Goal: Task Accomplishment & Management: Manage account settings

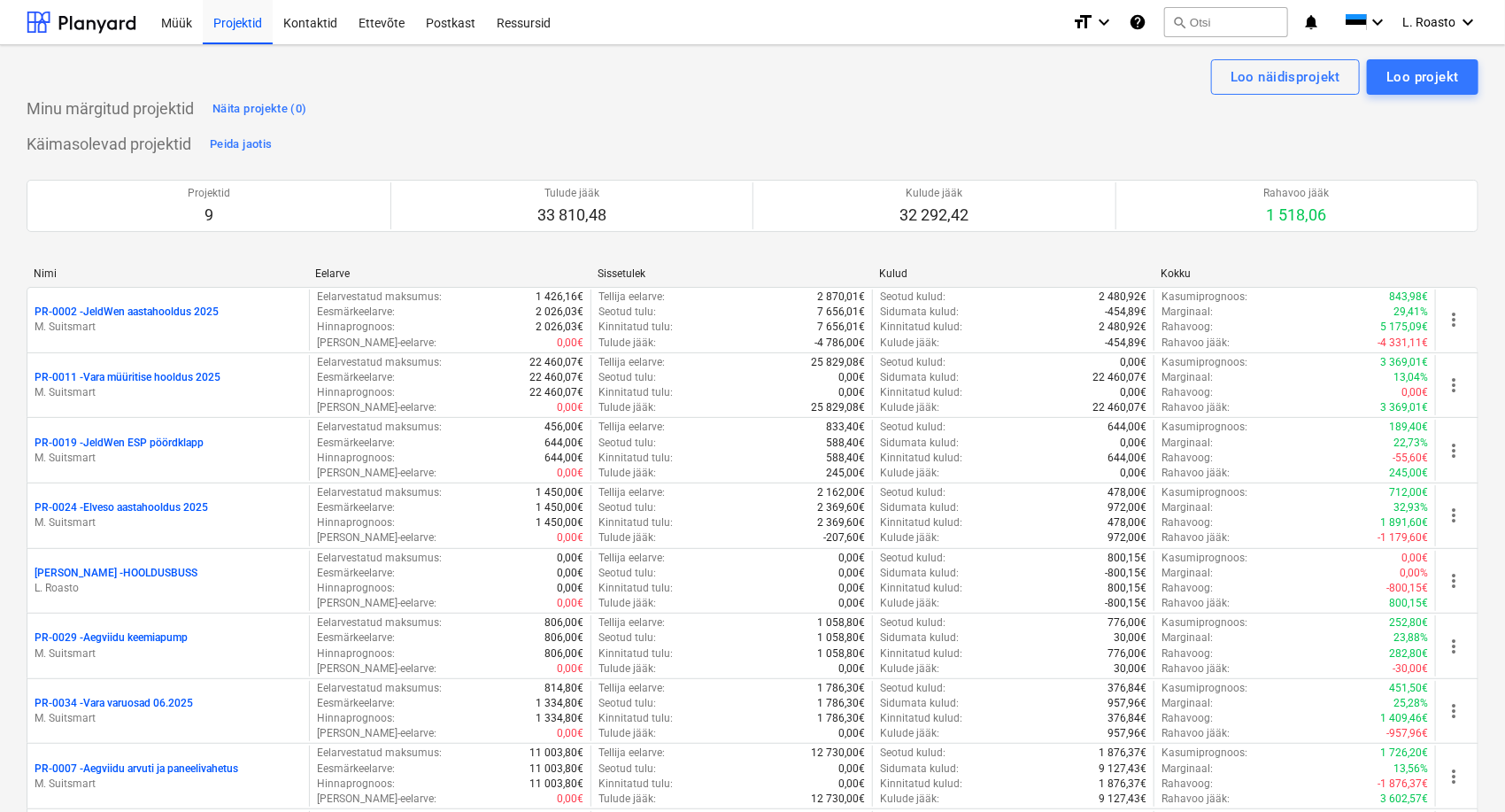
scroll to position [939, 0]
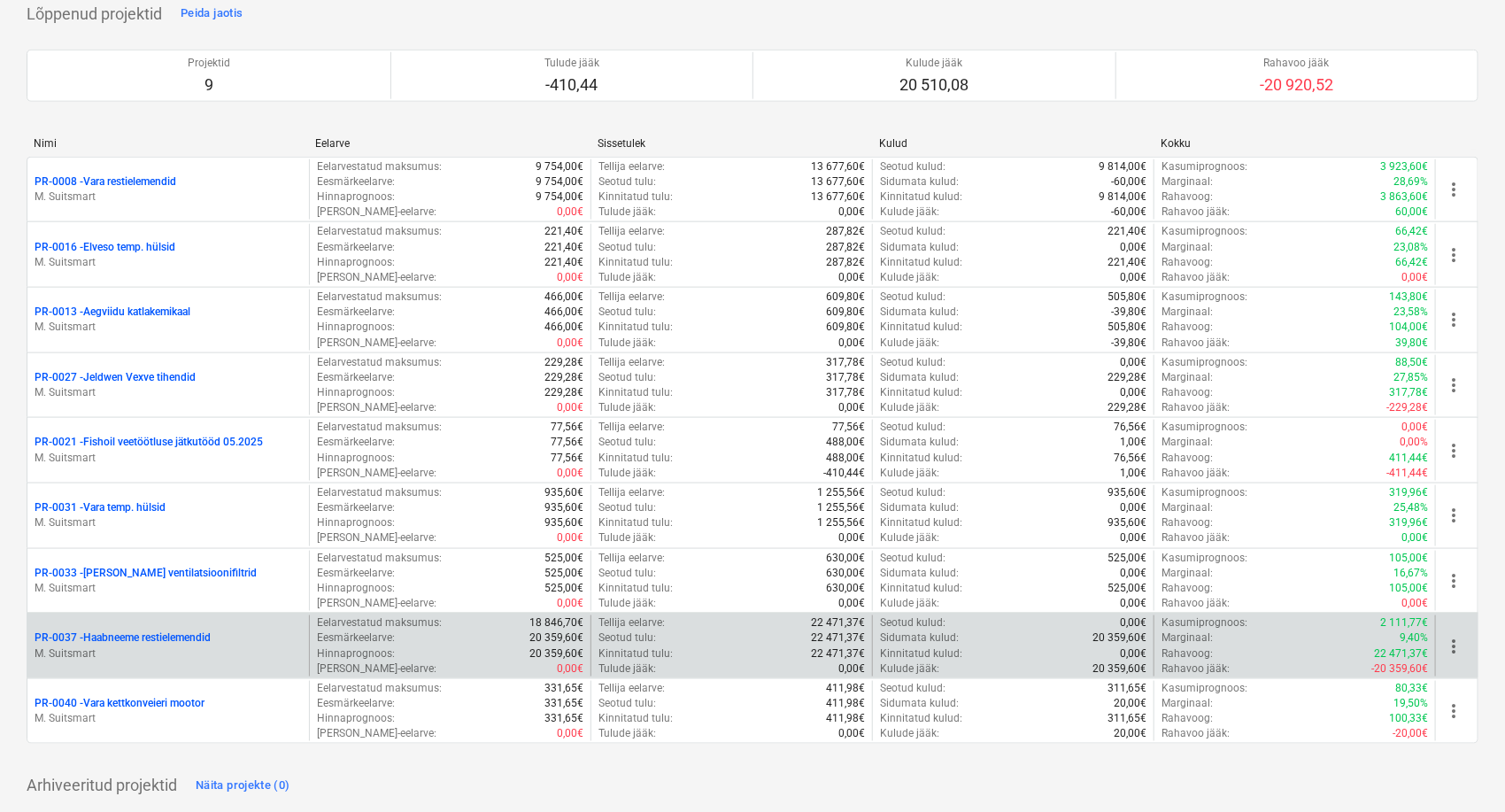
click at [193, 641] on p "PR-0037 - Haabneeme restielemendid" at bounding box center [122, 637] width 176 height 15
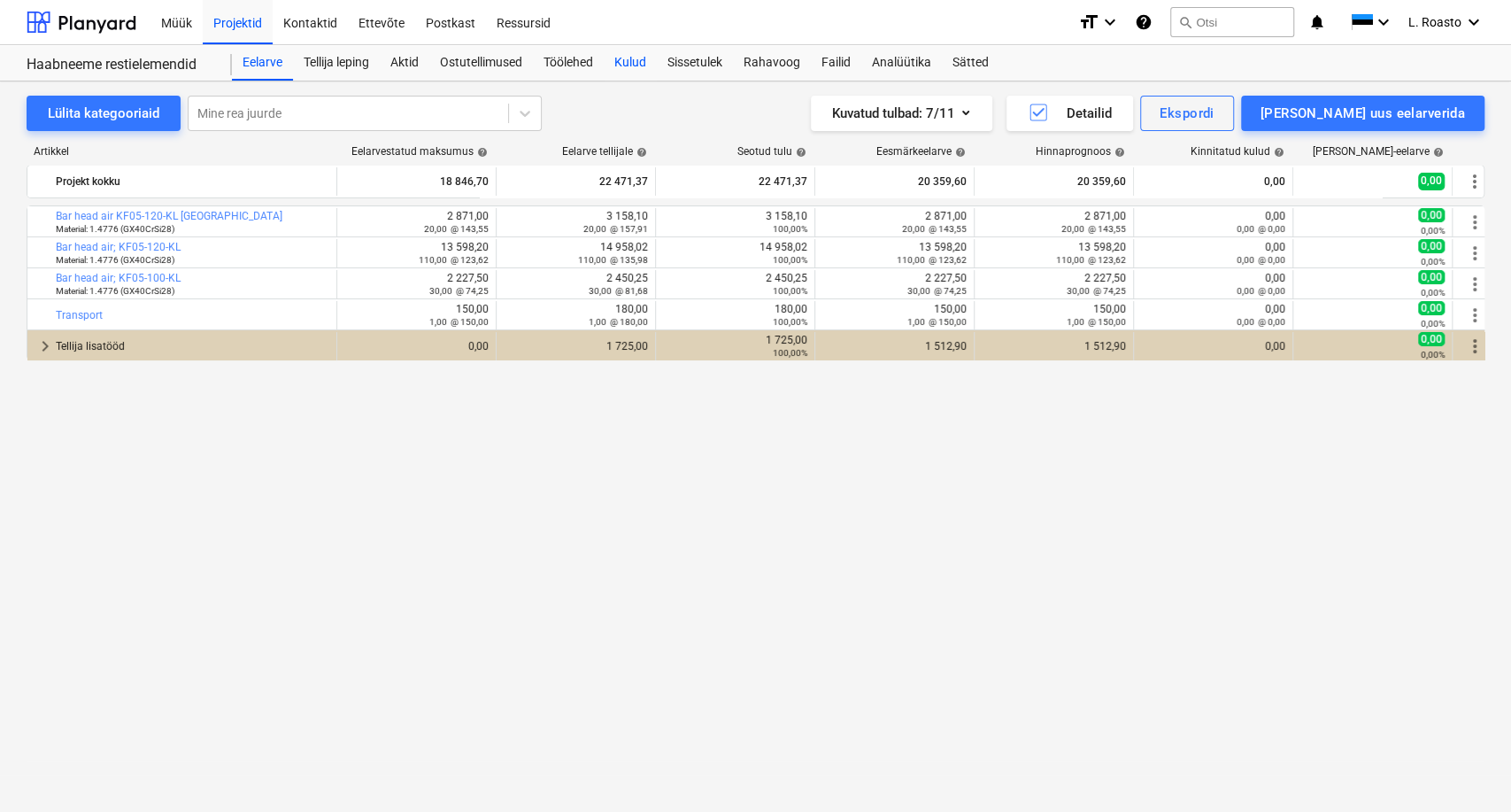
click at [636, 60] on div "Kulud" at bounding box center [630, 63] width 53 height 35
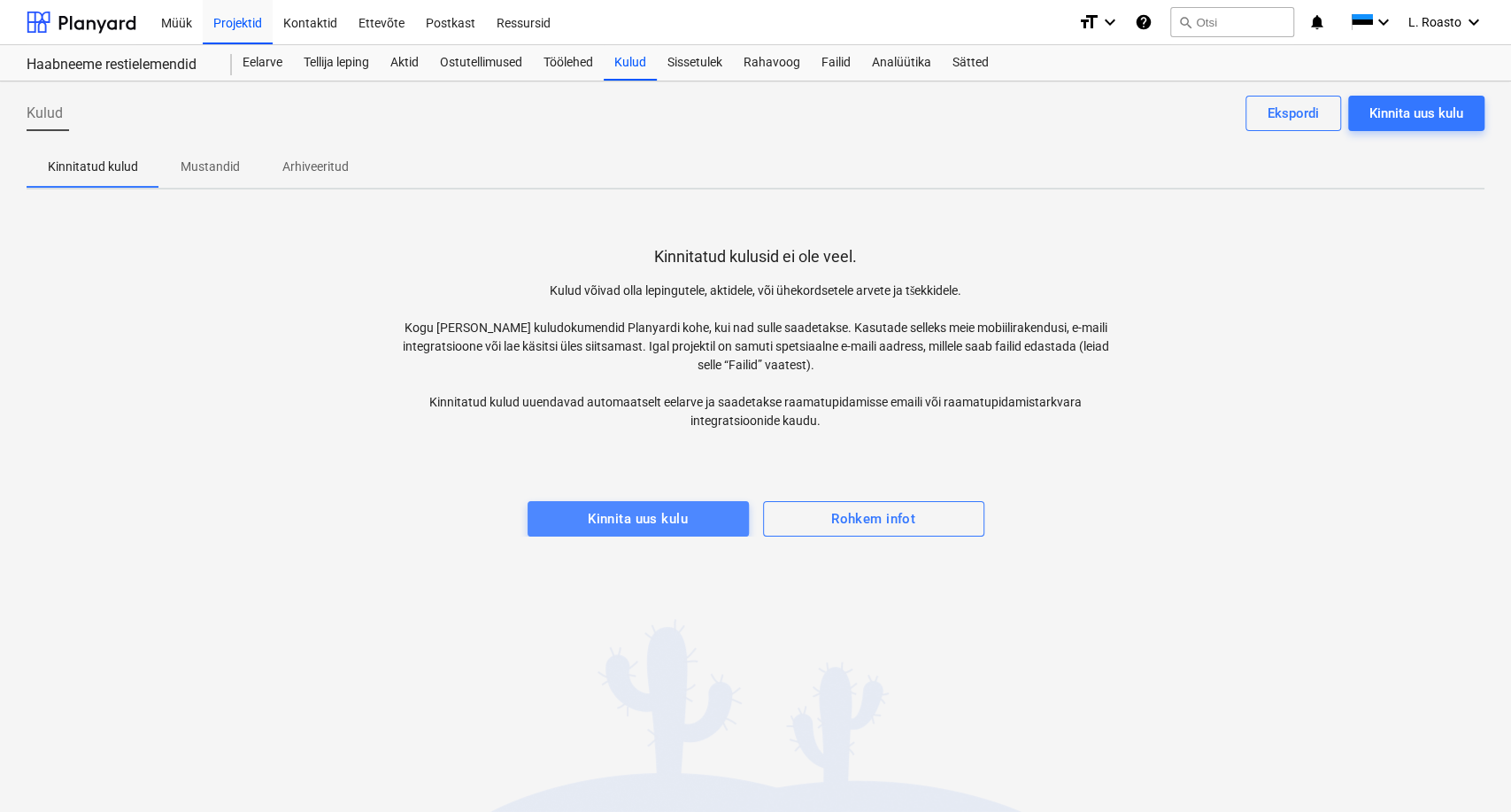
click at [646, 519] on div "Kinnita uus kulu" at bounding box center [638, 518] width 100 height 23
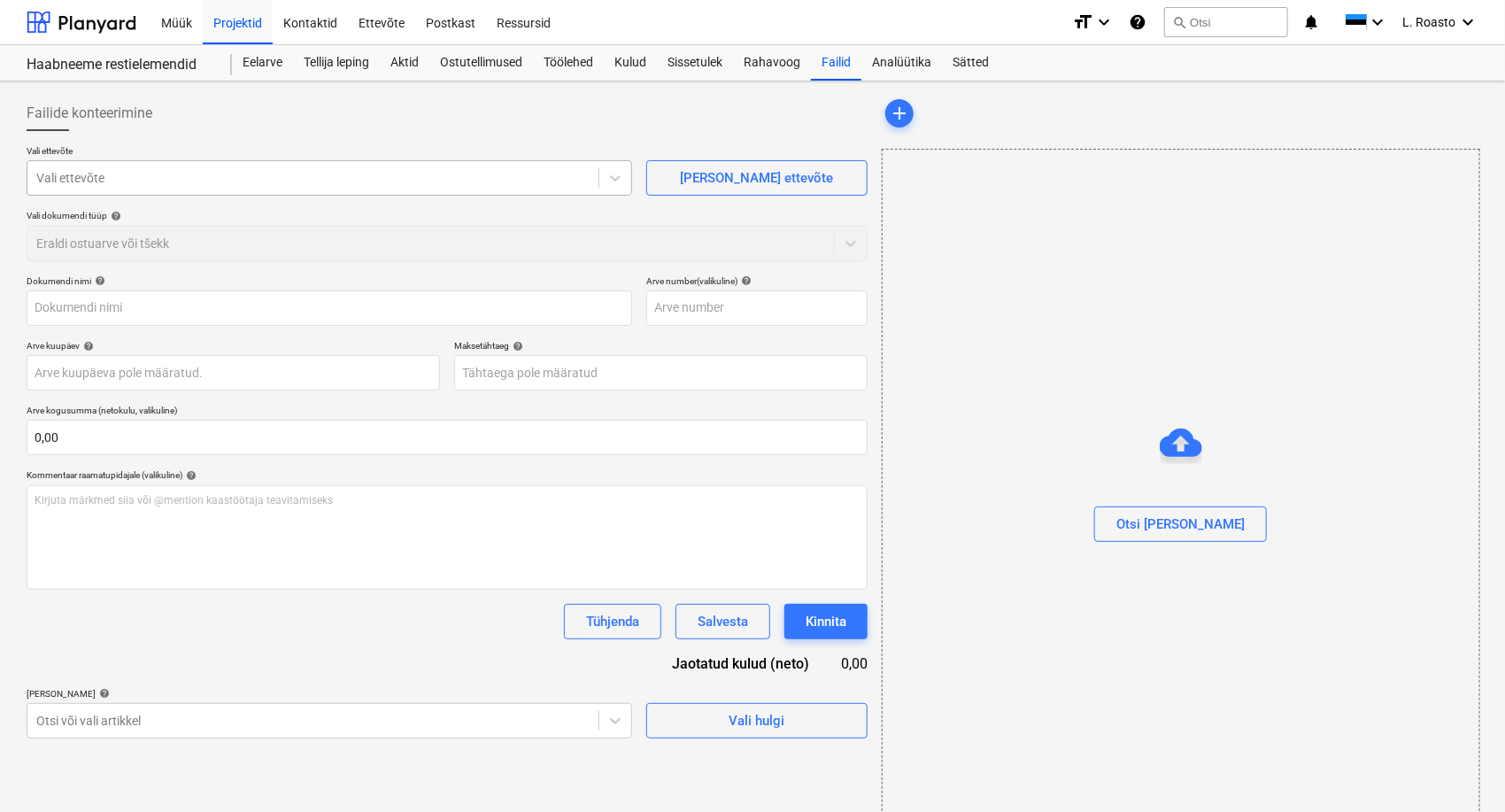
click at [349, 187] on div "Vali ettevõte" at bounding box center [313, 177] width 571 height 25
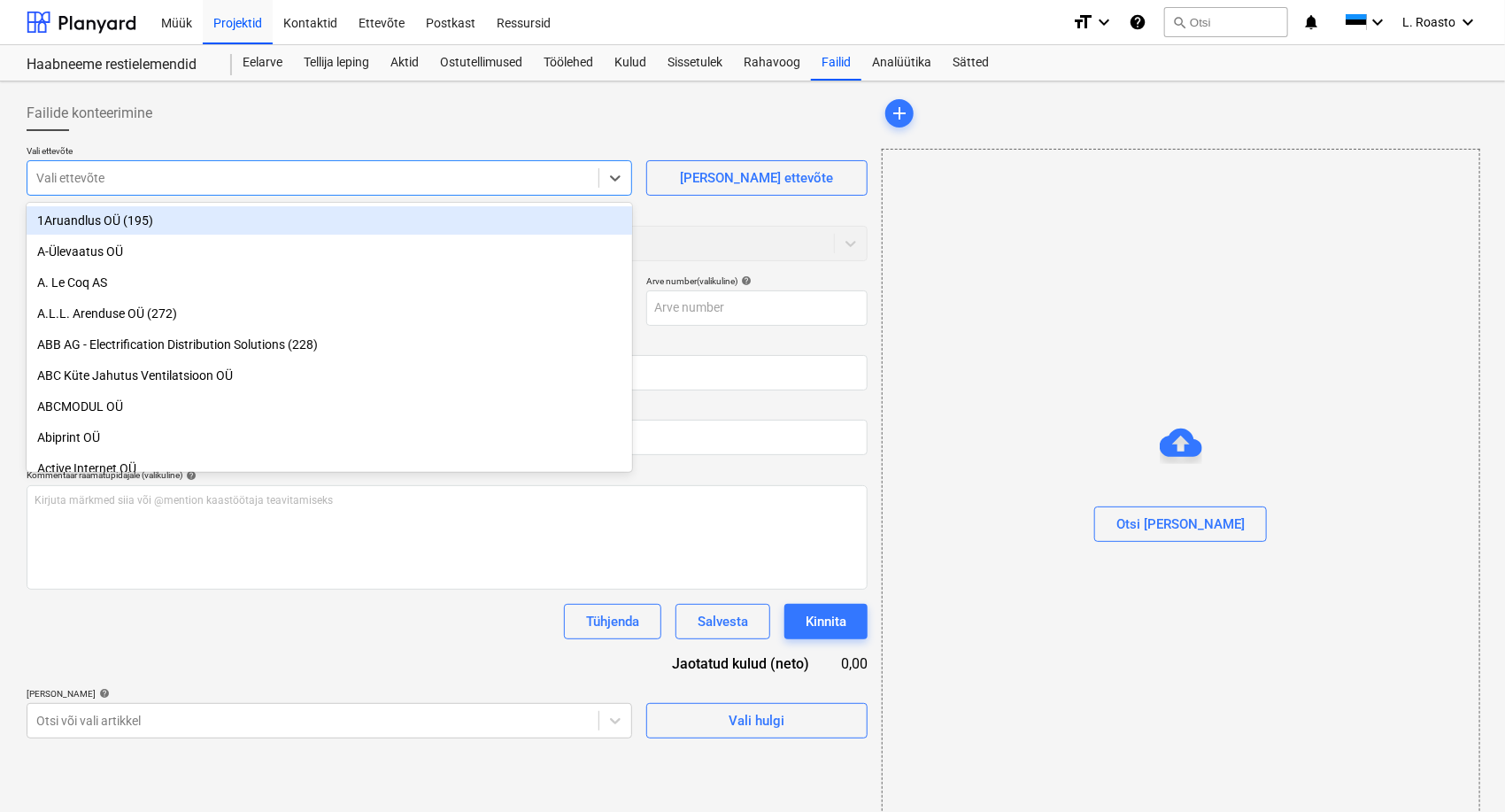
click at [349, 187] on div "Vali ettevõte" at bounding box center [313, 177] width 571 height 25
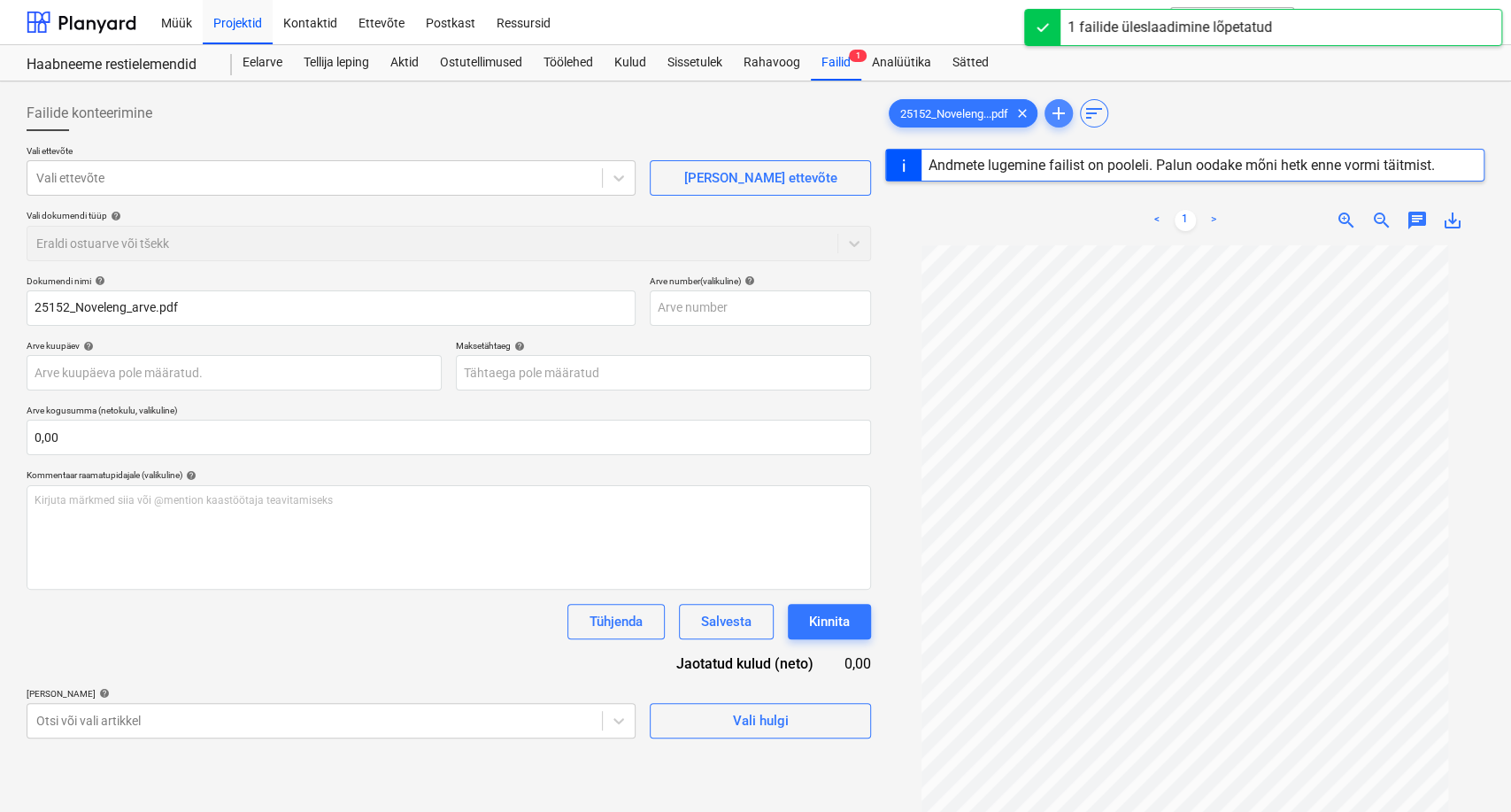
click at [1062, 114] on span "add" at bounding box center [1059, 113] width 22 height 22
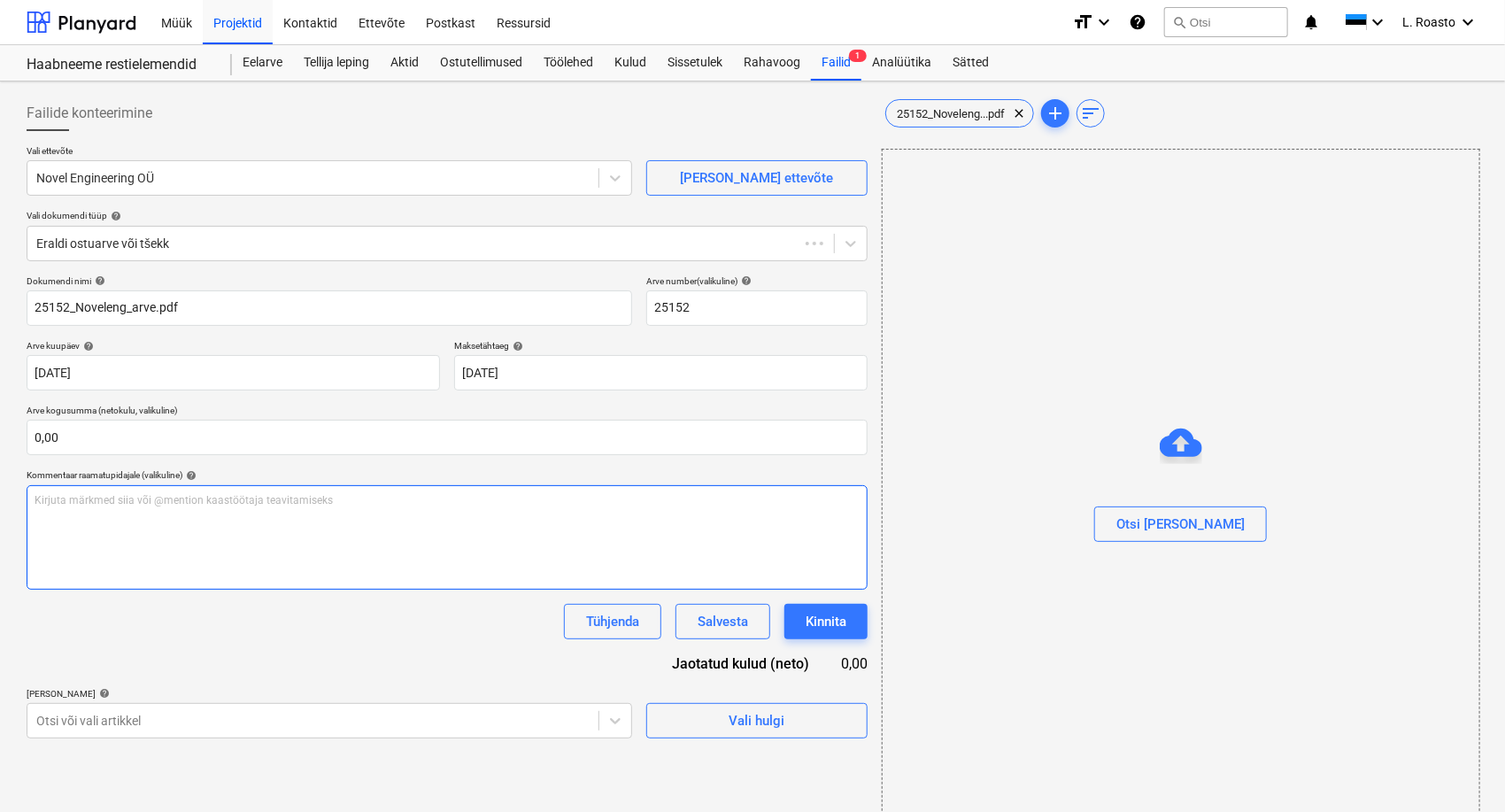
type input "25152"
type input "[DATE]"
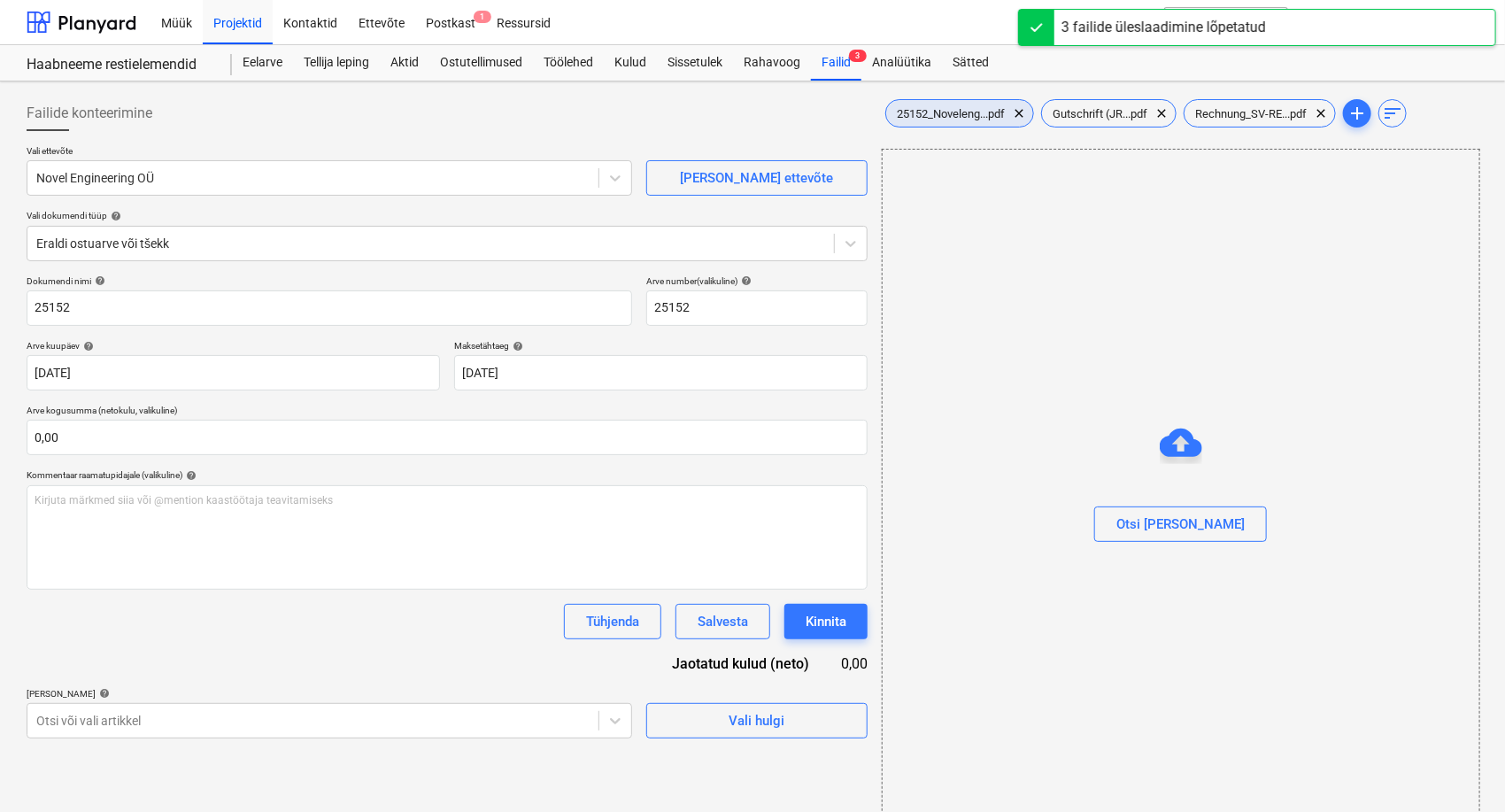
click at [965, 115] on span "25152_Noveleng...pdf" at bounding box center [950, 113] width 129 height 13
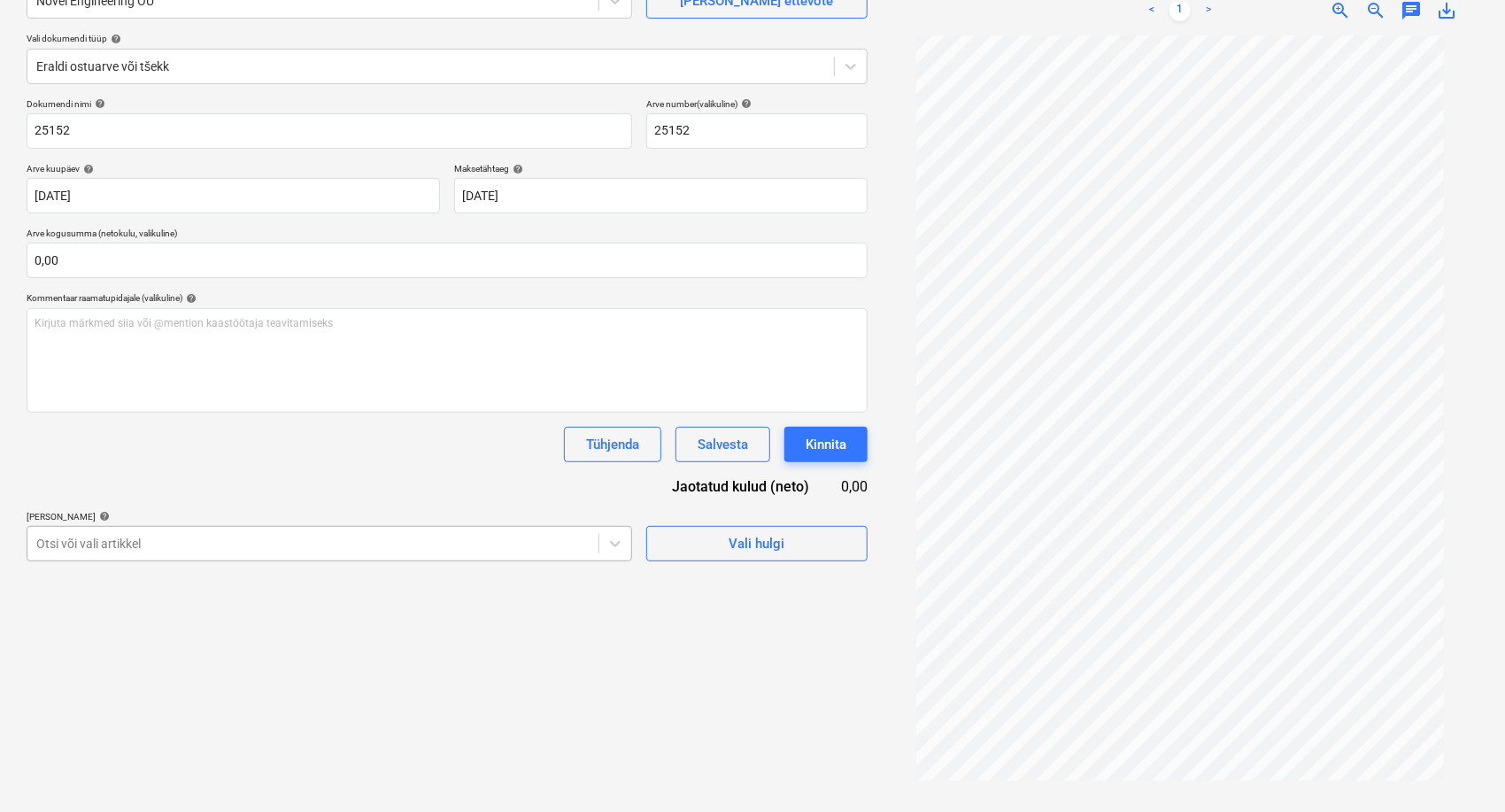
click at [142, 547] on body "Müük Projektid Kontaktid Ettevõte Postkast 1 Ressursid format_size keyboard_arr…" at bounding box center [752, 228] width 1505 height 812
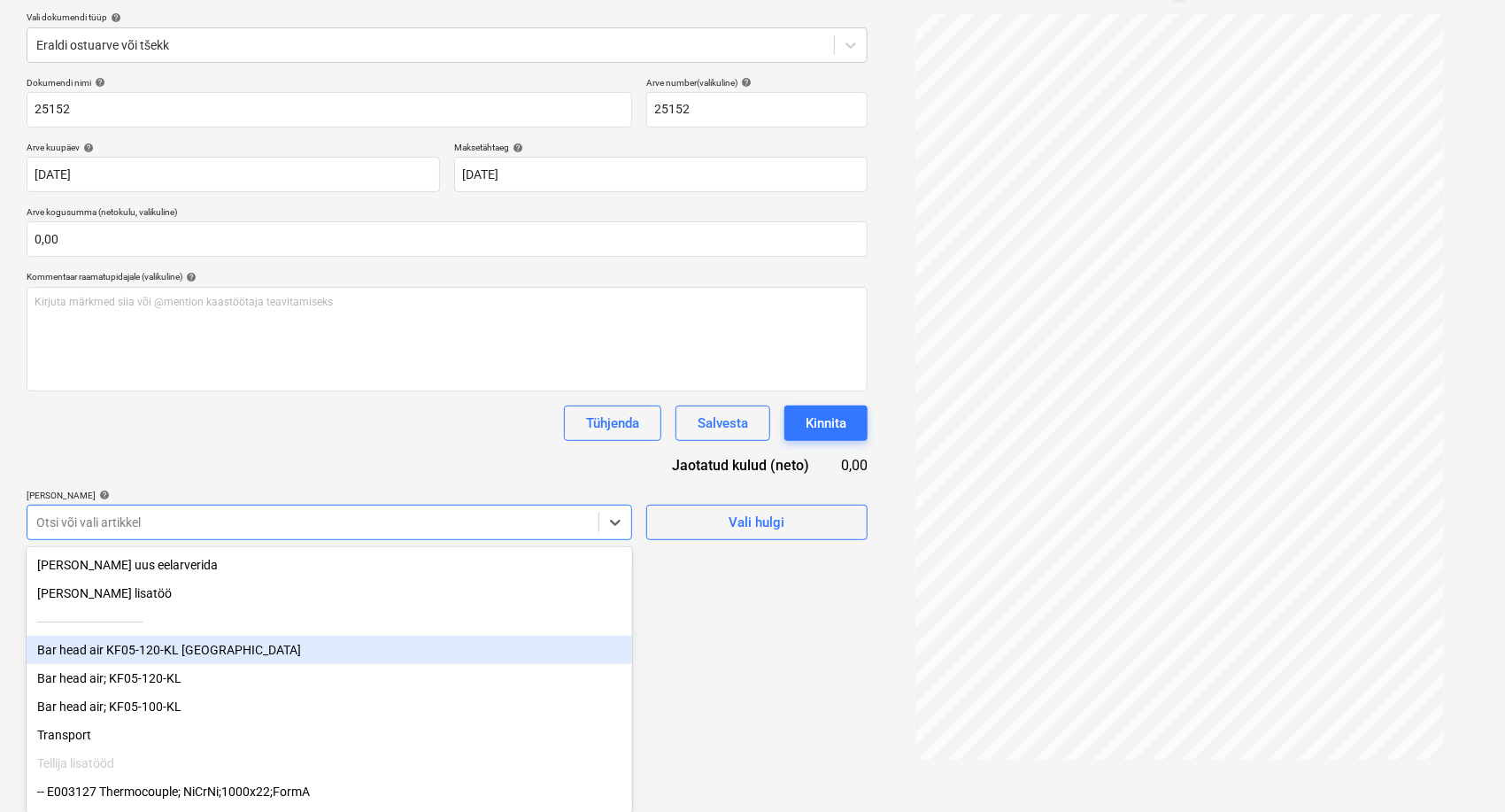
click at [181, 654] on div "Bar head air KF05-120-KL [GEOGRAPHIC_DATA]" at bounding box center [329, 650] width 605 height 29
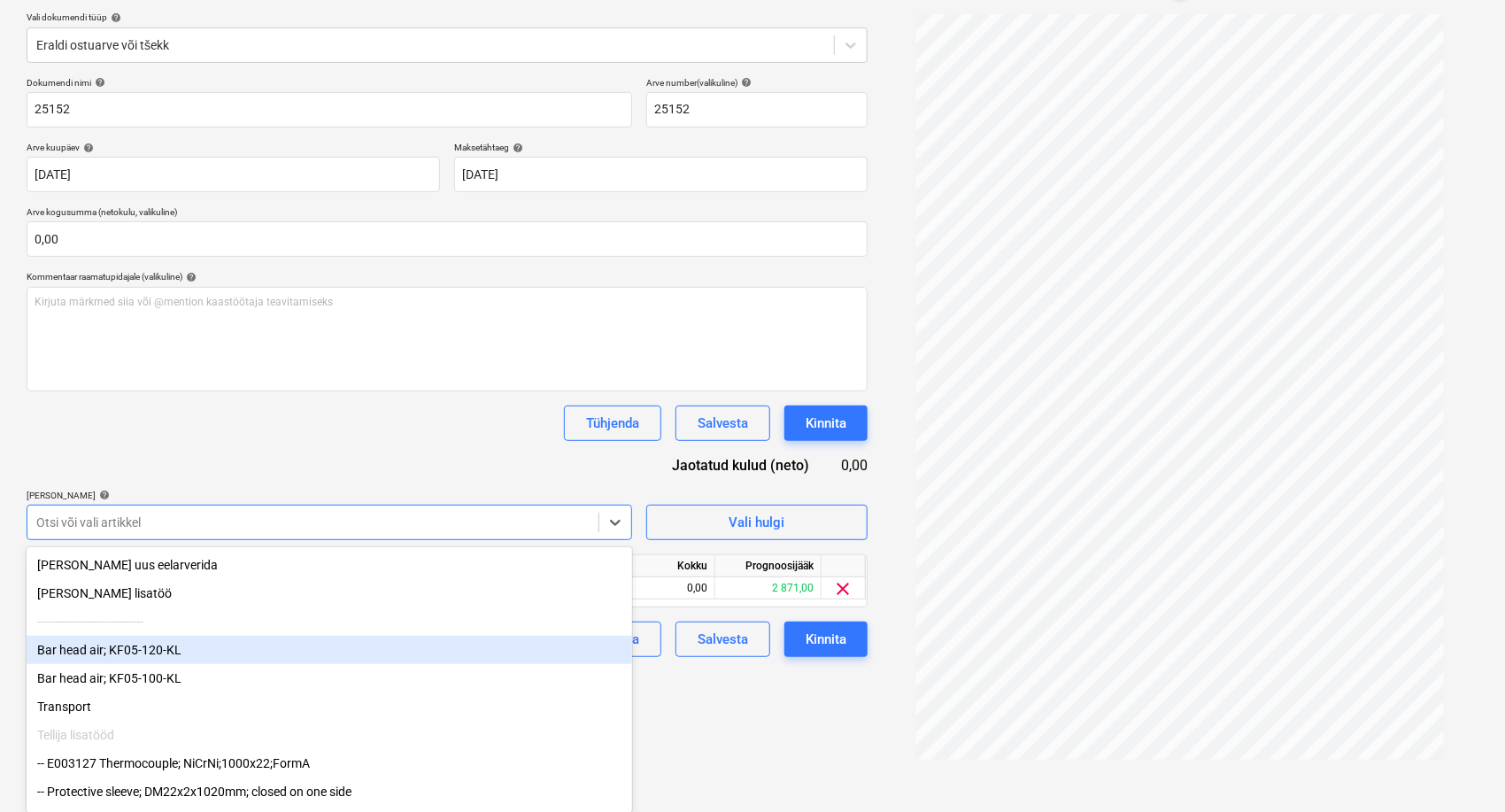
click at [156, 655] on div "Bar head air; KF05-120-KL" at bounding box center [329, 650] width 605 height 29
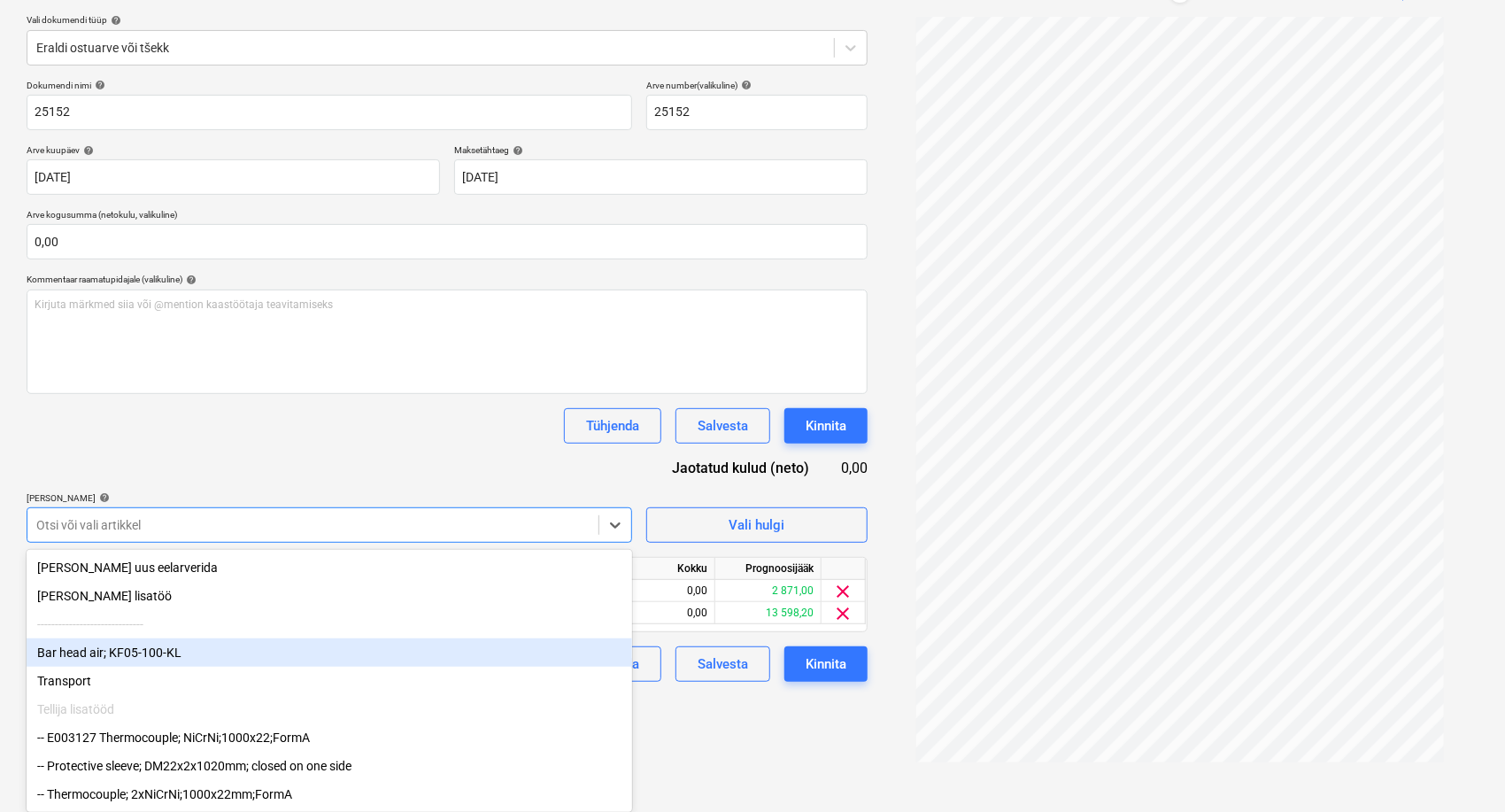
click at [154, 656] on div "Bar head air; KF05-100-KL" at bounding box center [329, 653] width 605 height 29
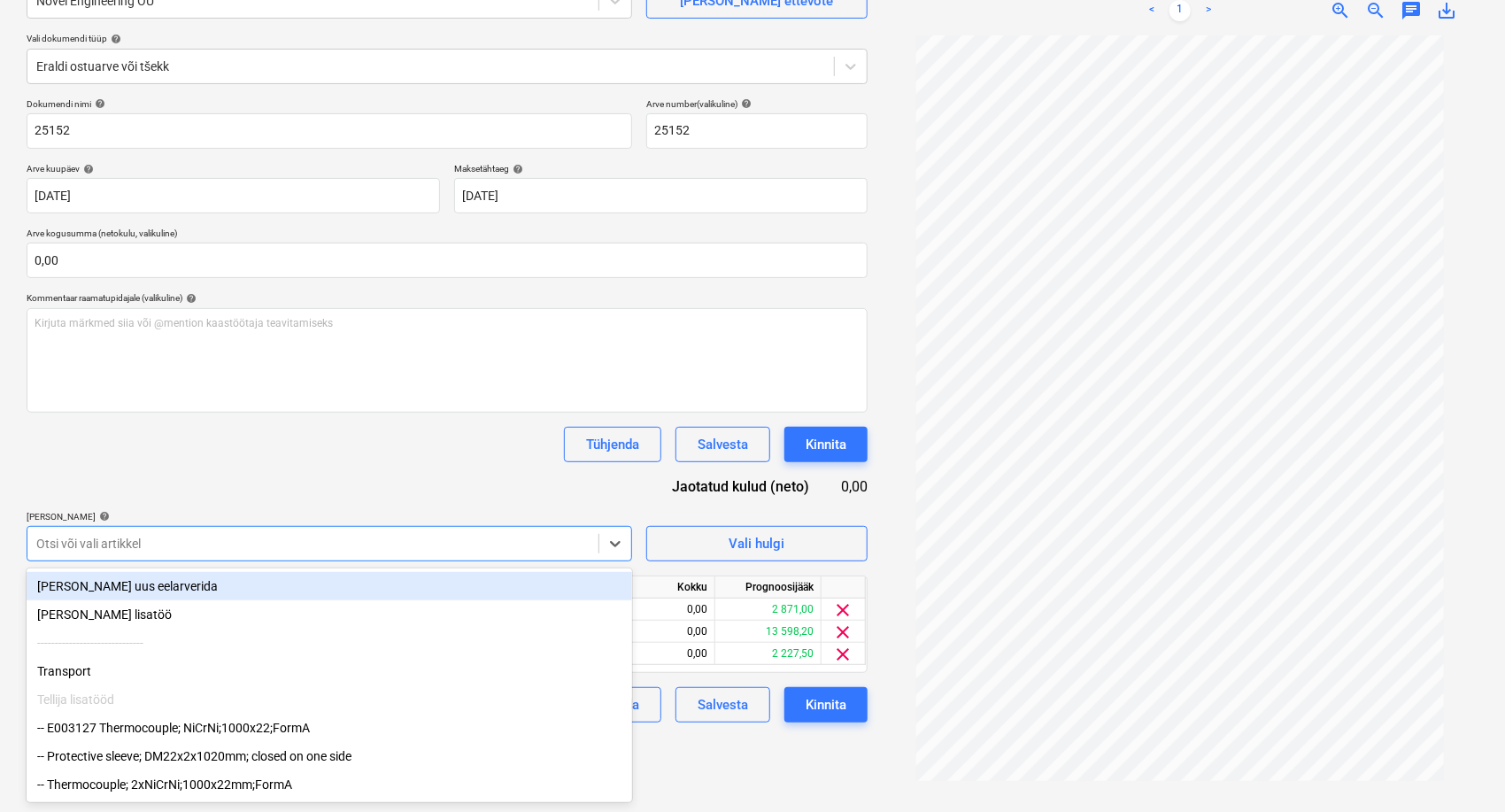
scroll to position [177, 0]
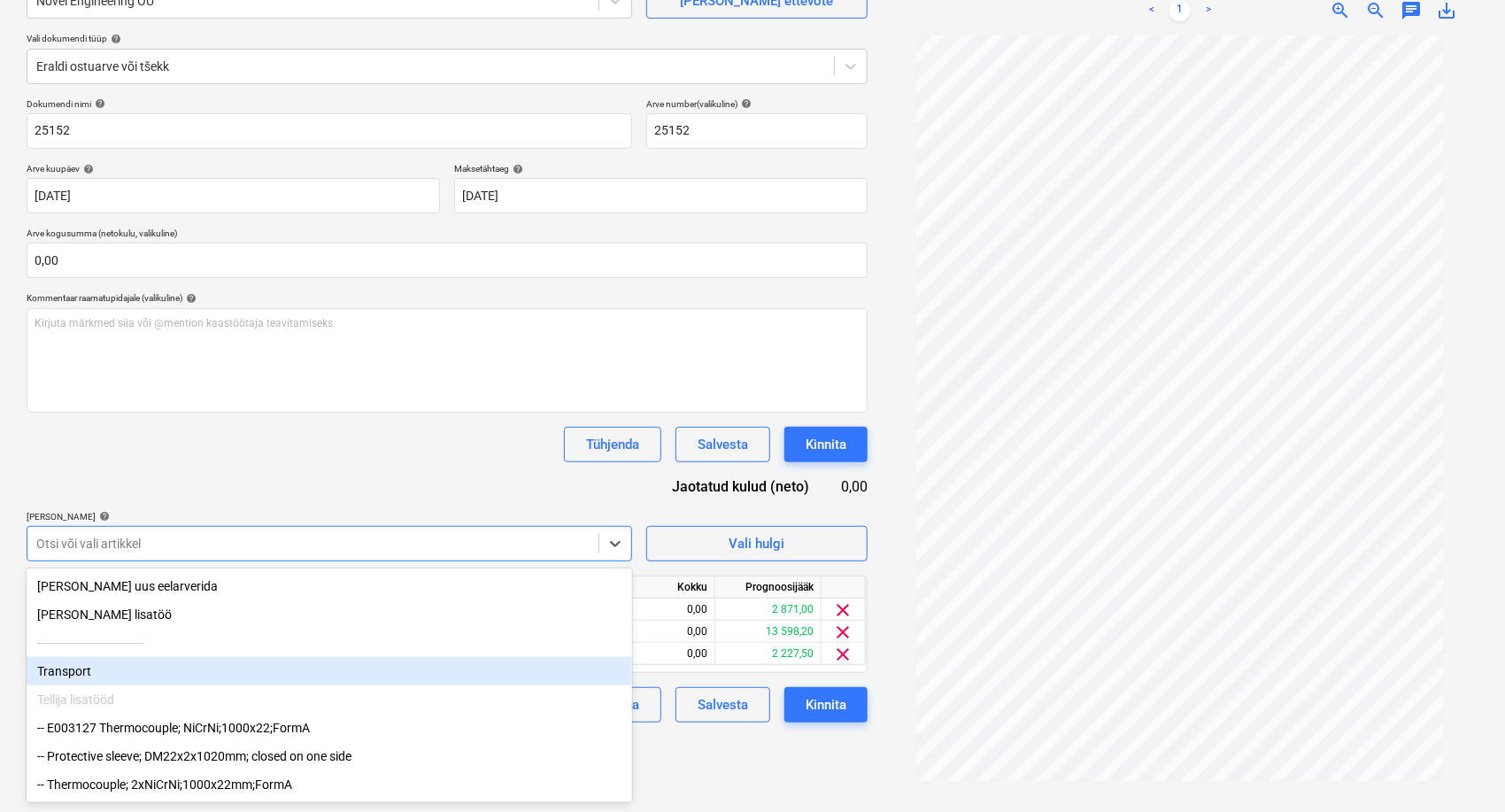
click at [96, 667] on div "Transport" at bounding box center [329, 670] width 605 height 29
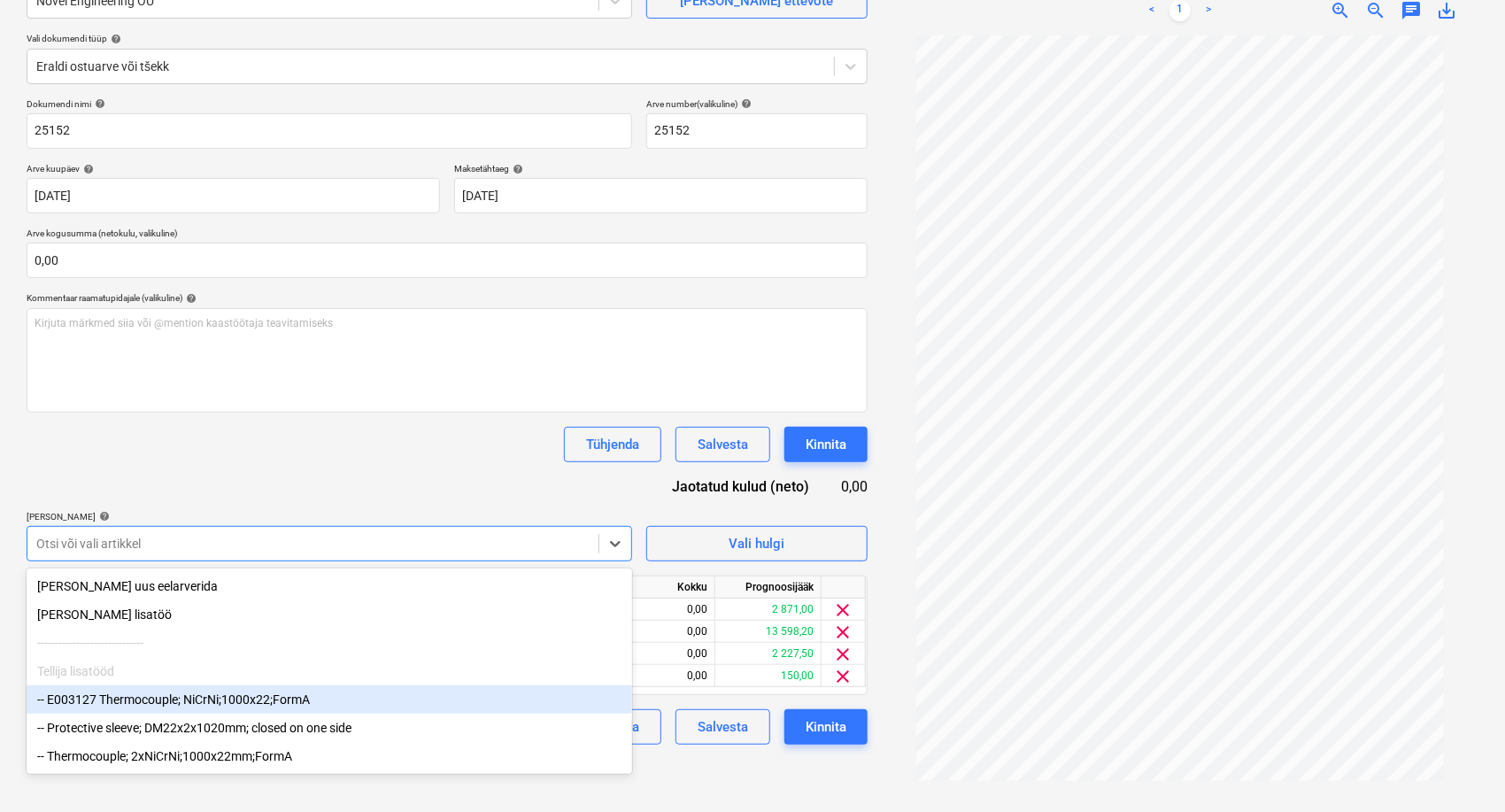
click at [157, 706] on div "-- E003127 Thermocouple; NiCrNi;1000x22;FormA" at bounding box center [329, 699] width 605 height 29
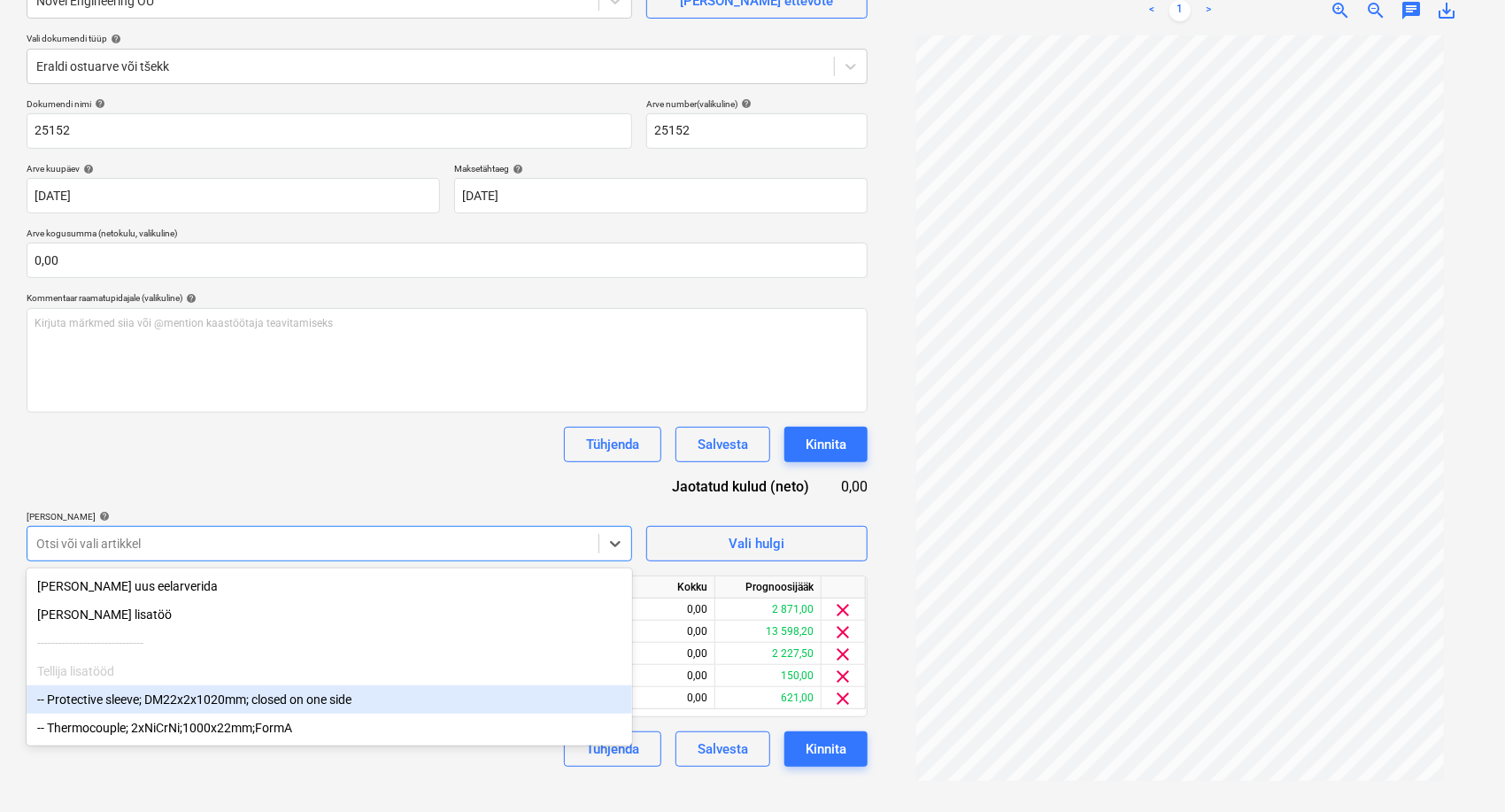
click at [164, 713] on div "-- Protective sleeve; DM22x2x1020mm; closed on one side" at bounding box center [329, 699] width 605 height 29
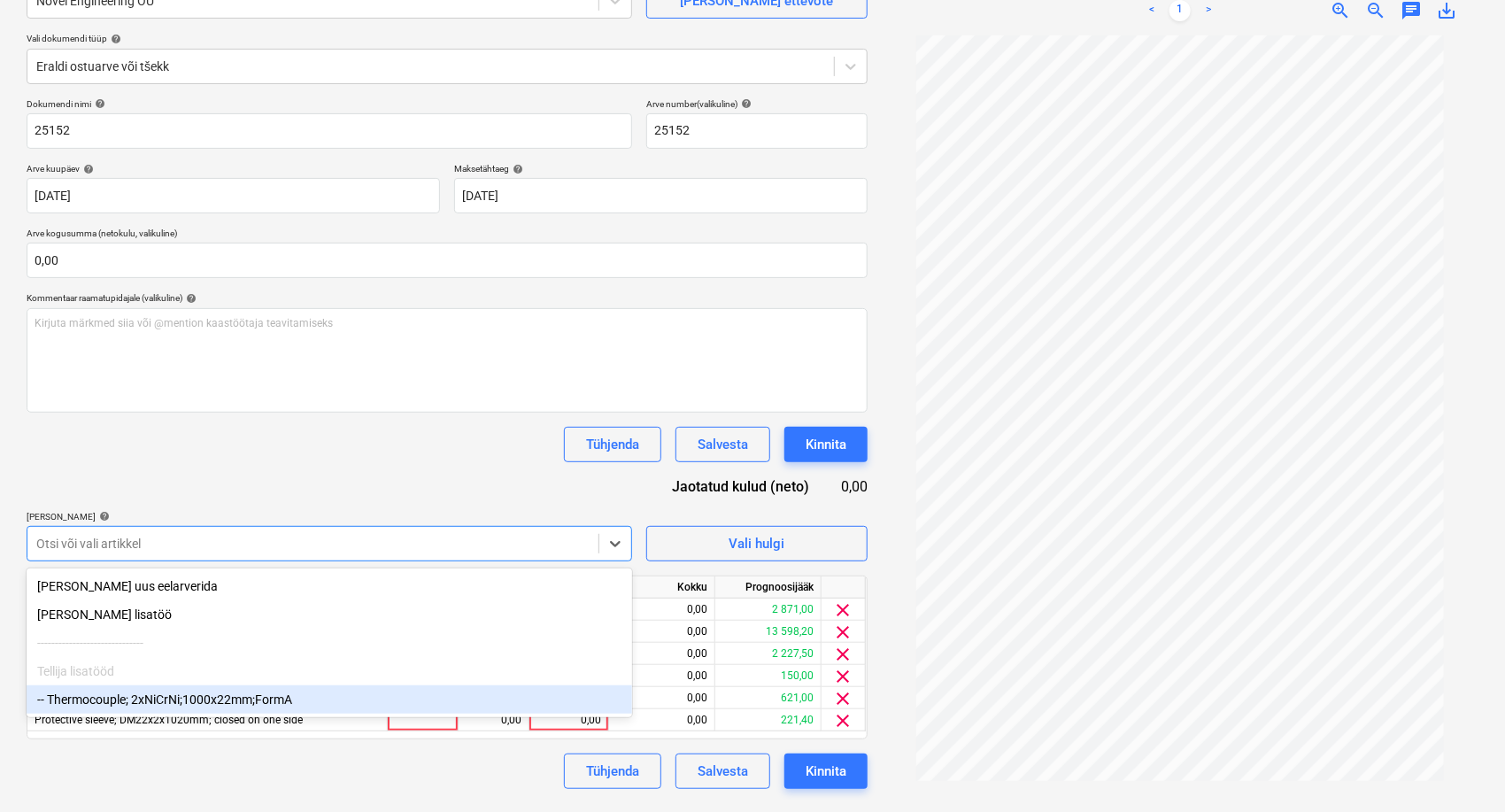
click at [163, 709] on div "-- Thermocouple; 2xNiCrNi;1000x22mm;FormA" at bounding box center [329, 699] width 605 height 29
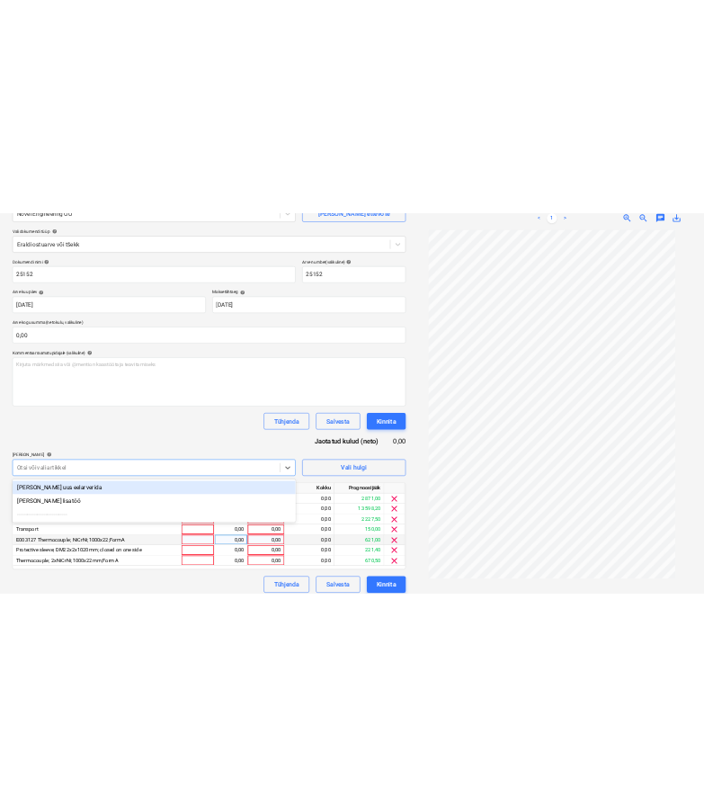
scroll to position [193, 0]
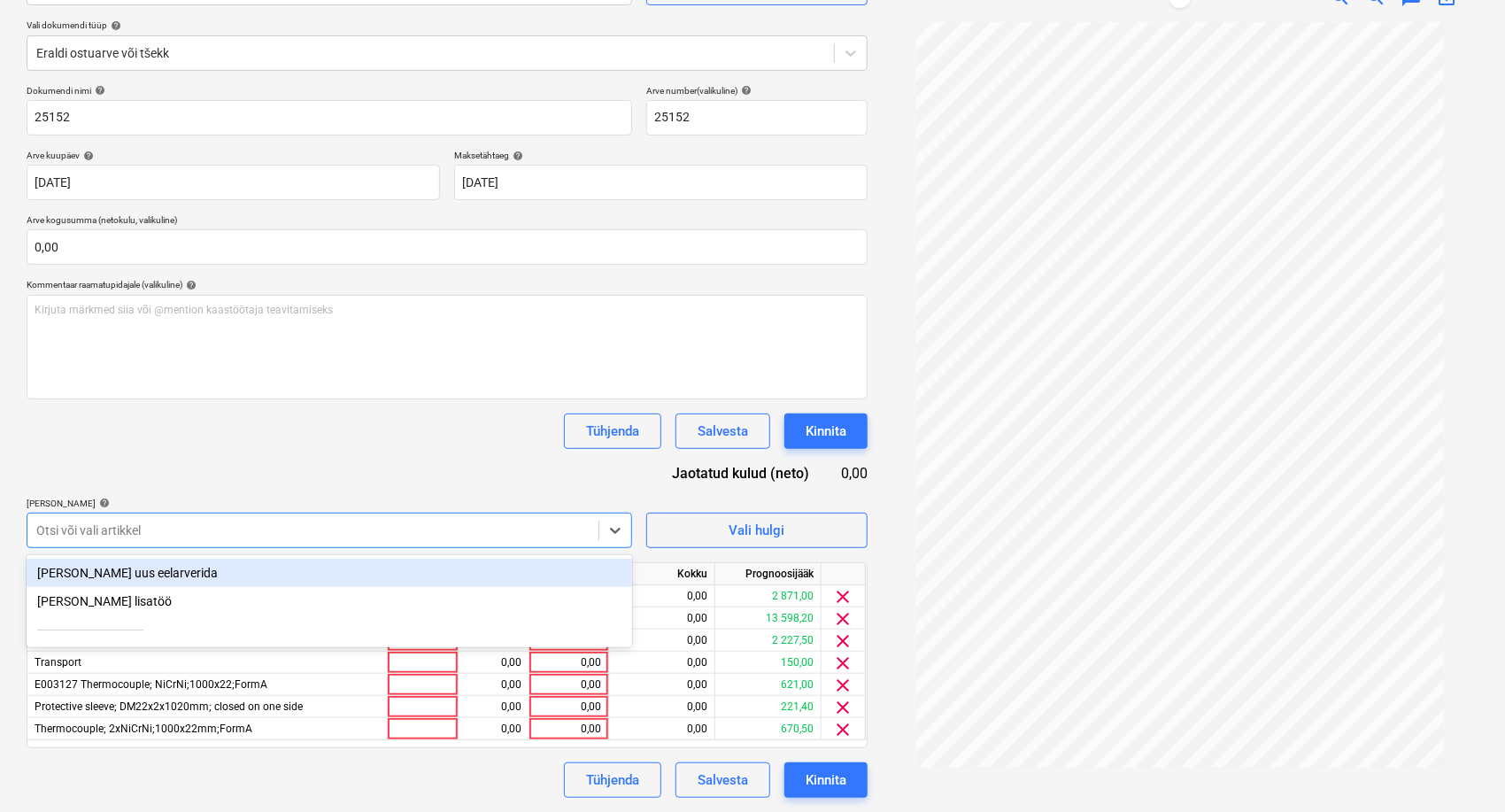
click at [406, 460] on div "Dokumendi nimi help 25152 Arve number (valikuline) help 25152 Arve kuupäev help…" at bounding box center [447, 441] width 842 height 713
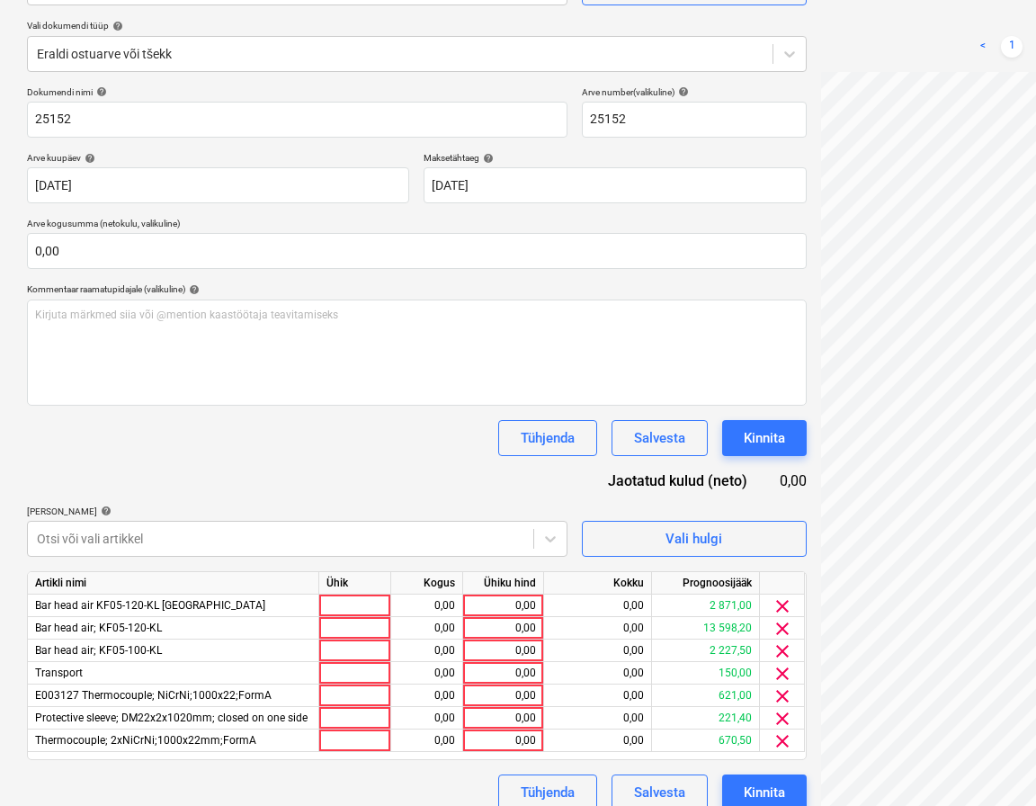
click at [389, 491] on div "Dokumendi nimi help 25152 Arve number (valikuline) help 25152 Arve kuupäev help…" at bounding box center [417, 448] width 780 height 724
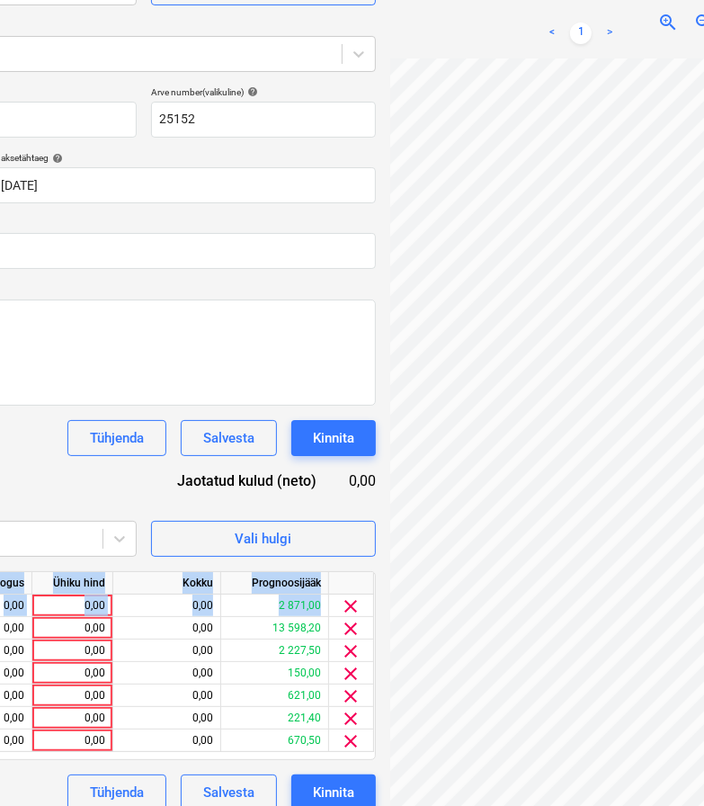
scroll to position [193, 138]
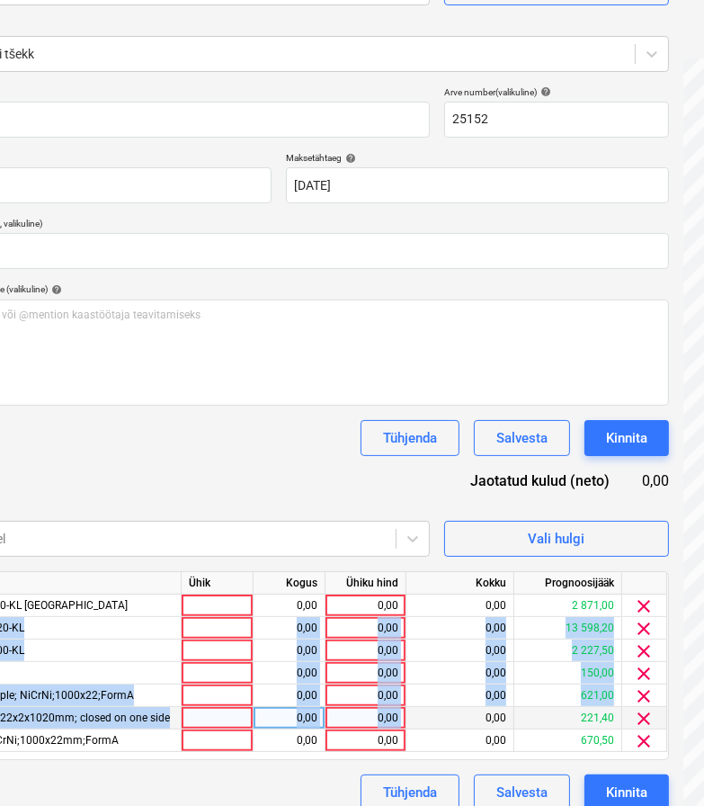
drag, startPoint x: 117, startPoint y: 621, endPoint x: 488, endPoint y: 712, distance: 381.6
click at [488, 712] on div "Artikli nimi Ühik Kogus Ühiku hind Kokku Prognoosijääk Bar head air KF05-120-KL…" at bounding box center [279, 665] width 780 height 189
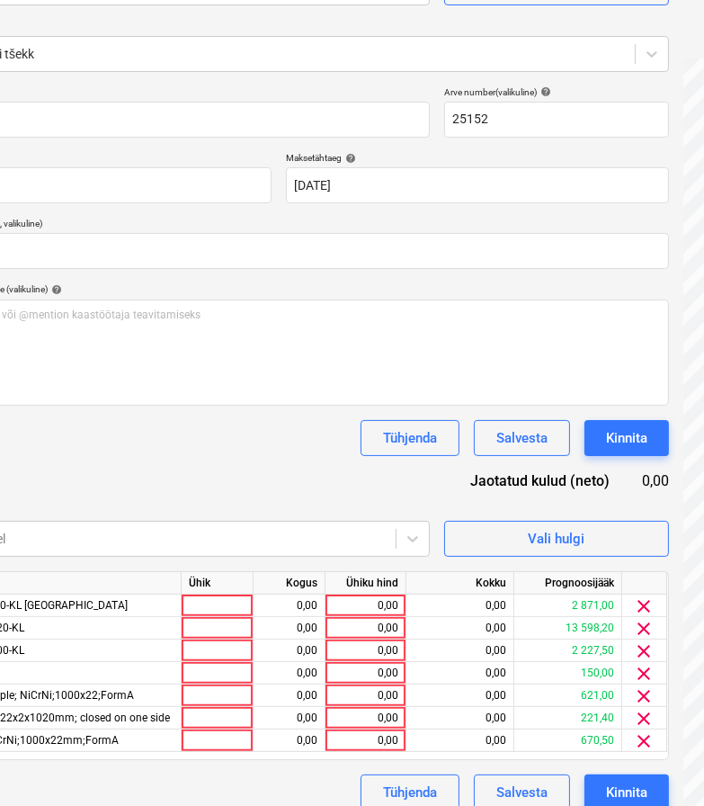
click at [290, 469] on div "Dokumendi nimi help 25152 Arve number (valikuline) help 25152 Arve kuupäev help…" at bounding box center [279, 448] width 780 height 724
click at [361, 602] on div "0,00" at bounding box center [366, 606] width 66 height 22
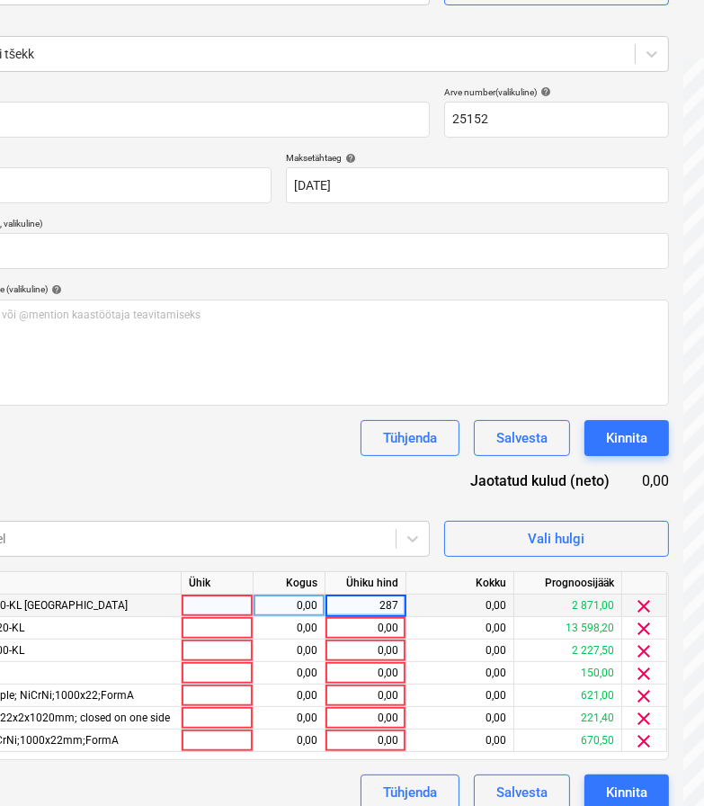
type input "2871"
click at [298, 466] on div "Dokumendi nimi help 25152 Arve number (valikuline) help 25152 Arve kuupäev help…" at bounding box center [279, 448] width 780 height 724
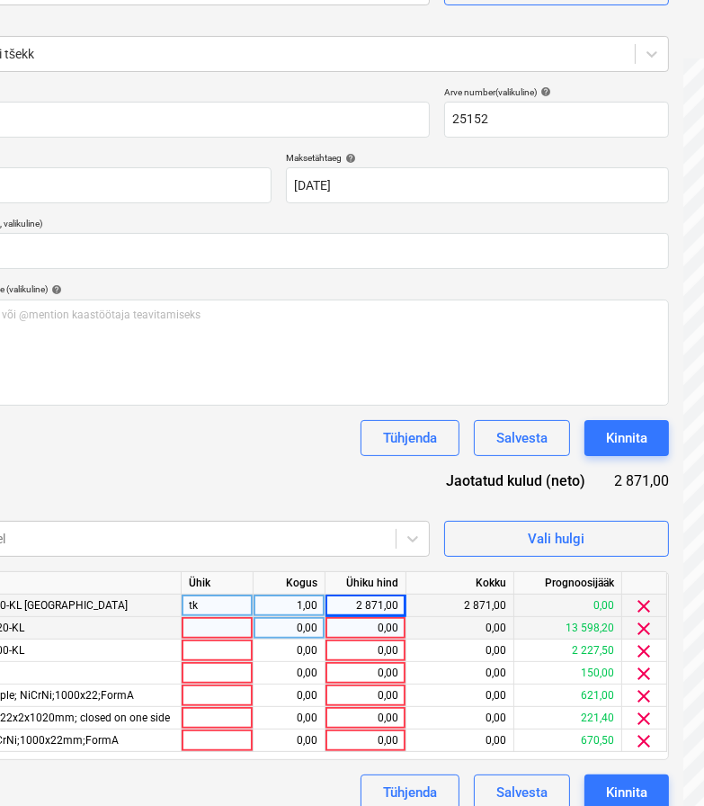
click at [363, 632] on div "0,00" at bounding box center [366, 628] width 66 height 22
type input "13597,65"
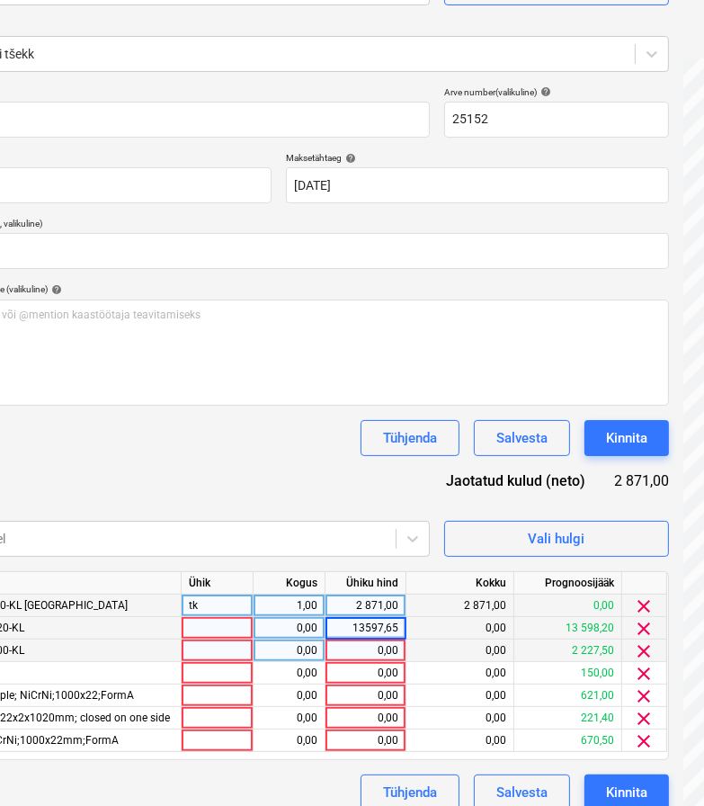
click at [362, 654] on div "0,00" at bounding box center [366, 651] width 66 height 22
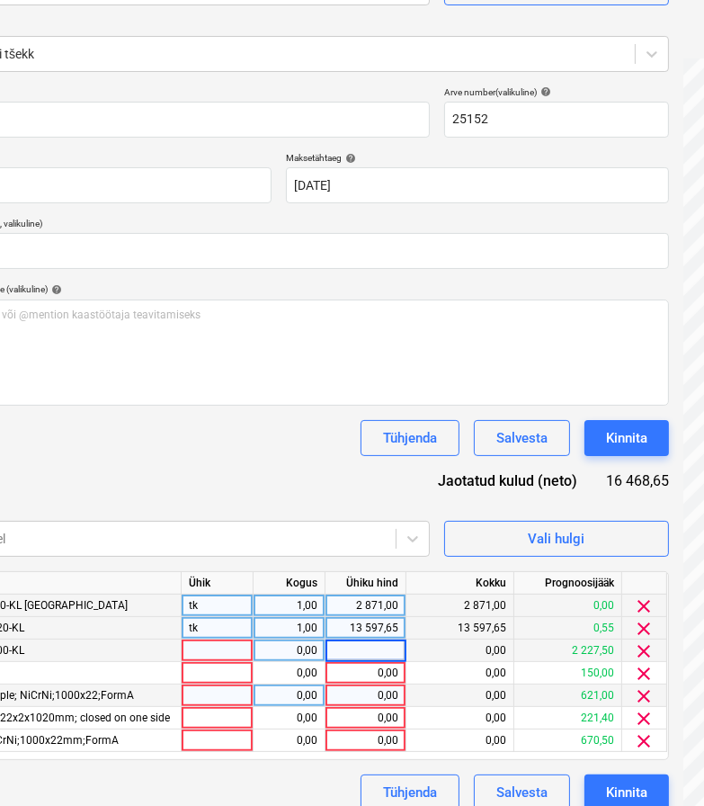
click at [380, 694] on div "0,00" at bounding box center [366, 696] width 66 height 22
type input "621"
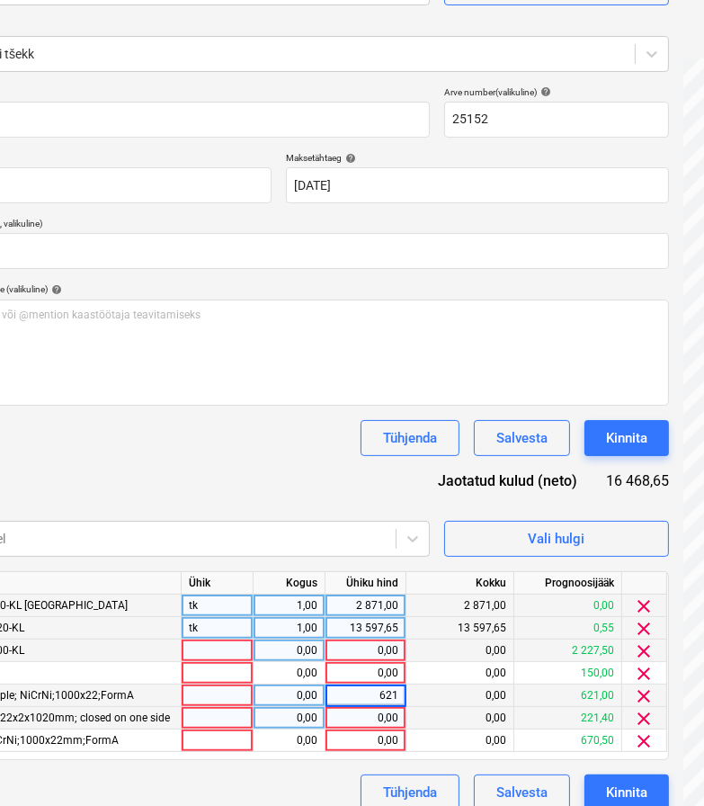
click at [381, 728] on div "0,00" at bounding box center [366, 718] width 66 height 22
type input "221,40"
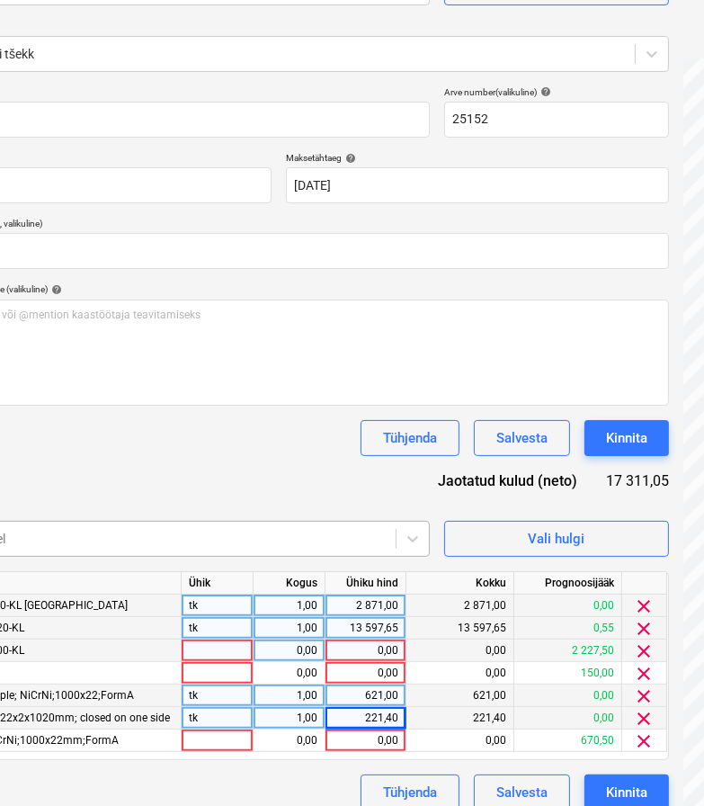
drag, startPoint x: 340, startPoint y: 462, endPoint x: 338, endPoint y: 530, distance: 67.5
click at [340, 462] on div "Dokumendi nimi help 25152 Arve number (valikuline) help 25152 Arve kuupäev help…" at bounding box center [279, 448] width 780 height 724
click at [367, 744] on div "0,00" at bounding box center [366, 741] width 66 height 22
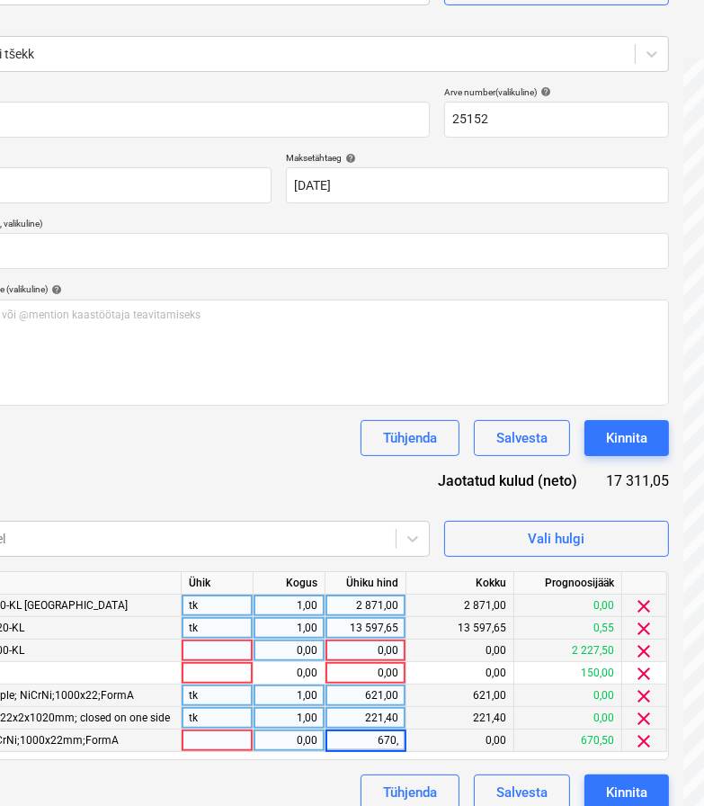
type input "670,5"
click at [294, 460] on div "Dokumendi nimi help 25152 Arve number (valikuline) help 25152 Arve kuupäev help…" at bounding box center [279, 448] width 780 height 724
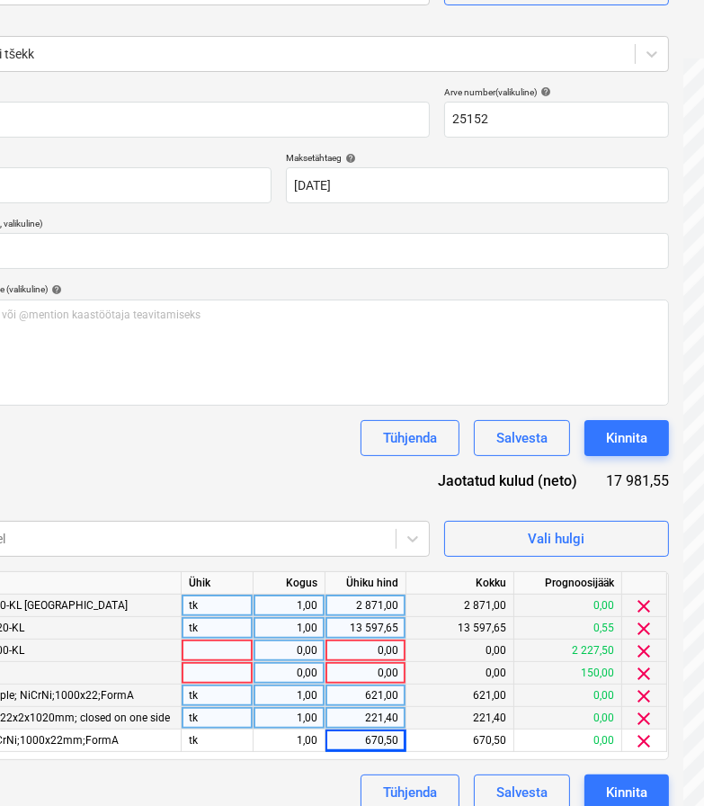
click at [357, 670] on div "0,00" at bounding box center [366, 673] width 66 height 22
type input "150"
click at [310, 450] on div "Tühjenda Salvesta Kinnita" at bounding box center [279, 438] width 780 height 36
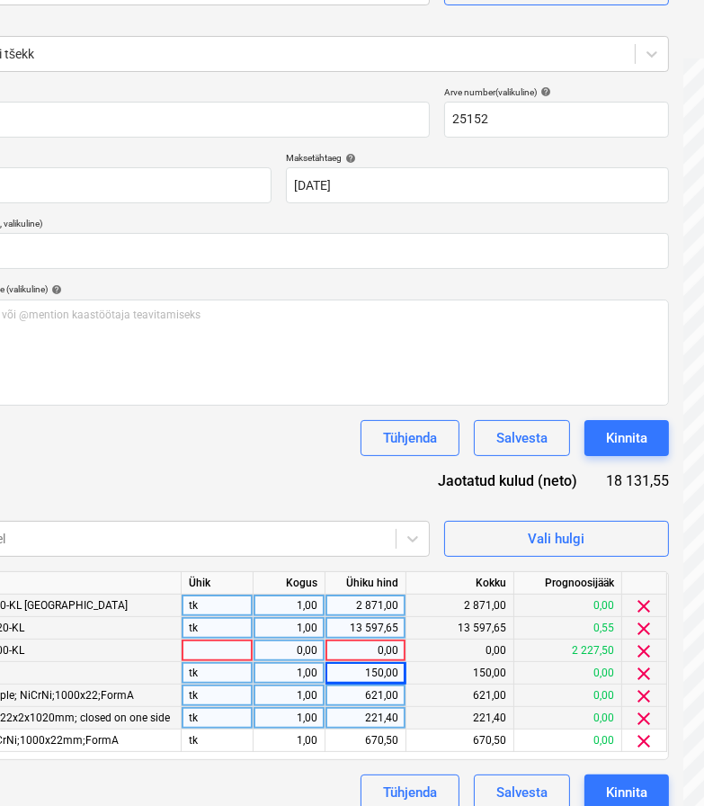
click at [350, 645] on div "0,00" at bounding box center [366, 651] width 66 height 22
type input "2227,50"
click at [318, 476] on div "Dokumendi nimi help 25152 Arve number (valikuline) help 25152 Arve kuupäev help…" at bounding box center [279, 448] width 780 height 724
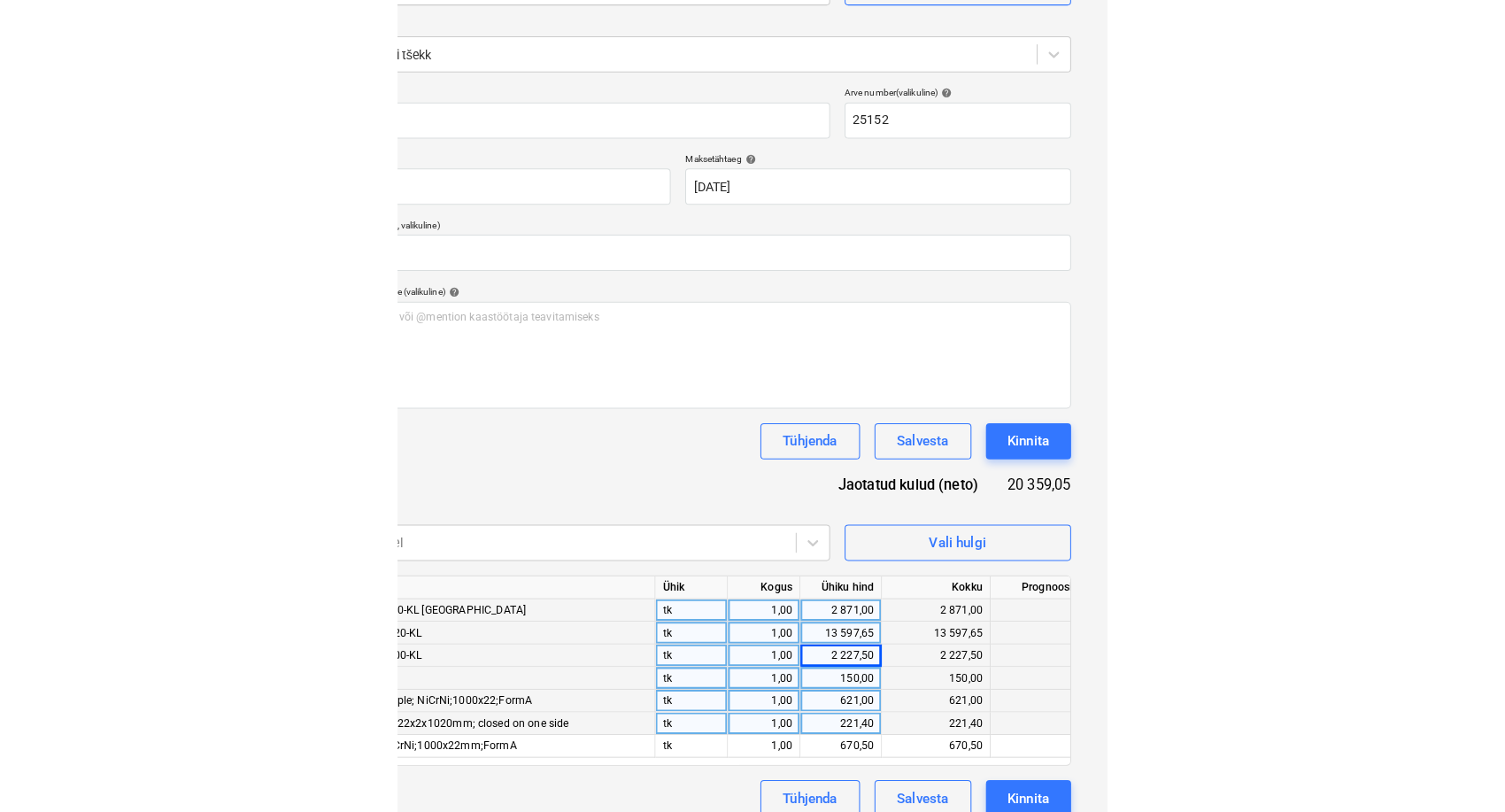
scroll to position [190, 0]
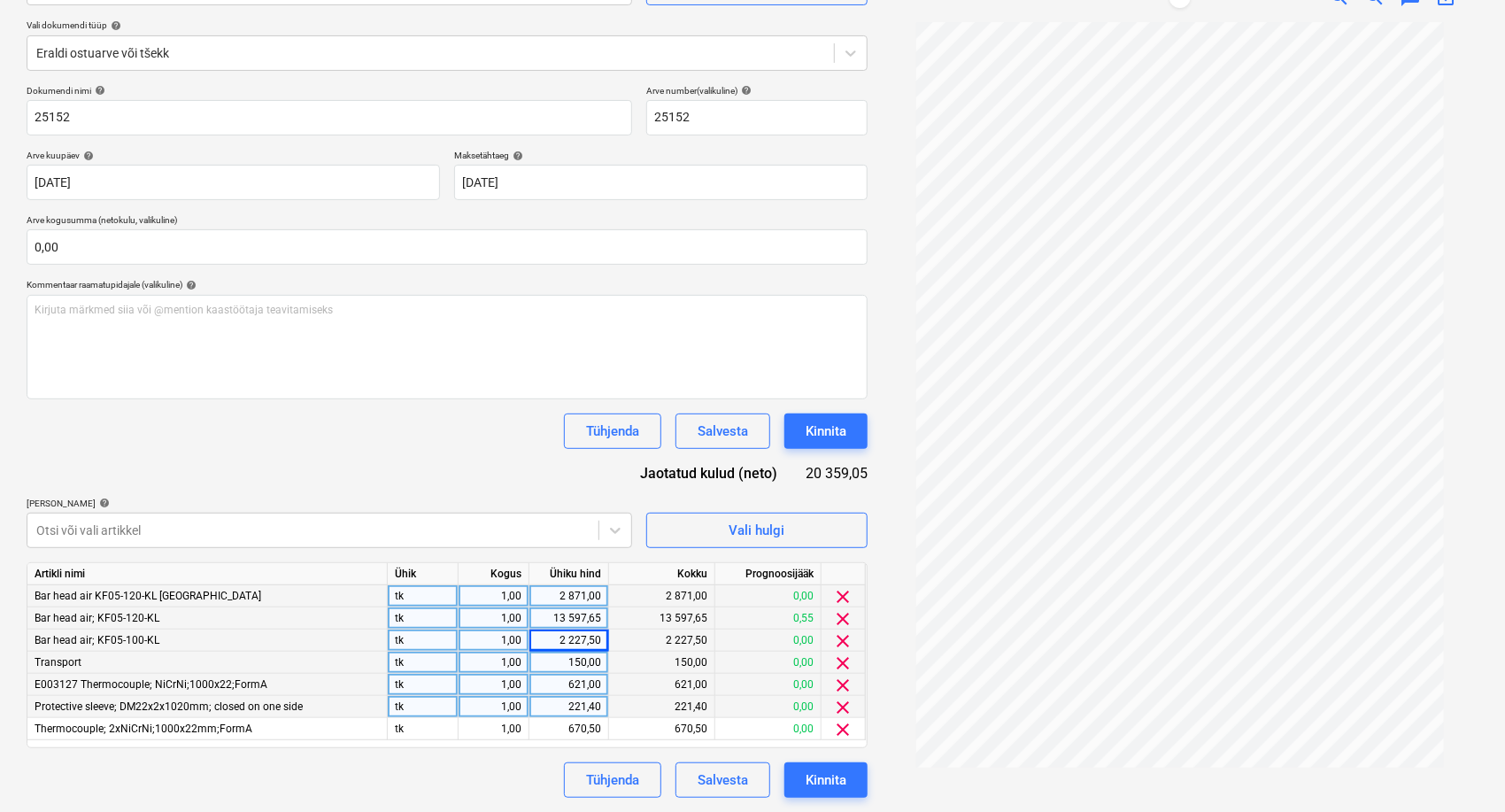
click at [373, 462] on div "Dokumendi nimi help 25152 Arve number (valikuline) help 25152 Arve kuupäev help…" at bounding box center [447, 441] width 842 height 713
click at [825, 779] on div "Kinnita" at bounding box center [826, 780] width 40 height 23
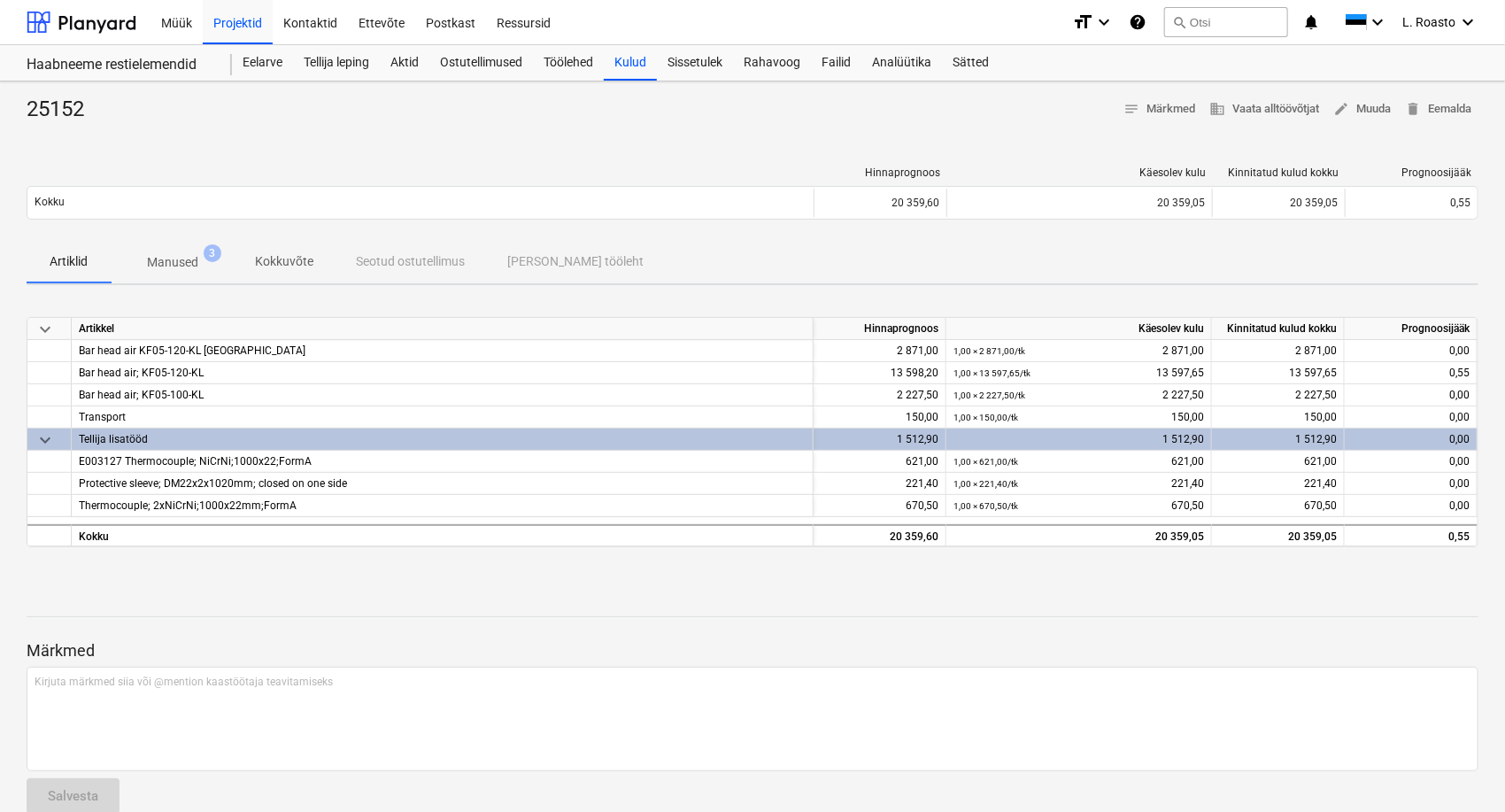
click at [370, 586] on div at bounding box center [752, 586] width 1452 height 14
click at [630, 61] on div "Kulud" at bounding box center [630, 63] width 53 height 35
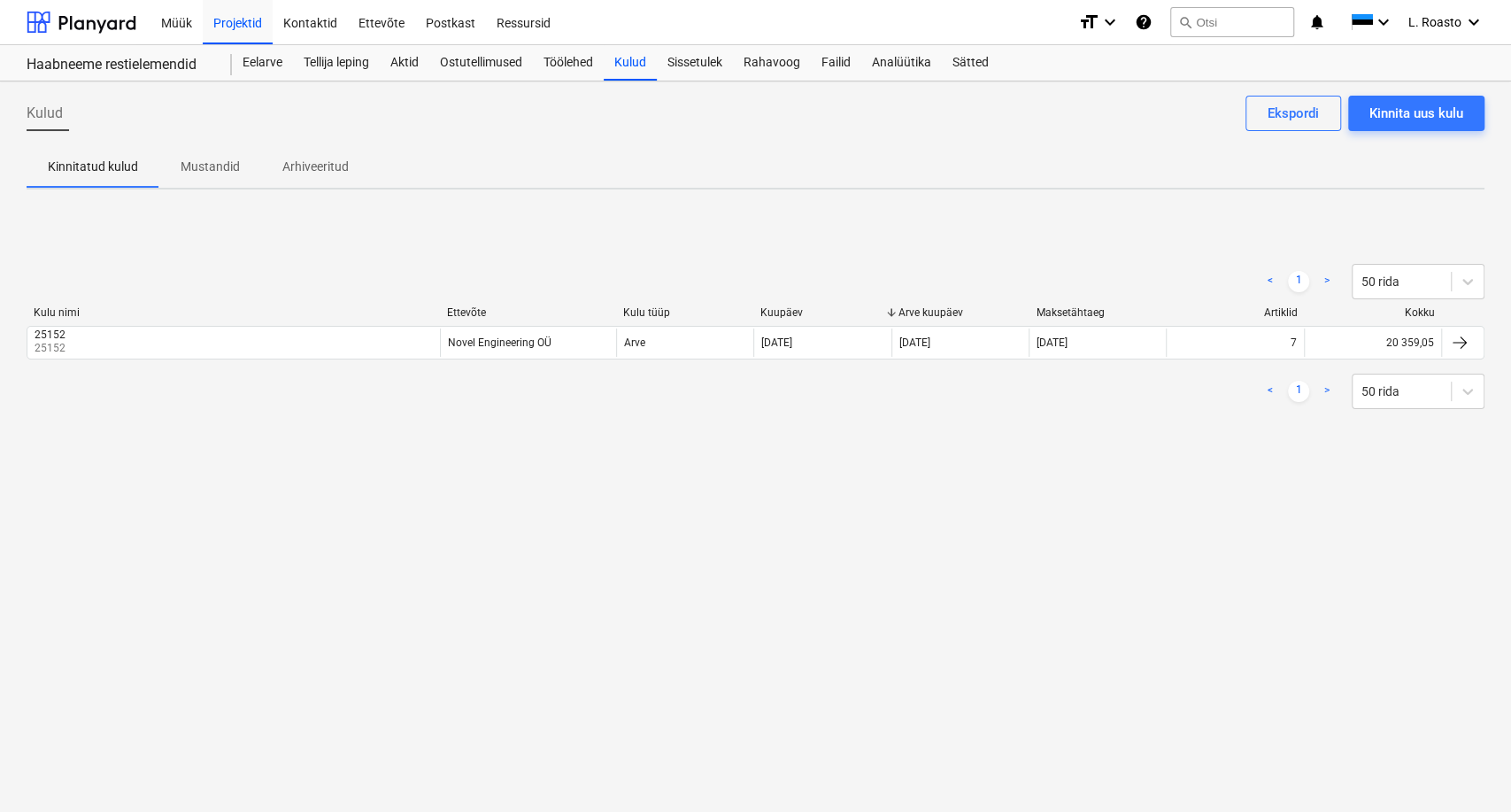
click at [97, 568] on div "Kulud Kinnita uus kulu Ekspordi Kinnitatud kulud Mustandid Arhiveeritud < 1 > 5…" at bounding box center [755, 447] width 1511 height 730
click at [280, 566] on div "Kulud Kinnita uus kulu Ekspordi Kinnitatud kulud Mustandid Arhiveeritud < 1 > 5…" at bounding box center [755, 447] width 1511 height 730
click at [269, 67] on div "Eelarve" at bounding box center [263, 63] width 61 height 35
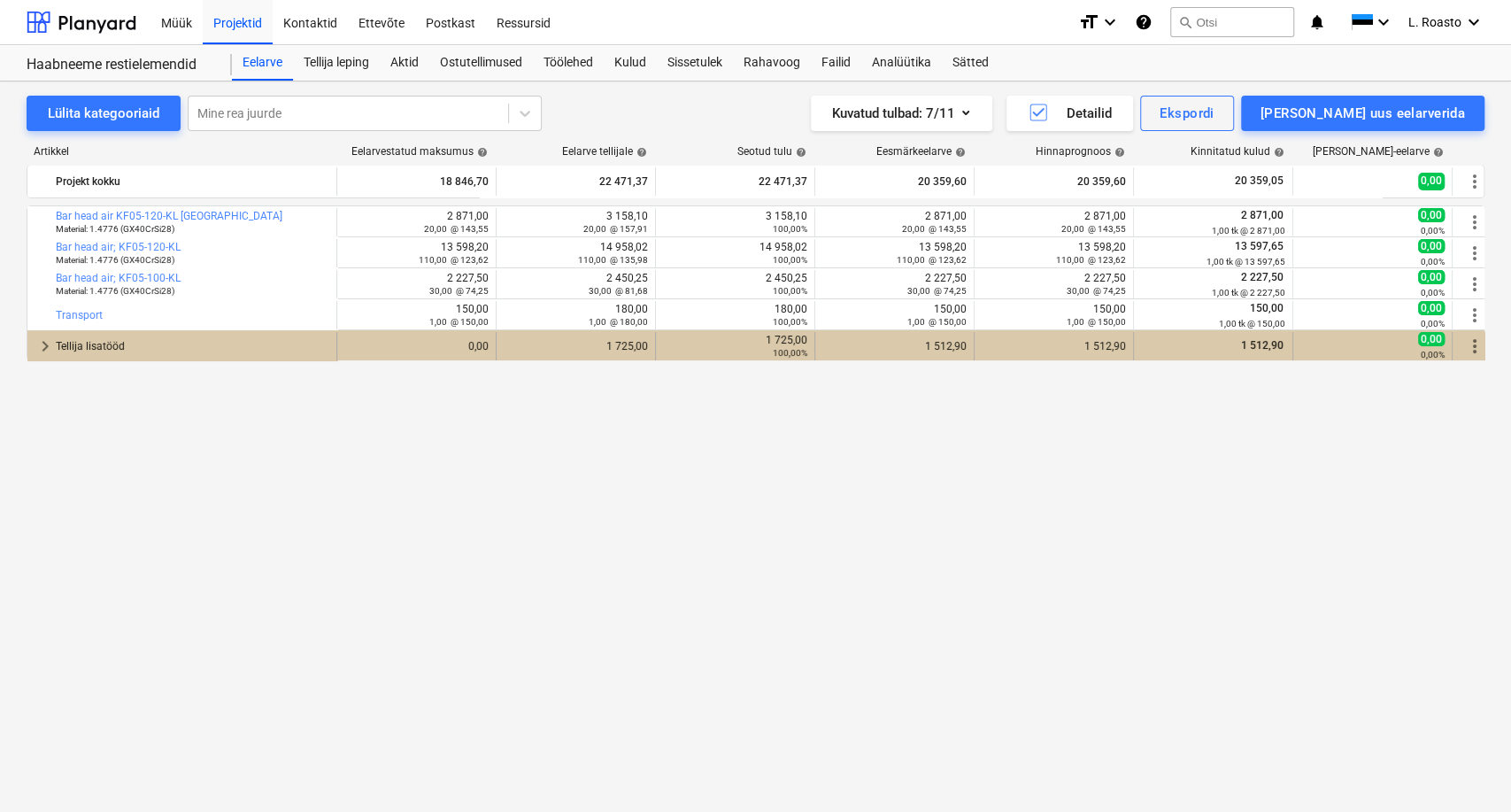
click at [249, 342] on div "Tellija lisatööd" at bounding box center [193, 345] width 274 height 29
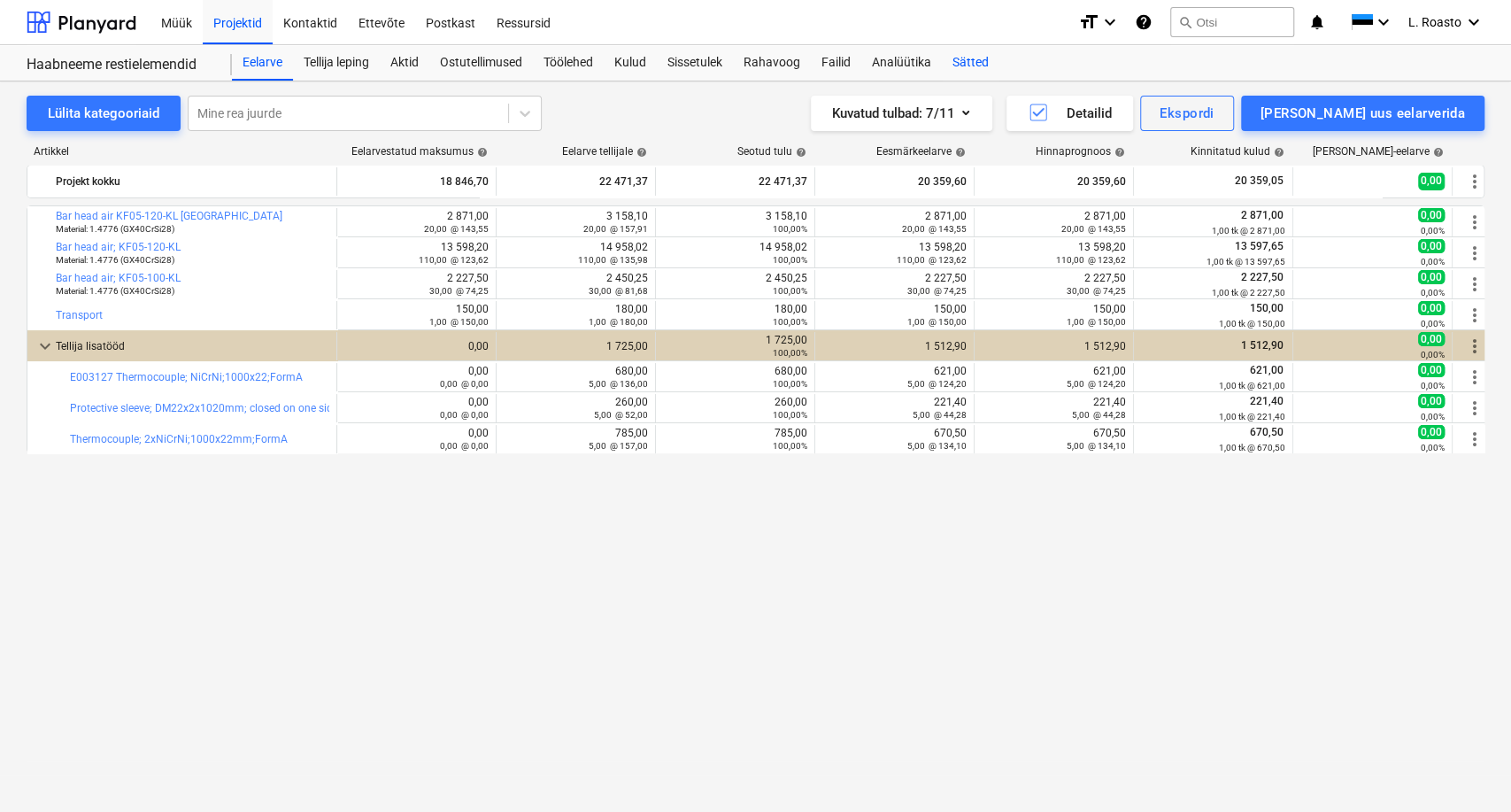
click at [974, 62] on div "Sätted" at bounding box center [971, 63] width 57 height 35
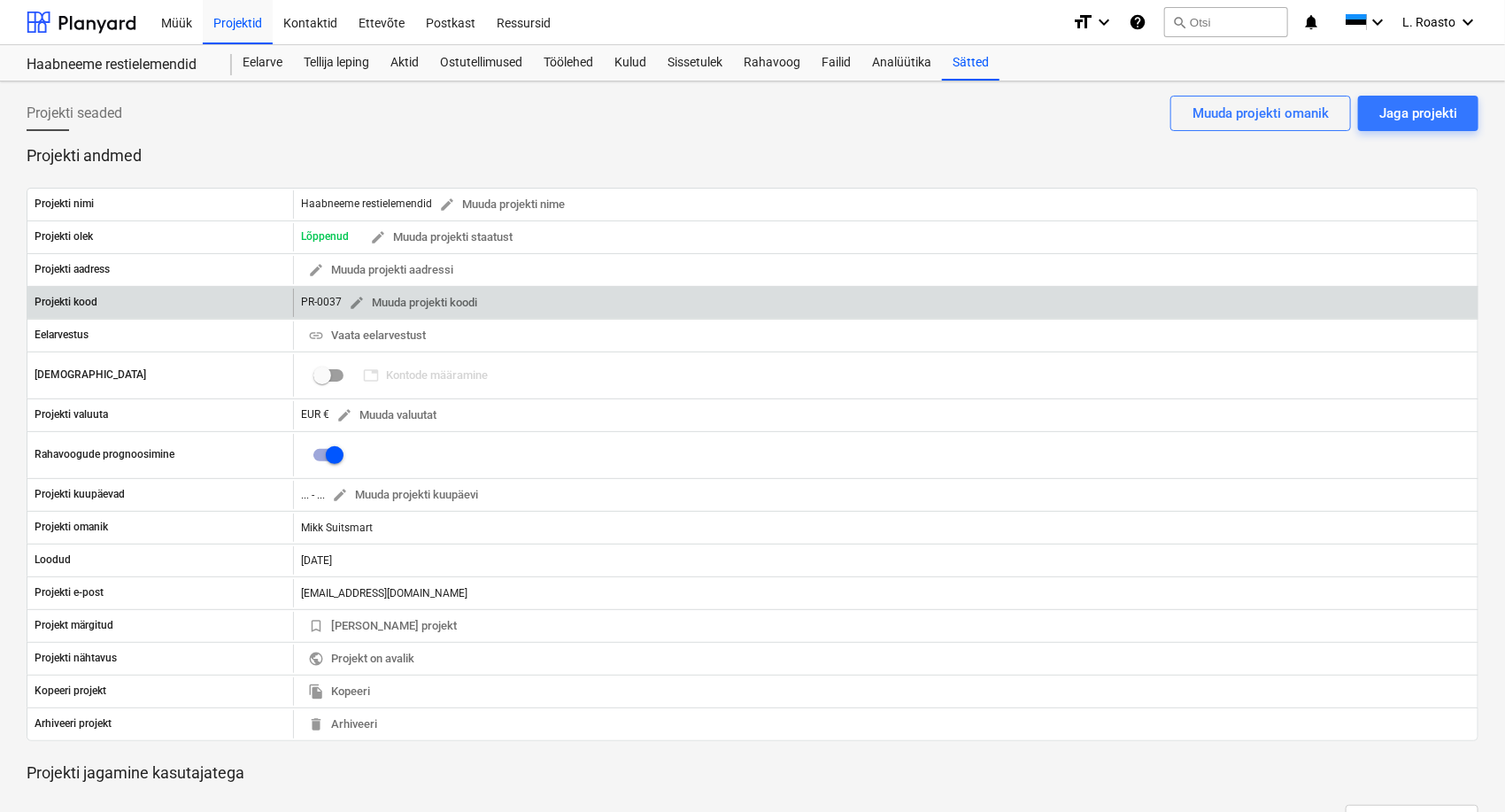
drag, startPoint x: 340, startPoint y: 299, endPoint x: 279, endPoint y: 295, distance: 61.1
click at [279, 295] on div "Projekti kood PR-0037 edit Muuda projekti koodi" at bounding box center [752, 302] width 1450 height 29
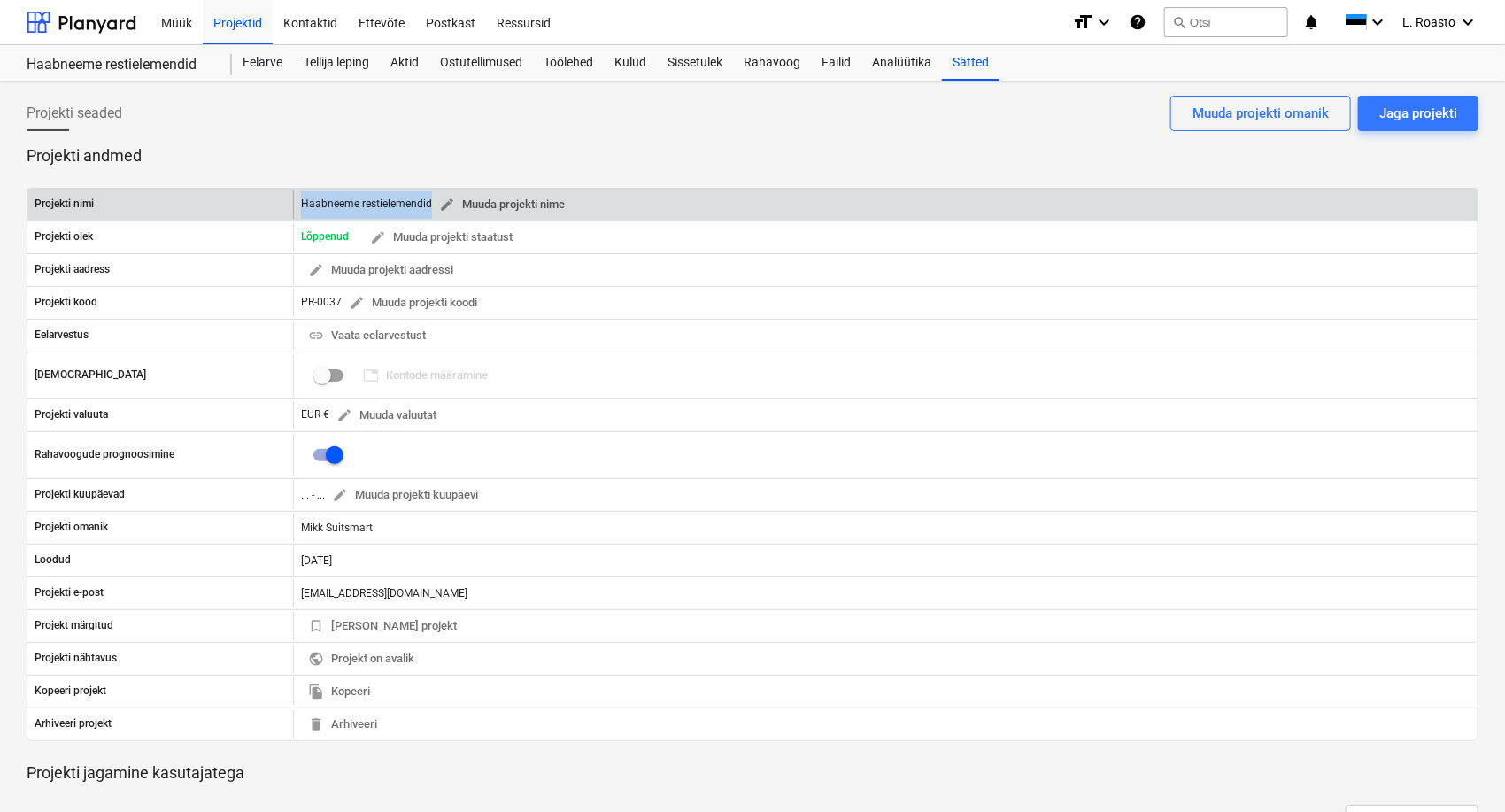
drag, startPoint x: 299, startPoint y: 201, endPoint x: 430, endPoint y: 207, distance: 131.1
click at [430, 207] on div "Haabneeme restielemendid edit Muuda projekti nime" at bounding box center [886, 204] width 1185 height 29
copy div "Haabneeme restielemendid"
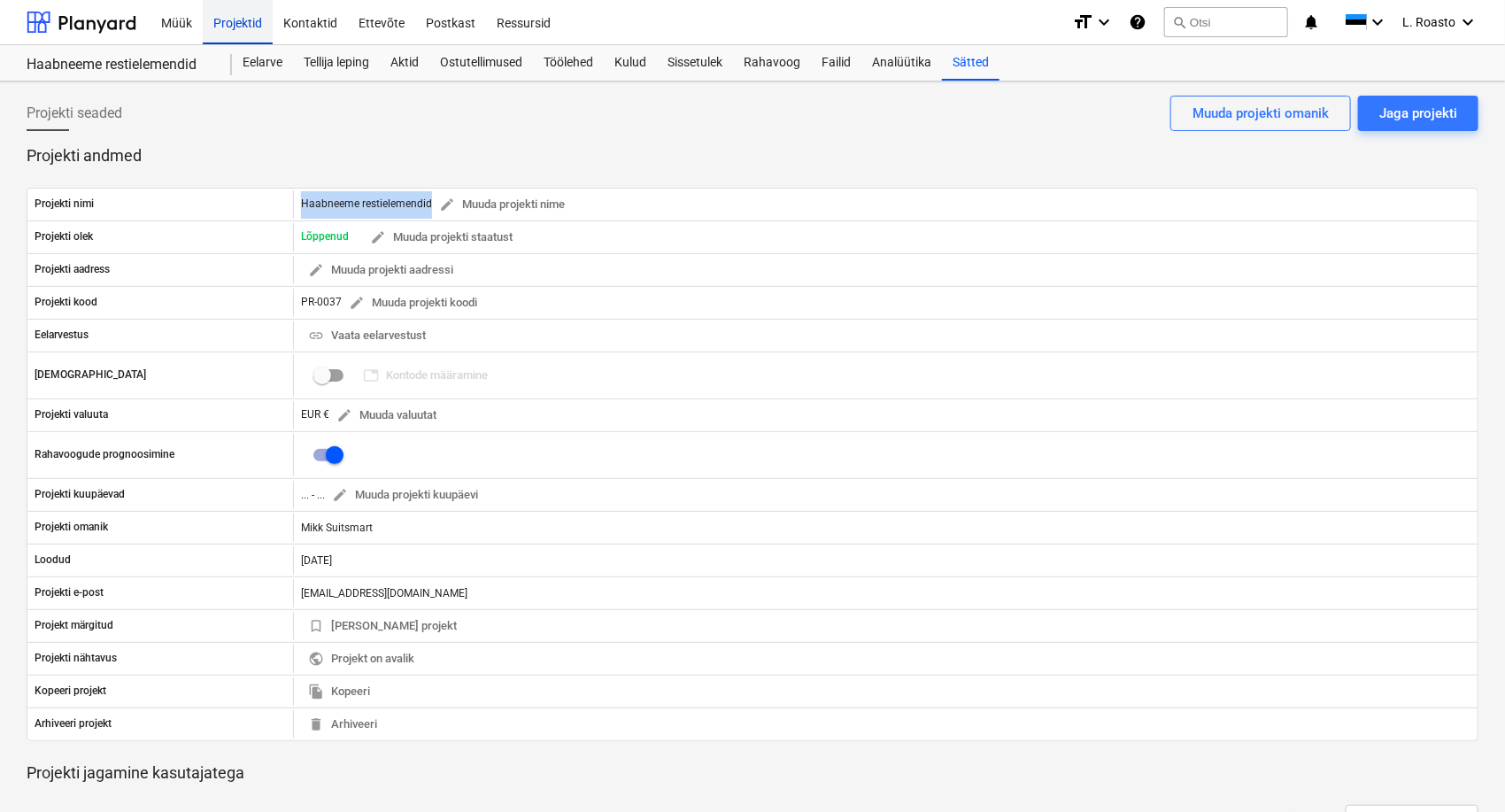
click at [249, 31] on div "Projektid" at bounding box center [237, 22] width 70 height 45
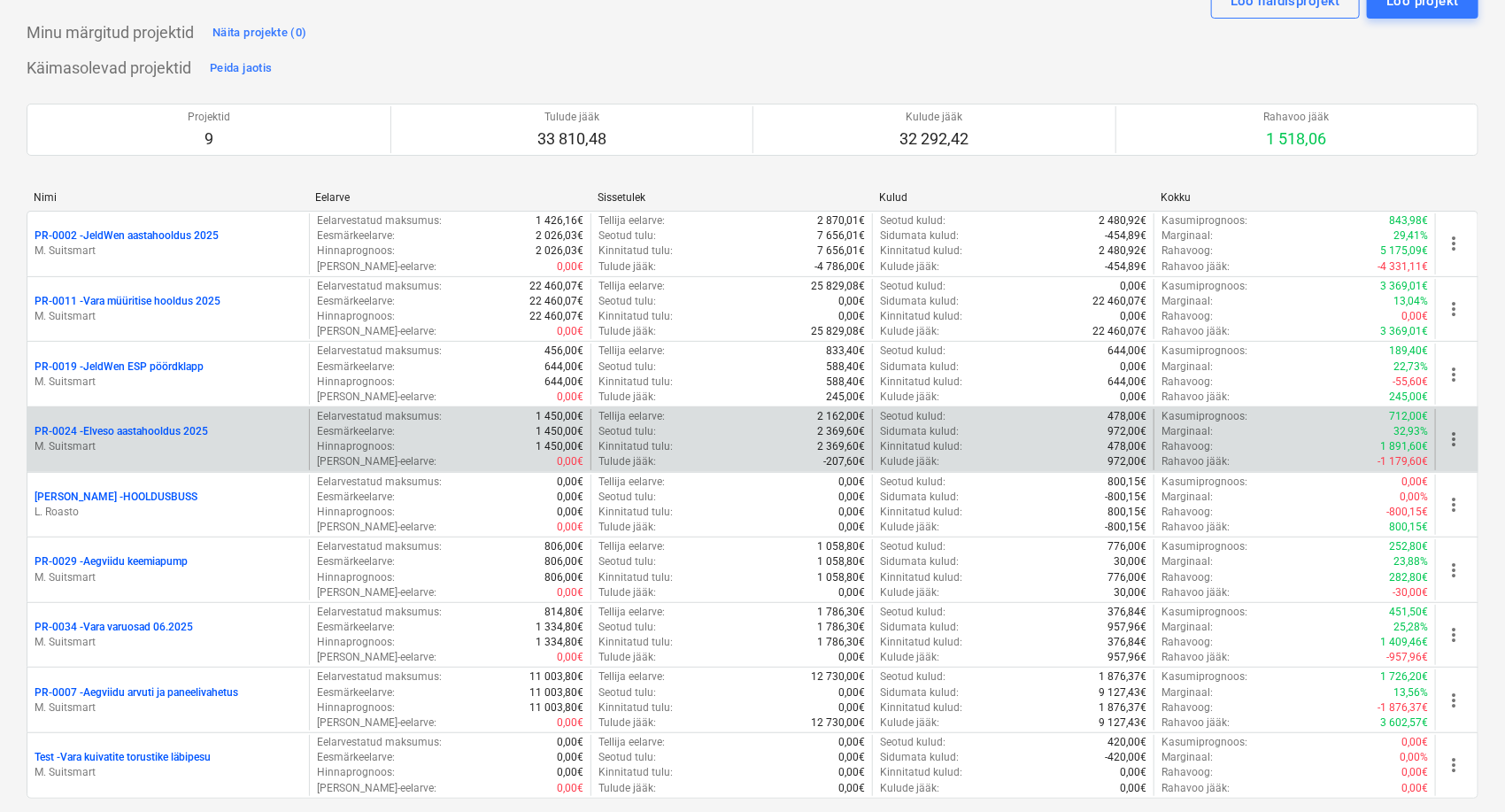
scroll to position [197, 0]
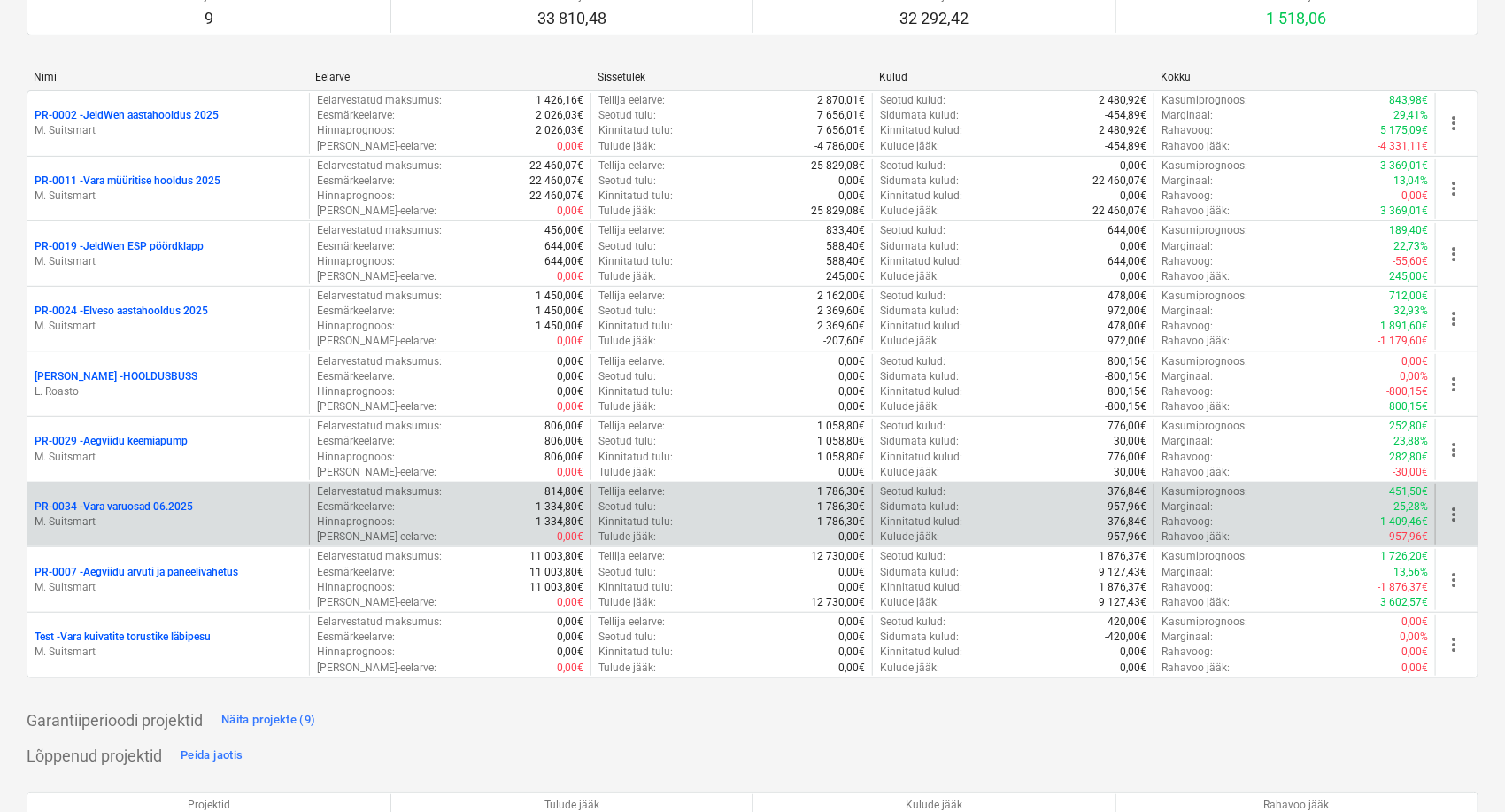
click at [157, 508] on p "PR-0034 - Vara varuosad 06.2025" at bounding box center [113, 506] width 158 height 15
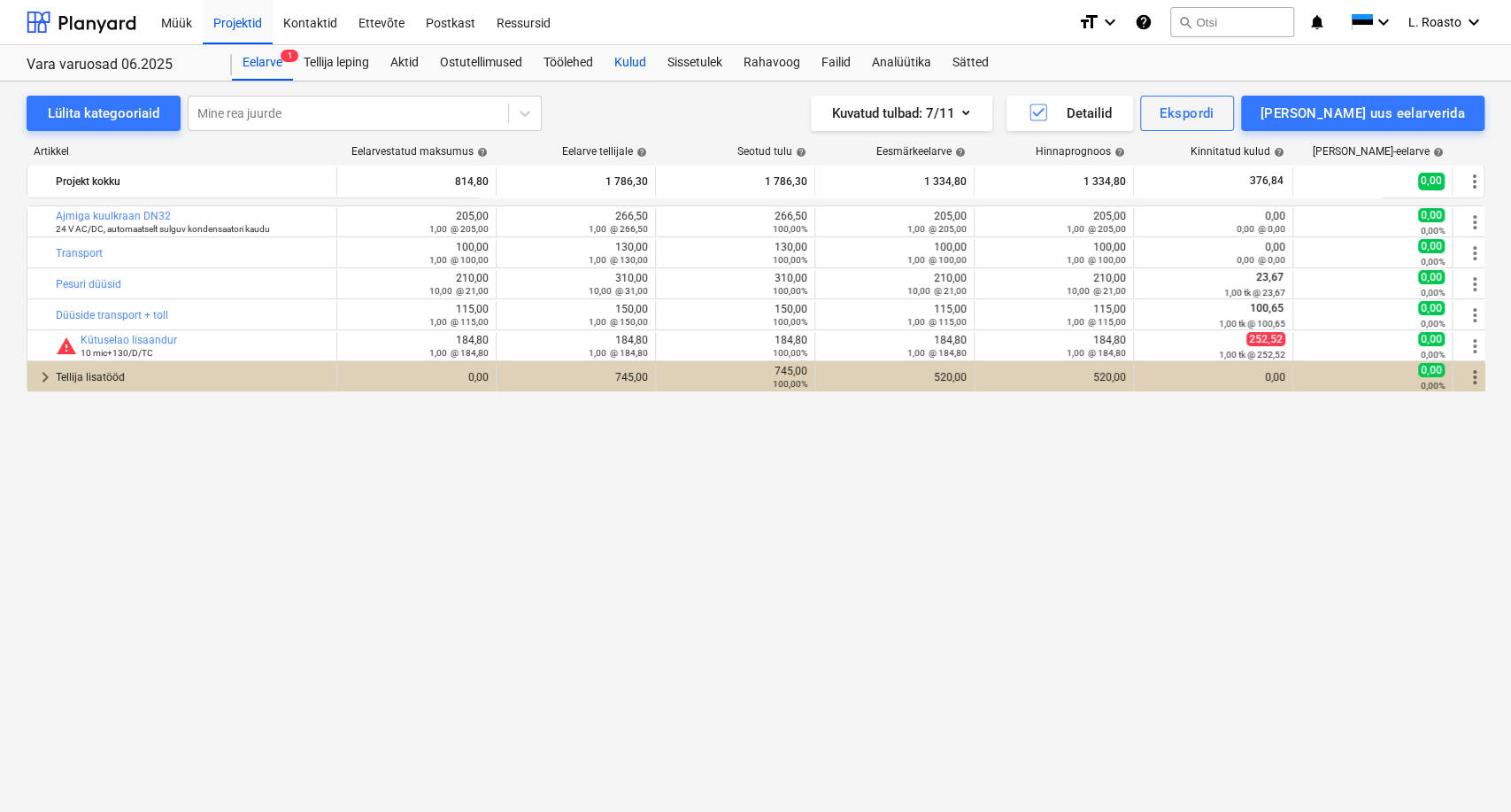
click at [645, 69] on div "Kulud" at bounding box center [630, 63] width 53 height 35
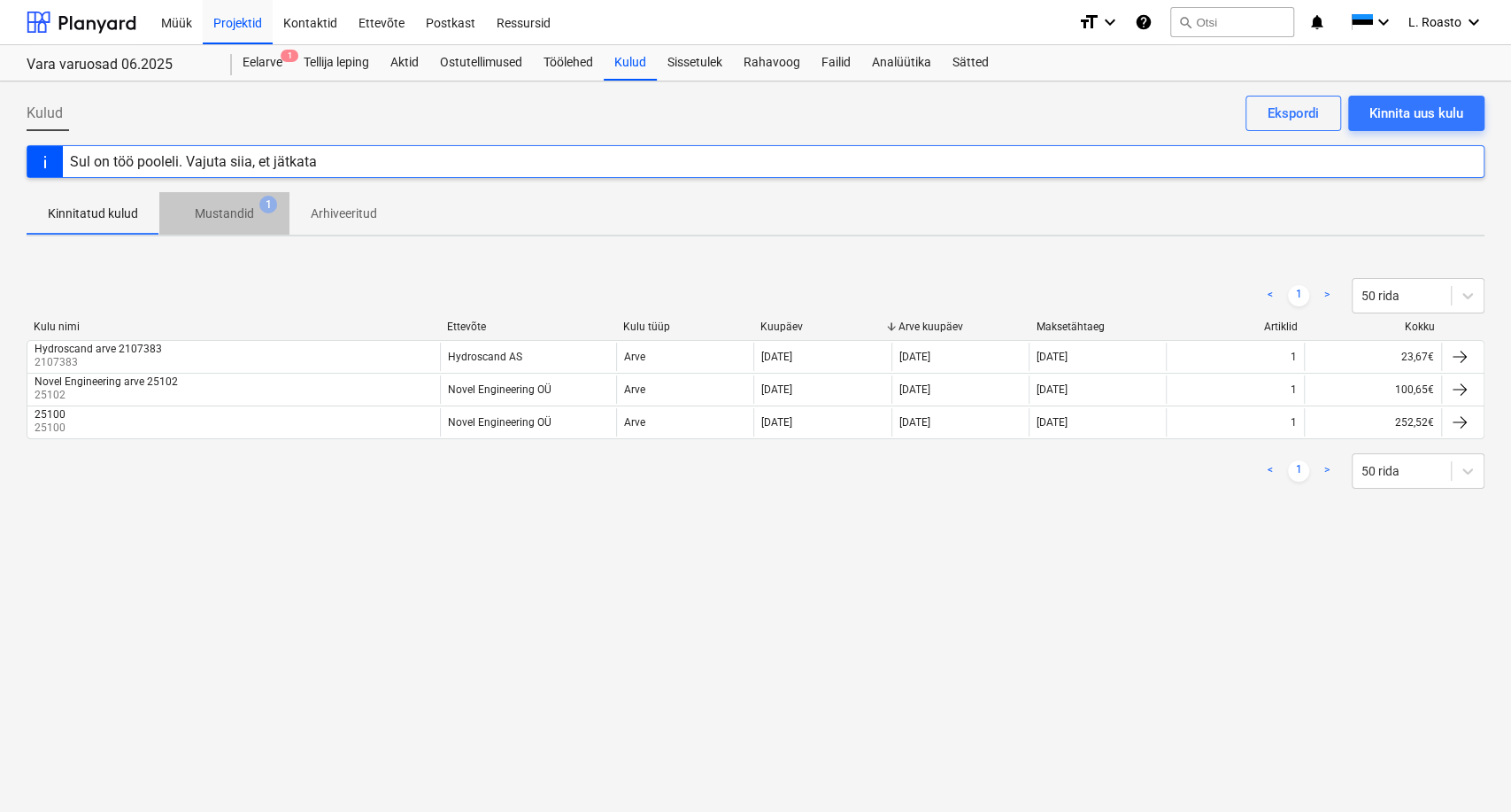
click at [239, 216] on p "Mustandid" at bounding box center [224, 214] width 59 height 19
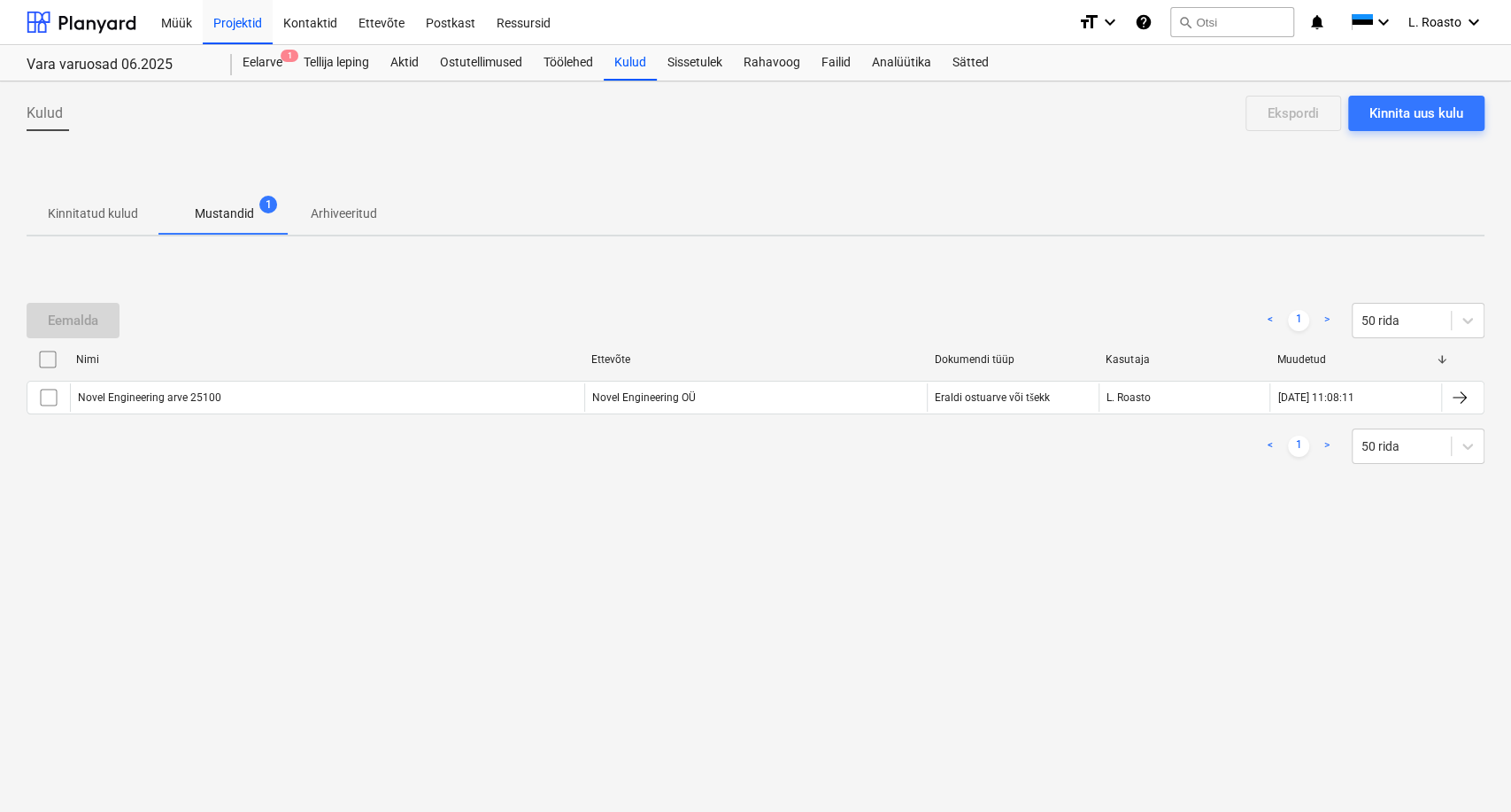
click at [66, 195] on button "Kinnitatud kulud" at bounding box center [93, 213] width 133 height 42
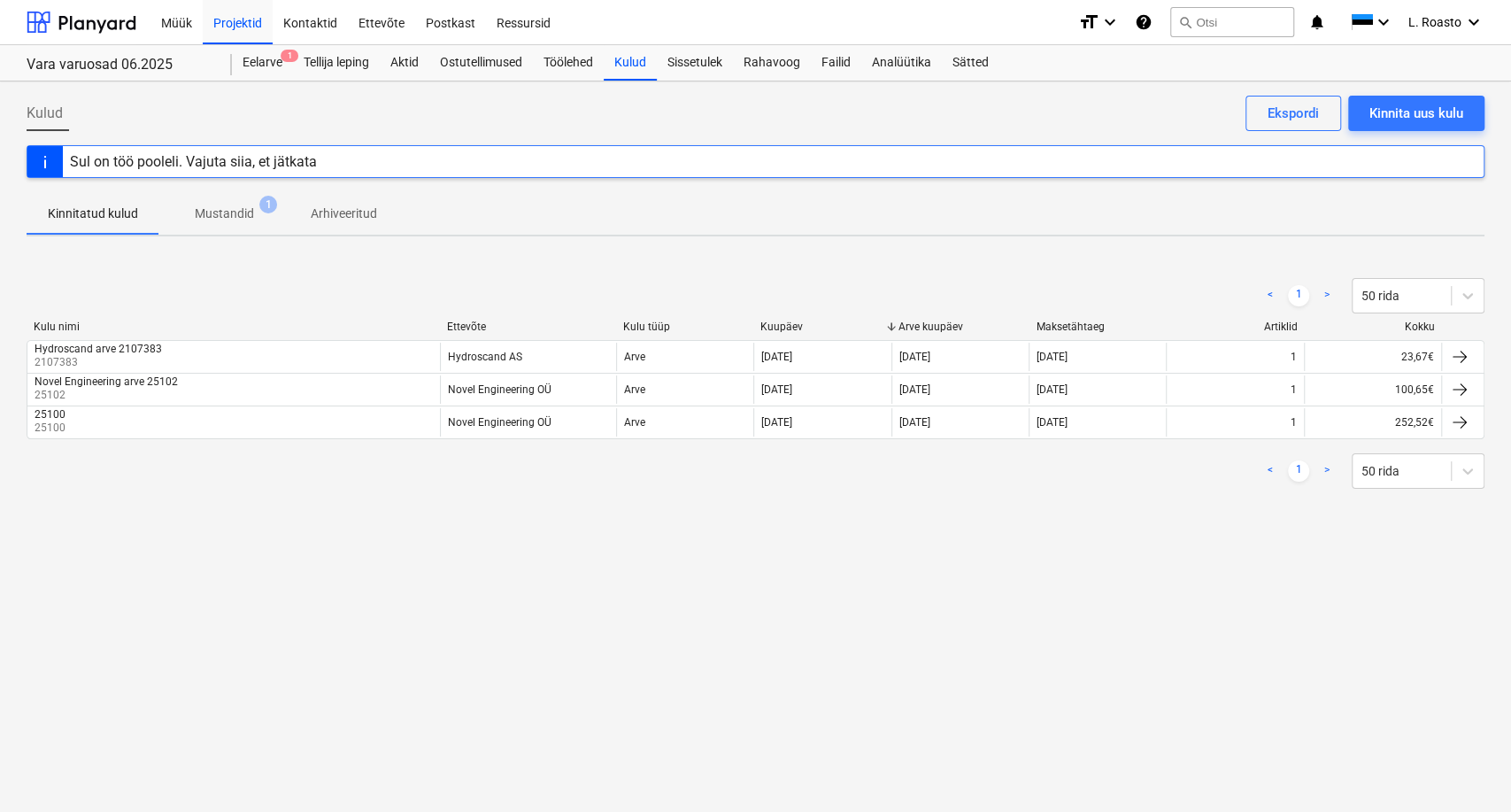
click at [243, 214] on p "Mustandid" at bounding box center [224, 214] width 59 height 19
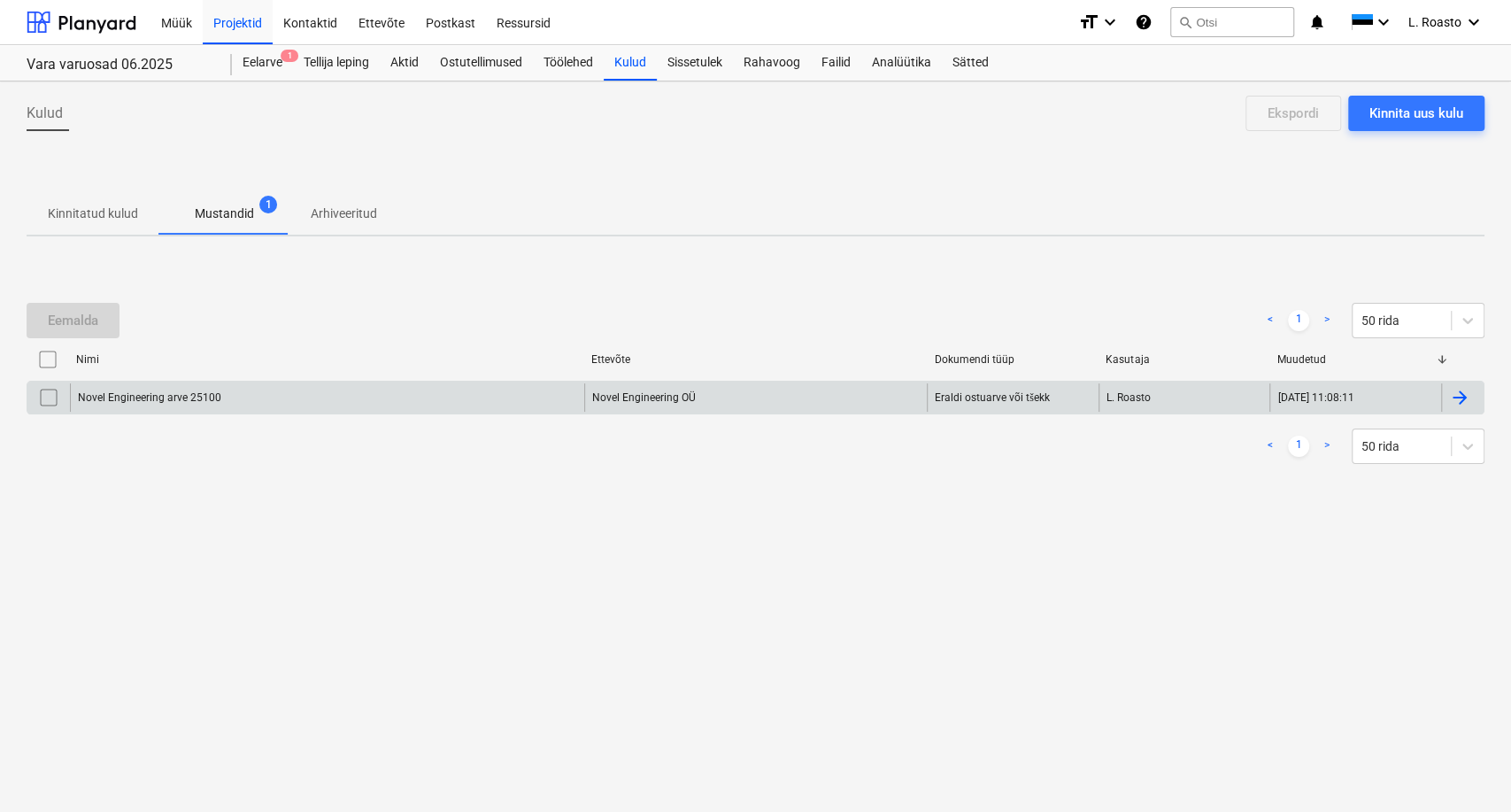
click at [49, 395] on input "checkbox" at bounding box center [48, 397] width 29 height 29
click at [79, 325] on div "Eemalda" at bounding box center [73, 320] width 50 height 23
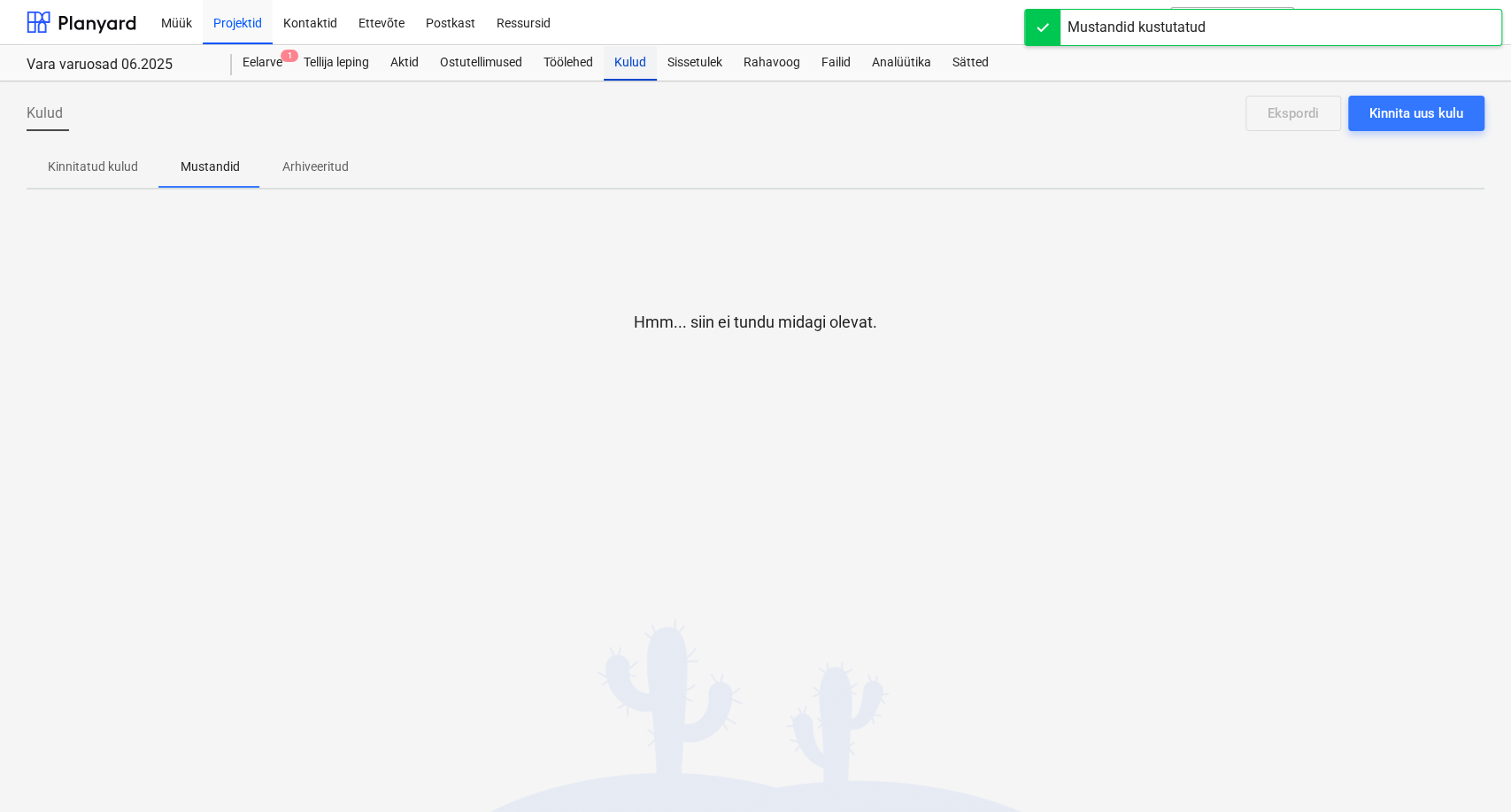
click at [639, 65] on div "Kulud" at bounding box center [630, 63] width 53 height 35
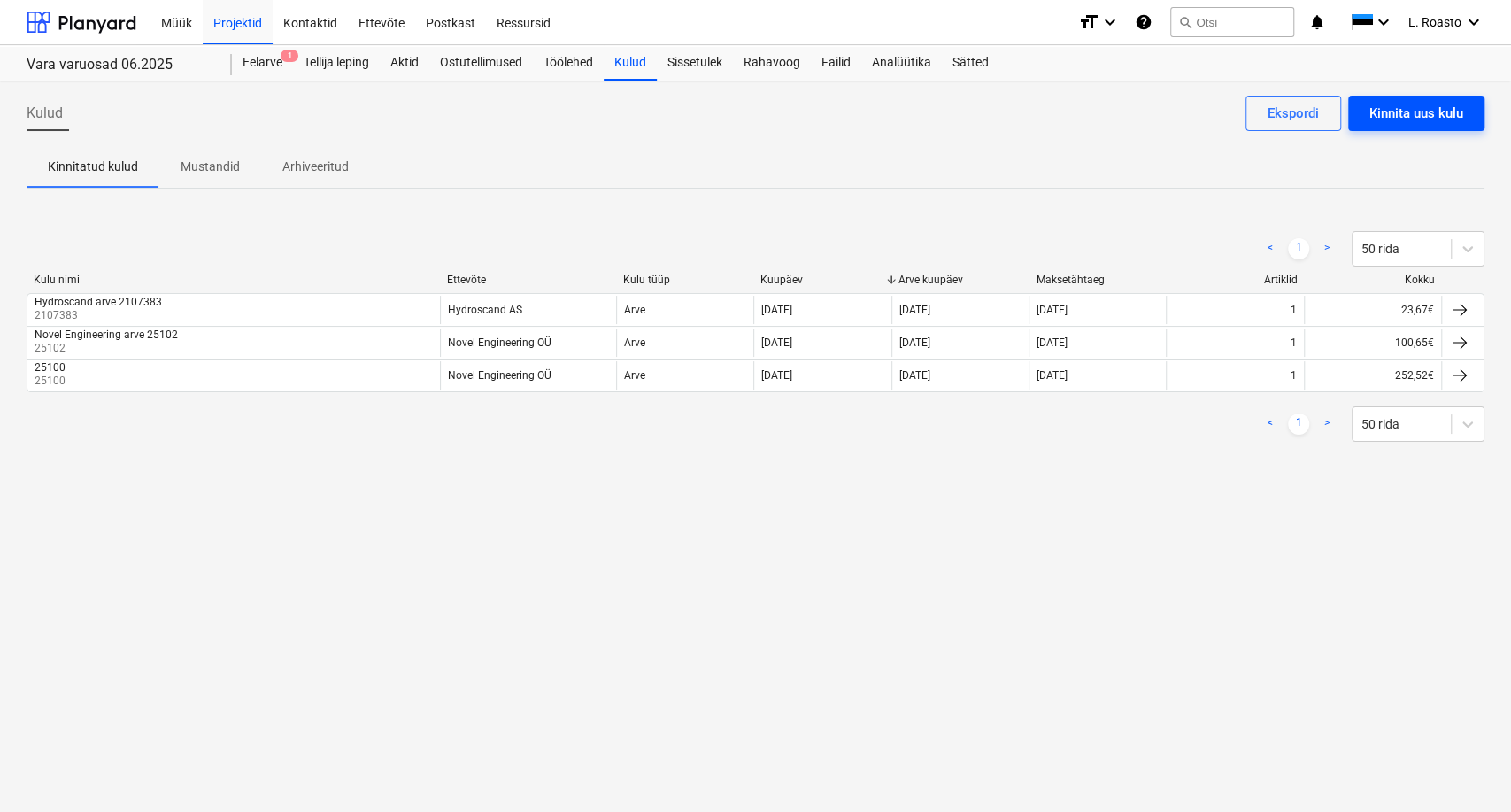
click at [1462, 117] on div "Kinnita uus kulu" at bounding box center [1417, 112] width 94 height 23
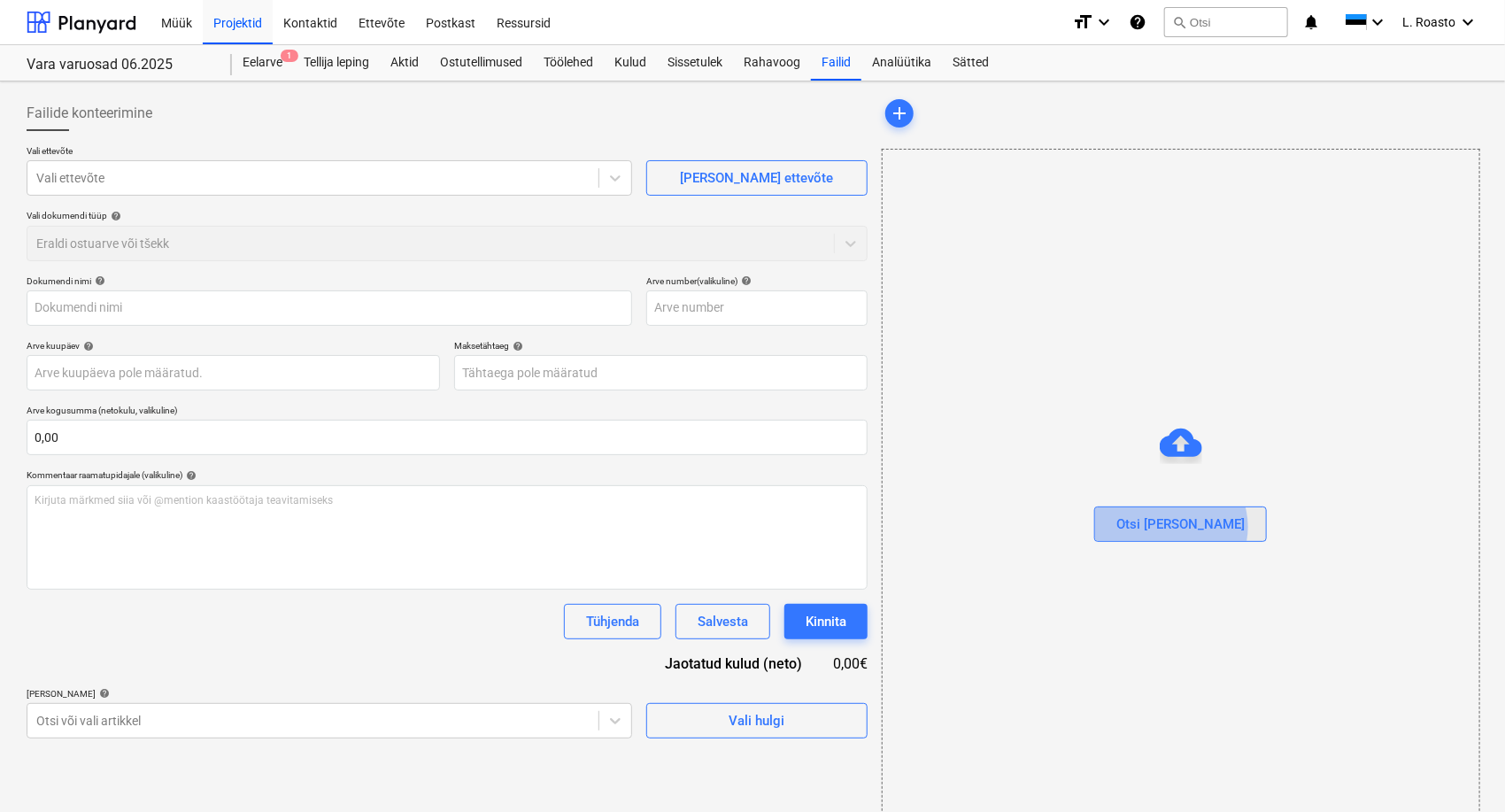
click at [1208, 526] on button "Otsi [PERSON_NAME]" at bounding box center [1180, 525] width 172 height 35
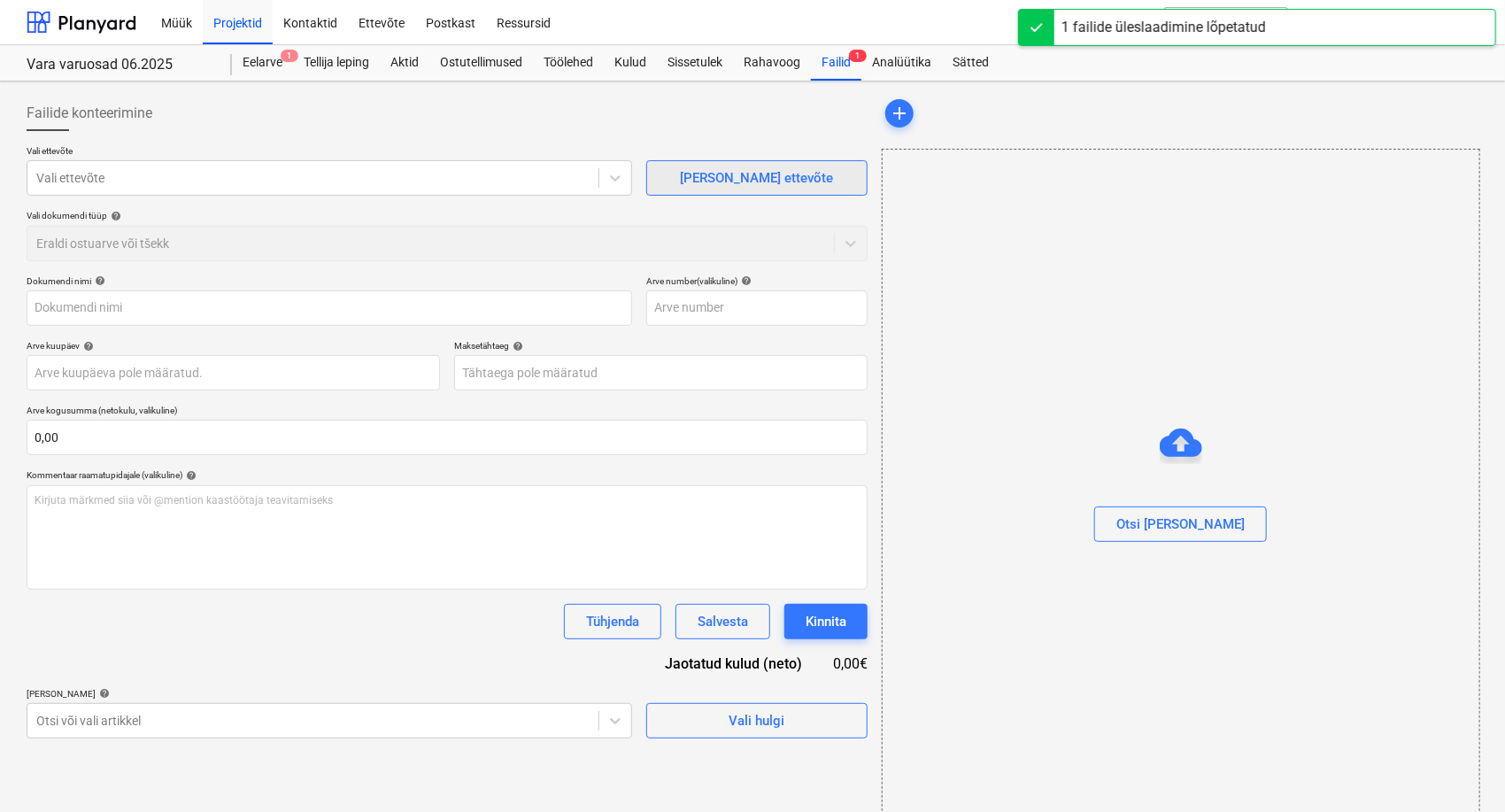
type input "CT25_1725.pdf"
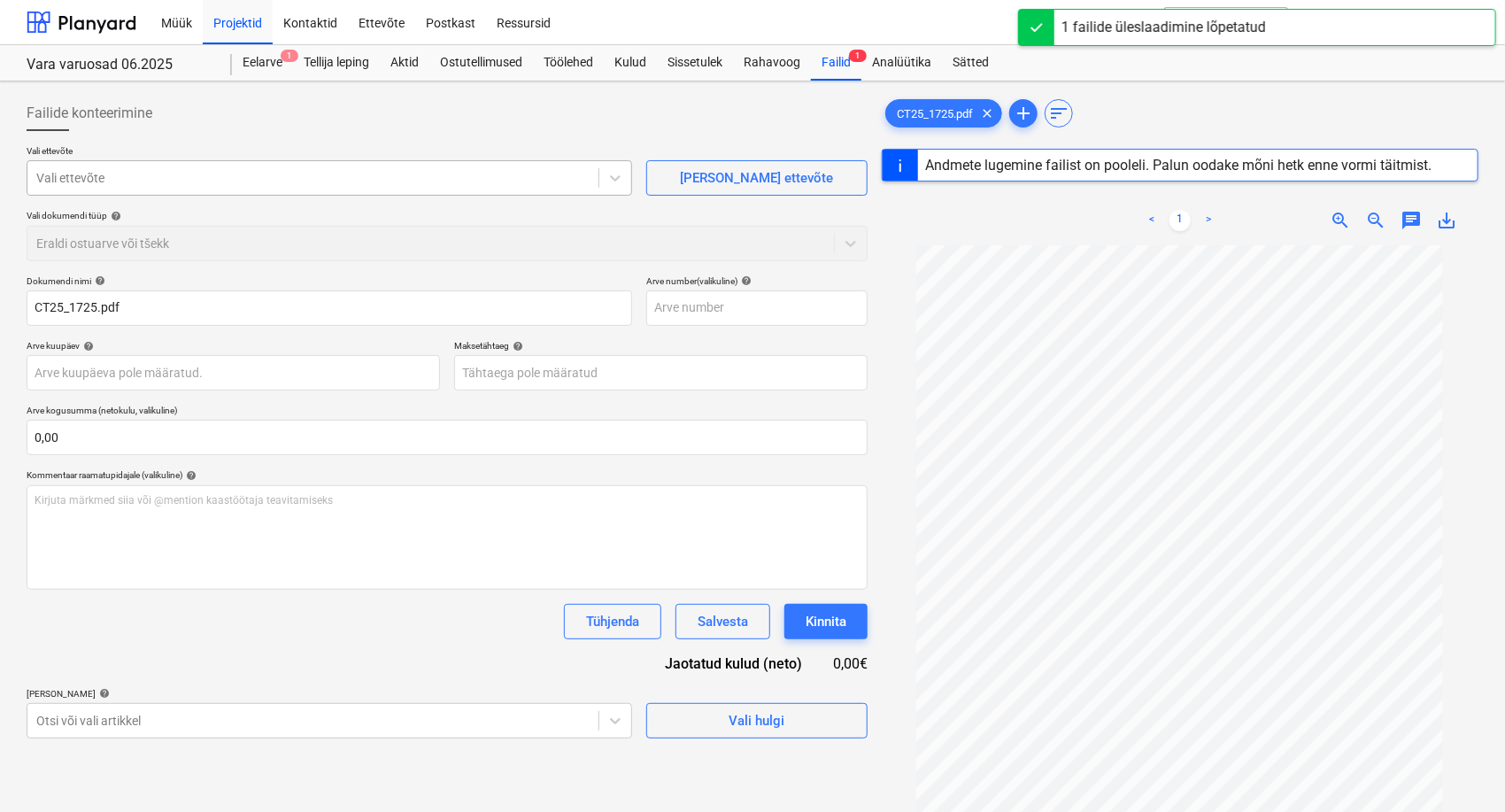
click at [234, 180] on div at bounding box center [313, 178] width 553 height 18
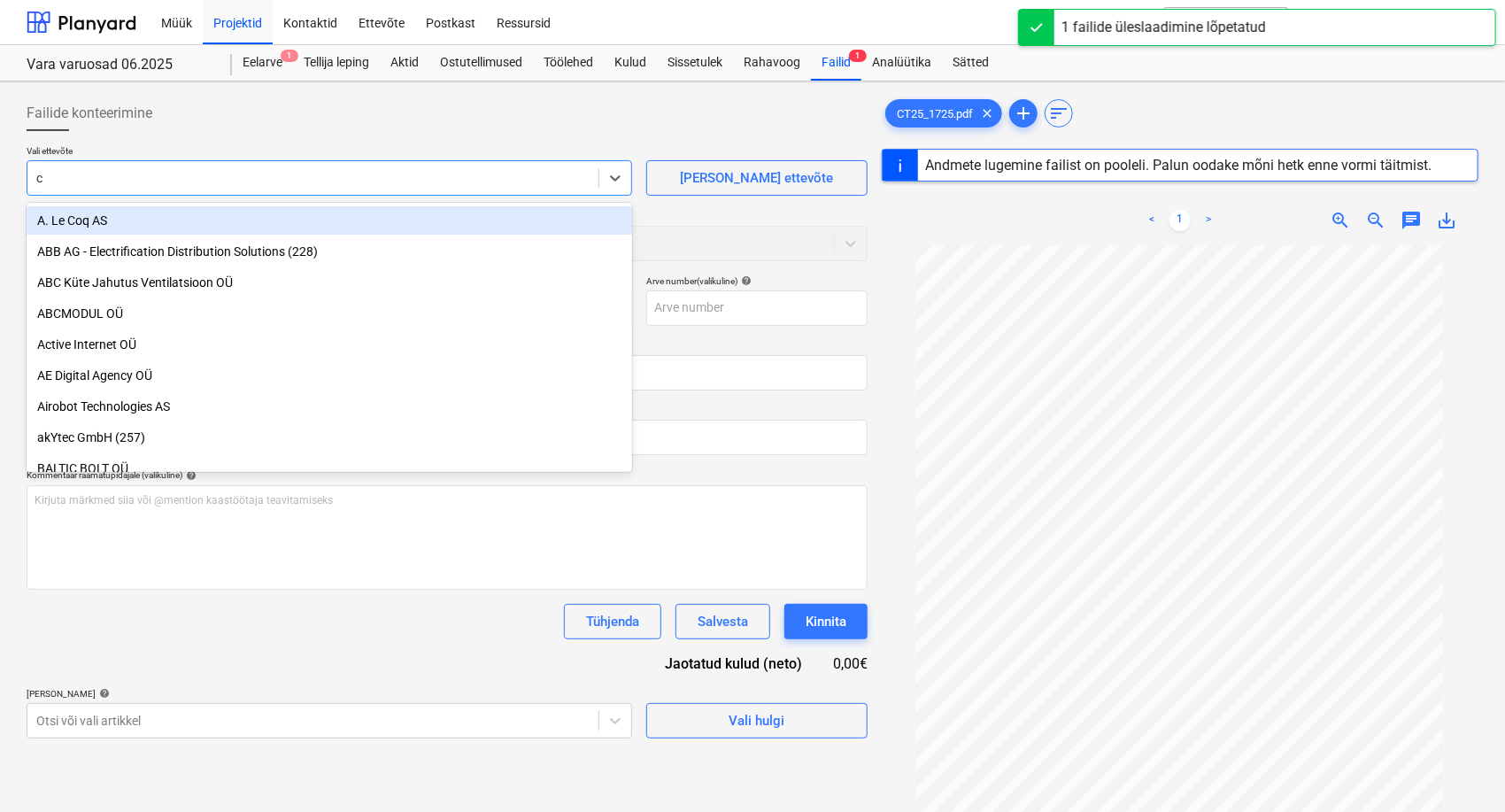
type input "ci"
type input "1"
type input "[DATE]"
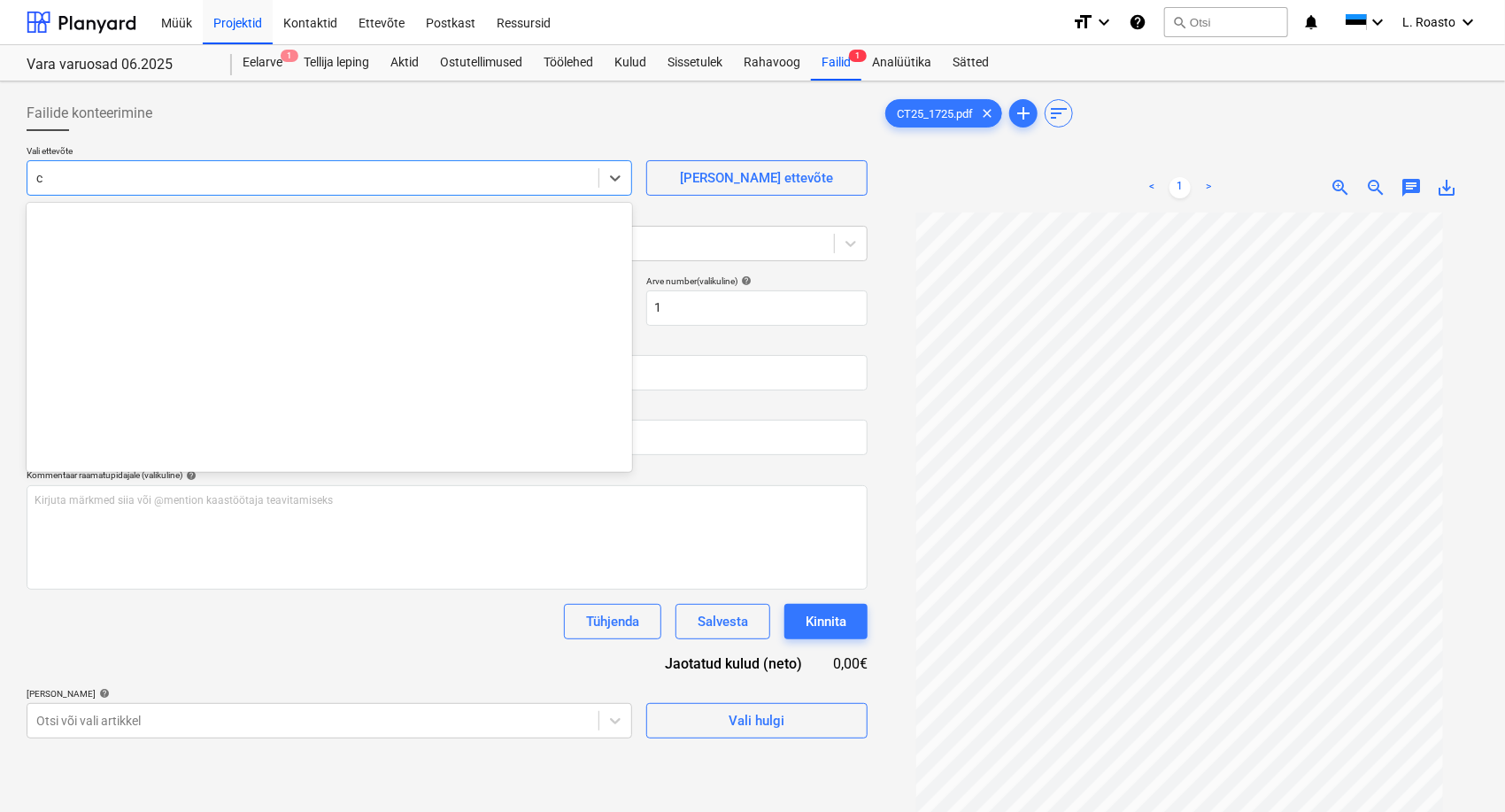
scroll to position [1672, 0]
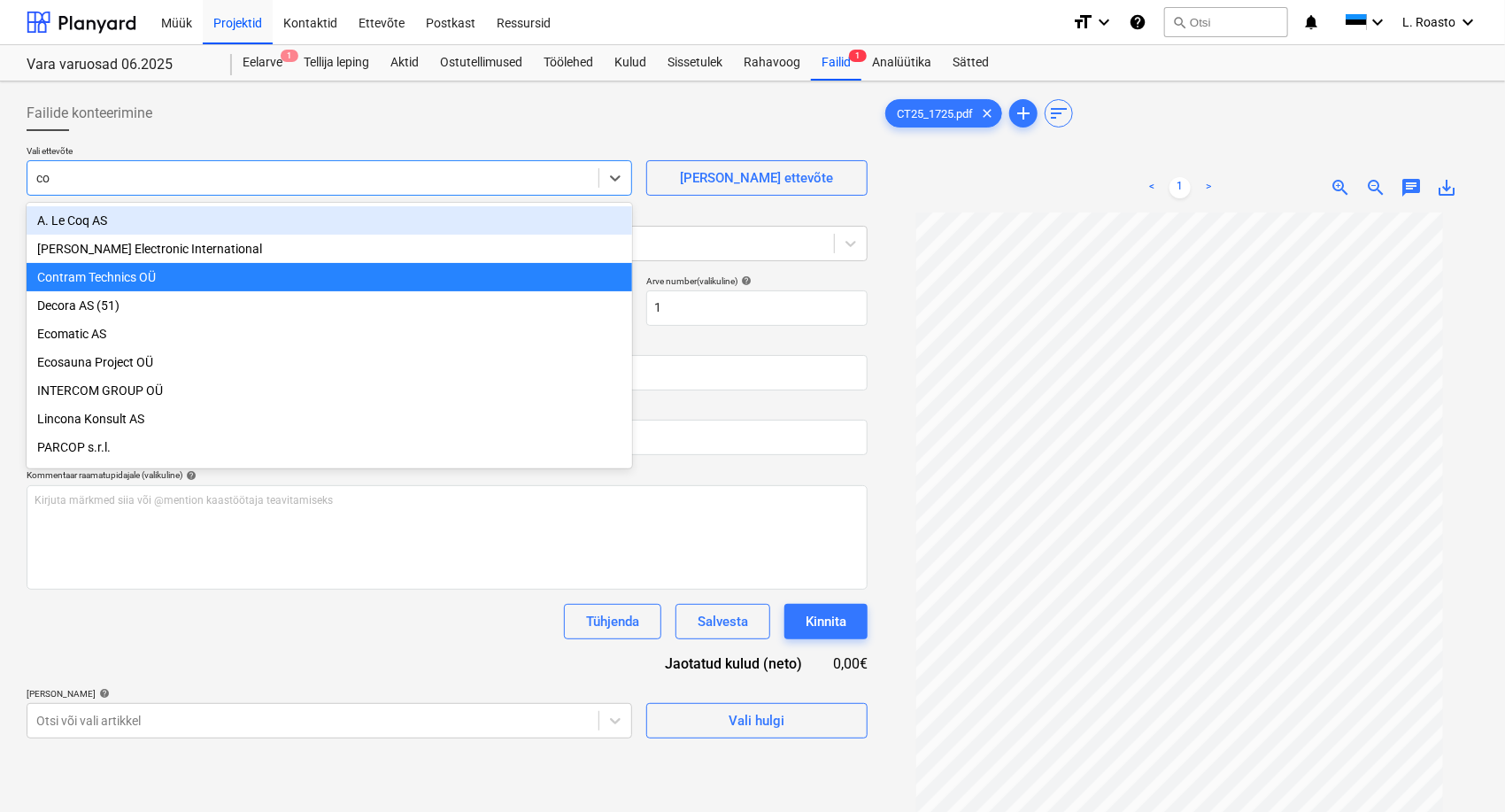
type input "con"
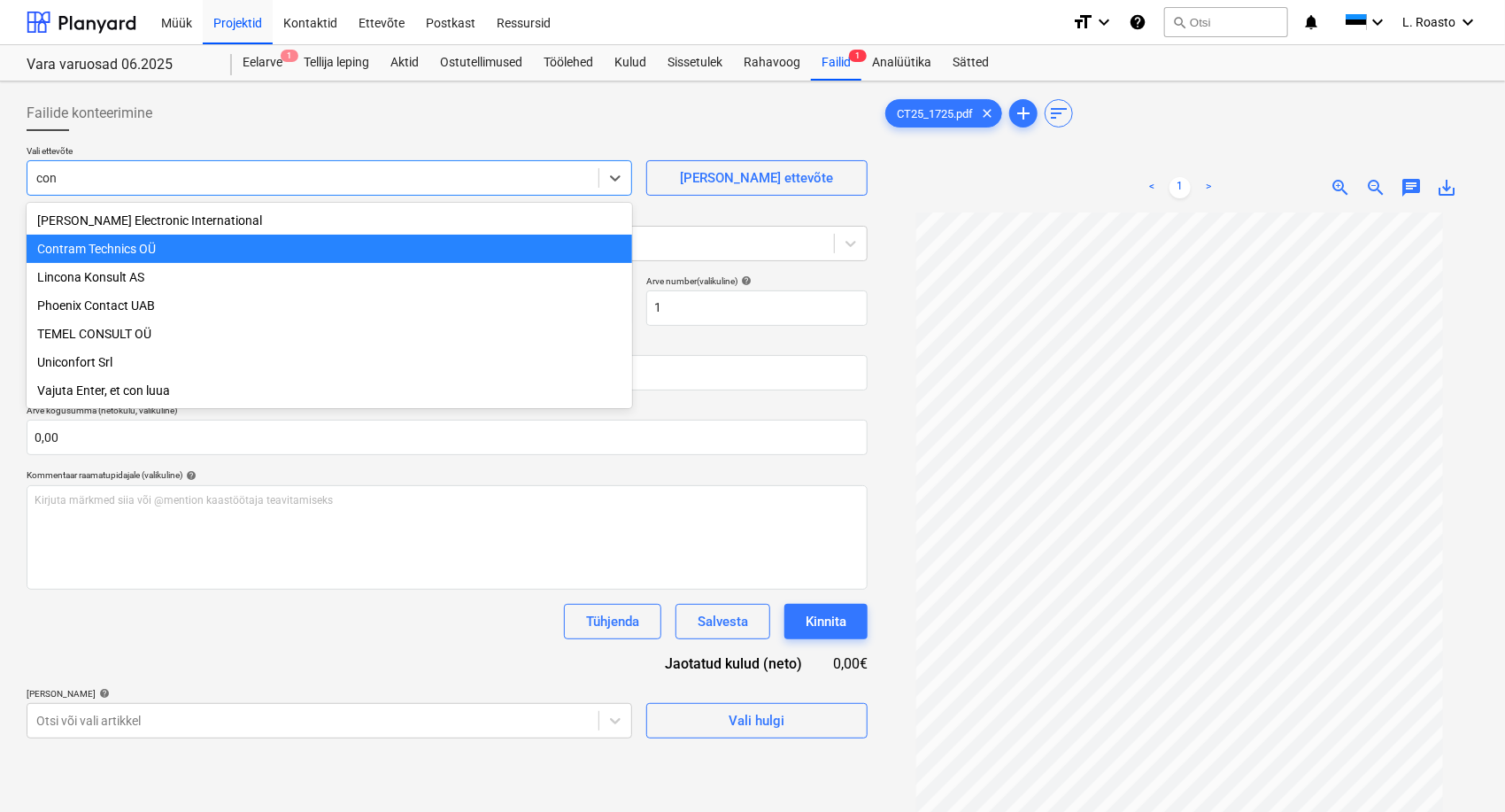
click at [137, 246] on div "Contram Technics OÜ" at bounding box center [329, 248] width 605 height 29
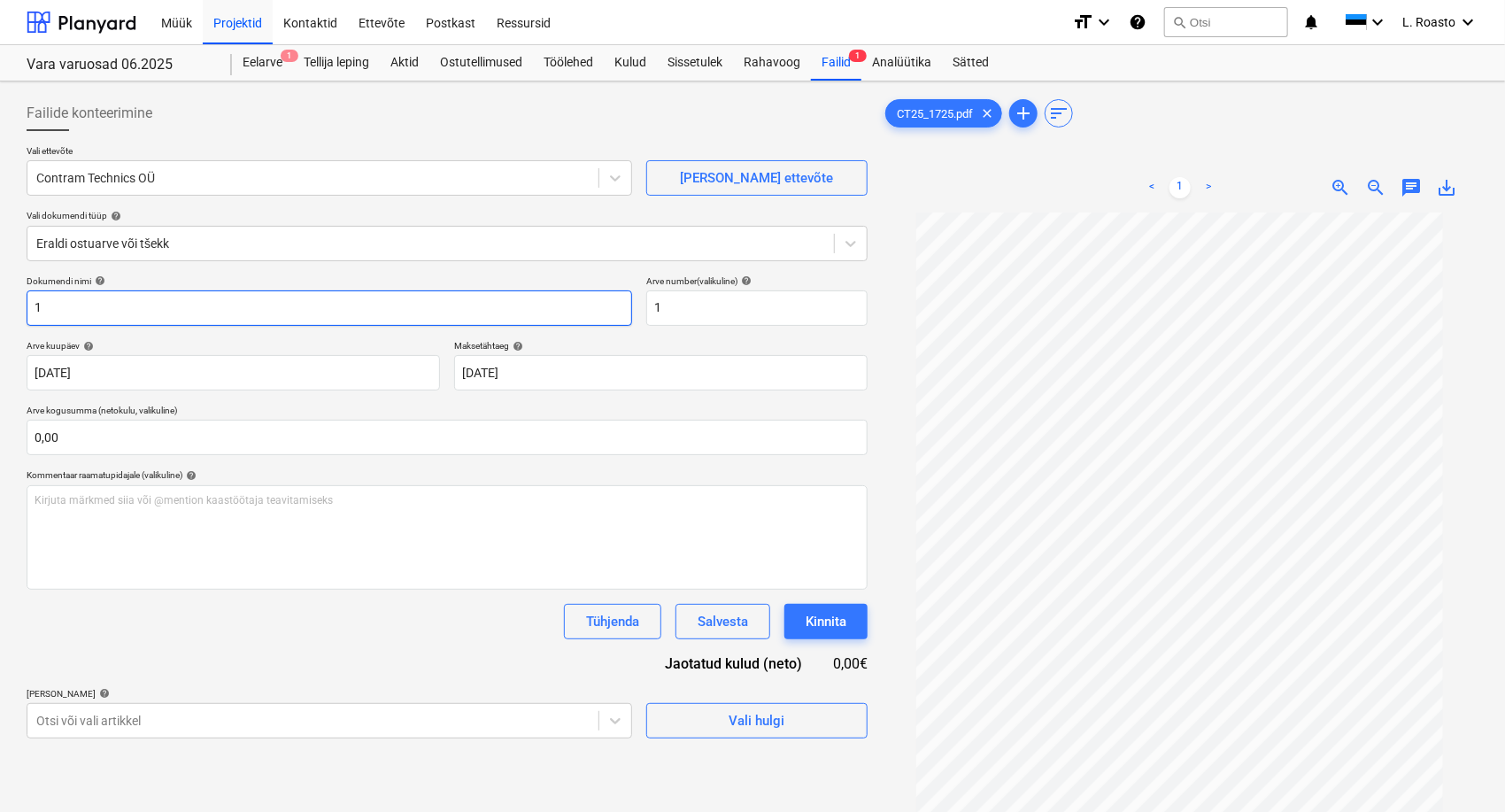
drag, startPoint x: 118, startPoint y: 305, endPoint x: 0, endPoint y: 295, distance: 118.4
click at [0, 295] on div "Failide konteerimine Vali ettevõte Contram Technics OÜ [PERSON_NAME] uus ettevõ…" at bounding box center [752, 535] width 1505 height 907
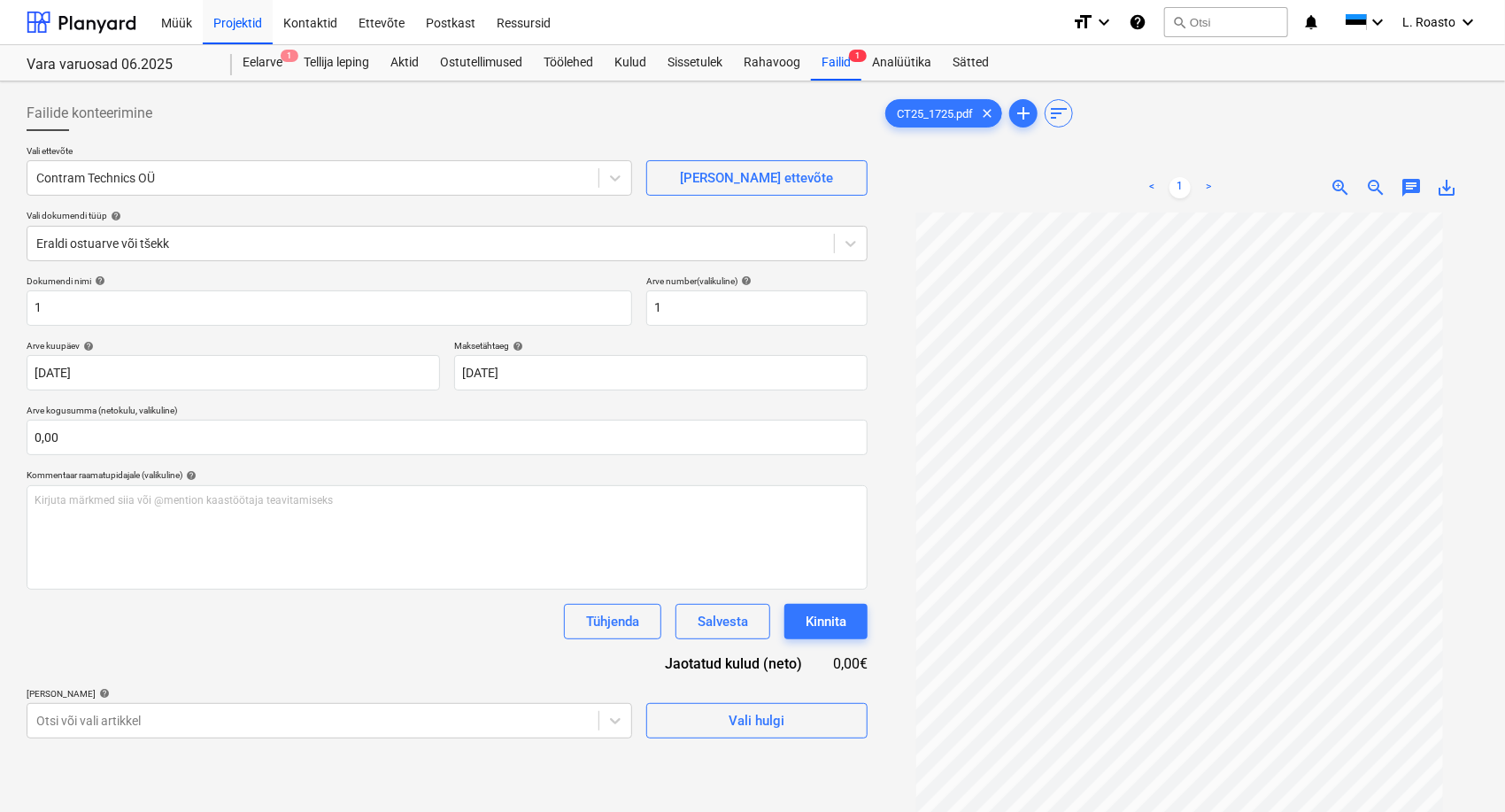
click at [0, 292] on div "Failide konteerimine Vali ettevõte Contram Technics OÜ [PERSON_NAME] uus ettevõ…" at bounding box center [752, 535] width 1505 height 907
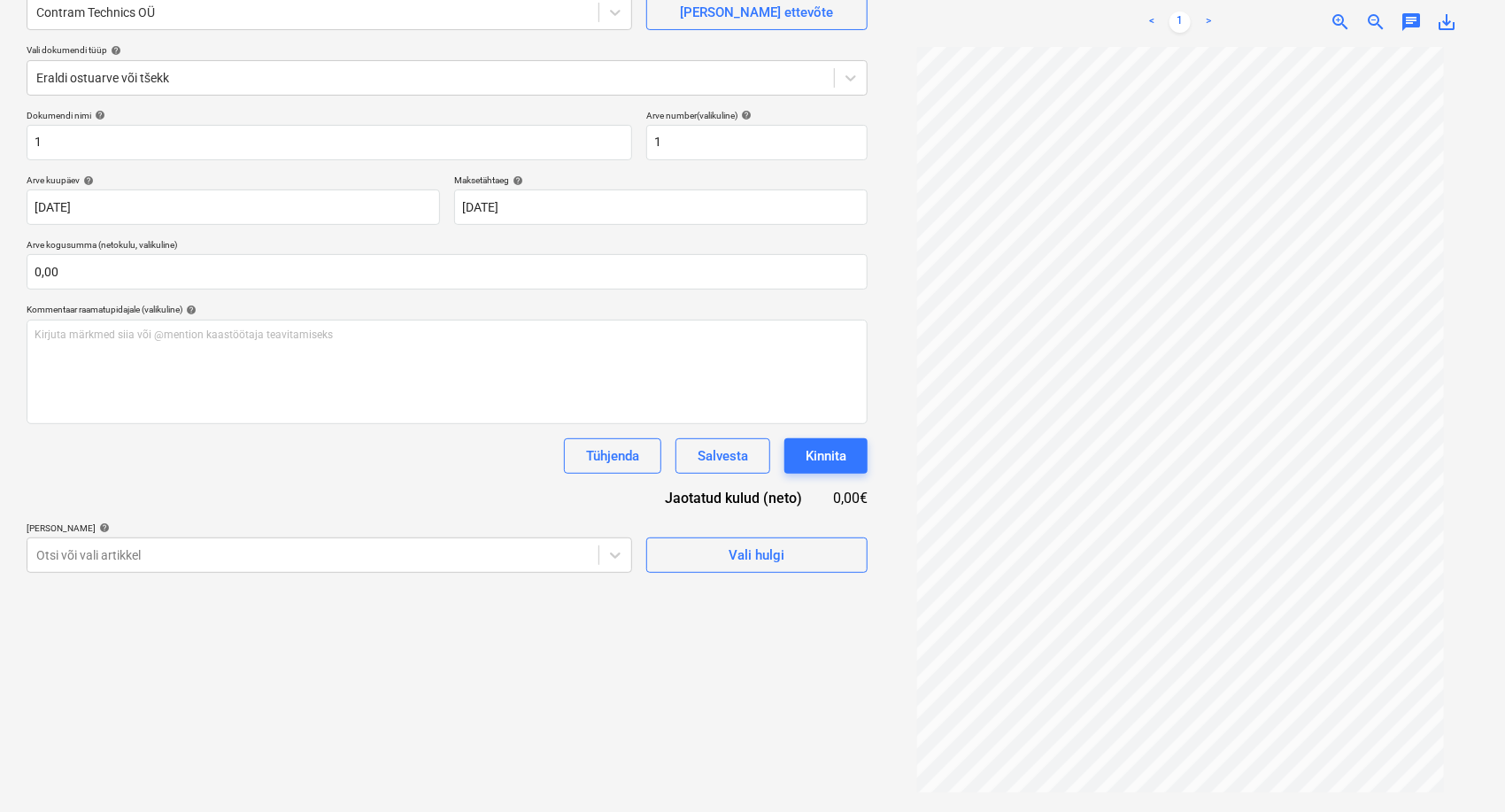
scroll to position [177, 0]
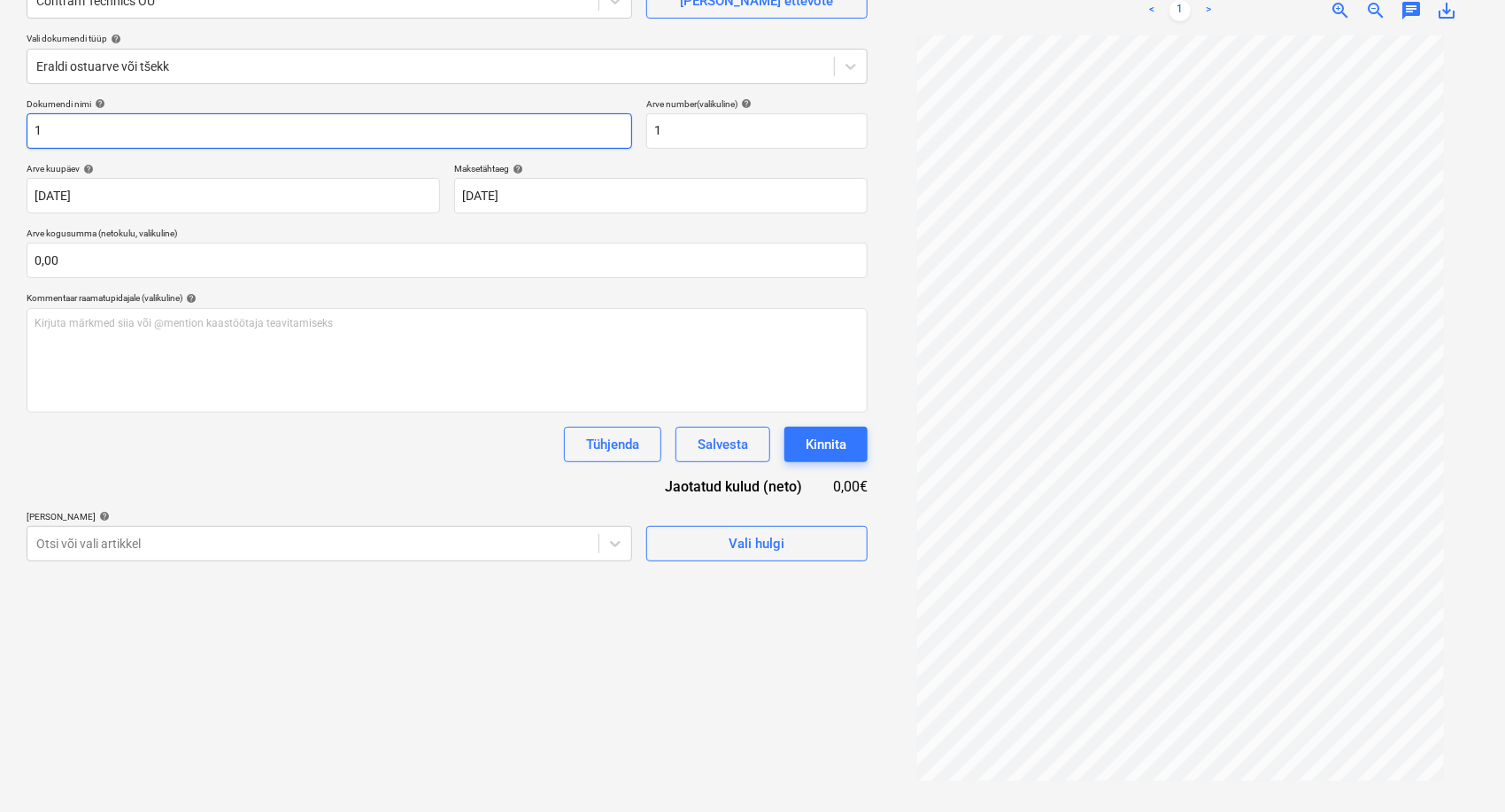
click at [74, 134] on input "1" at bounding box center [329, 131] width 605 height 35
paste input "CT25/1725"
type input "contram arve CT25/1725"
drag, startPoint x: 703, startPoint y: 137, endPoint x: 585, endPoint y: 127, distance: 118.4
click at [585, 127] on div "Dokumendi nimi help contram arve CT25/1725 Arve number (valikuline) help 1" at bounding box center [447, 123] width 842 height 50
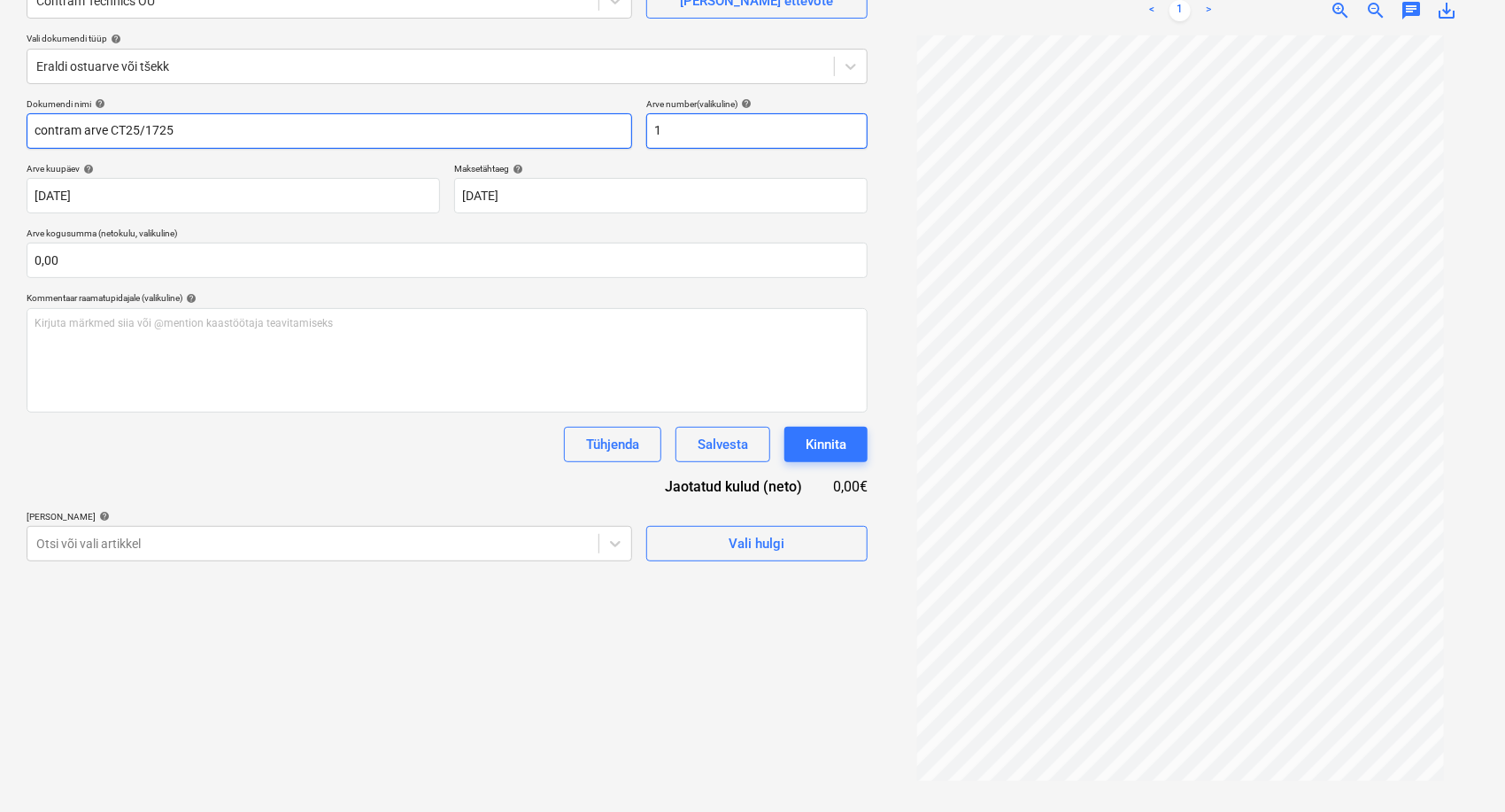
paste input "CT25/1725"
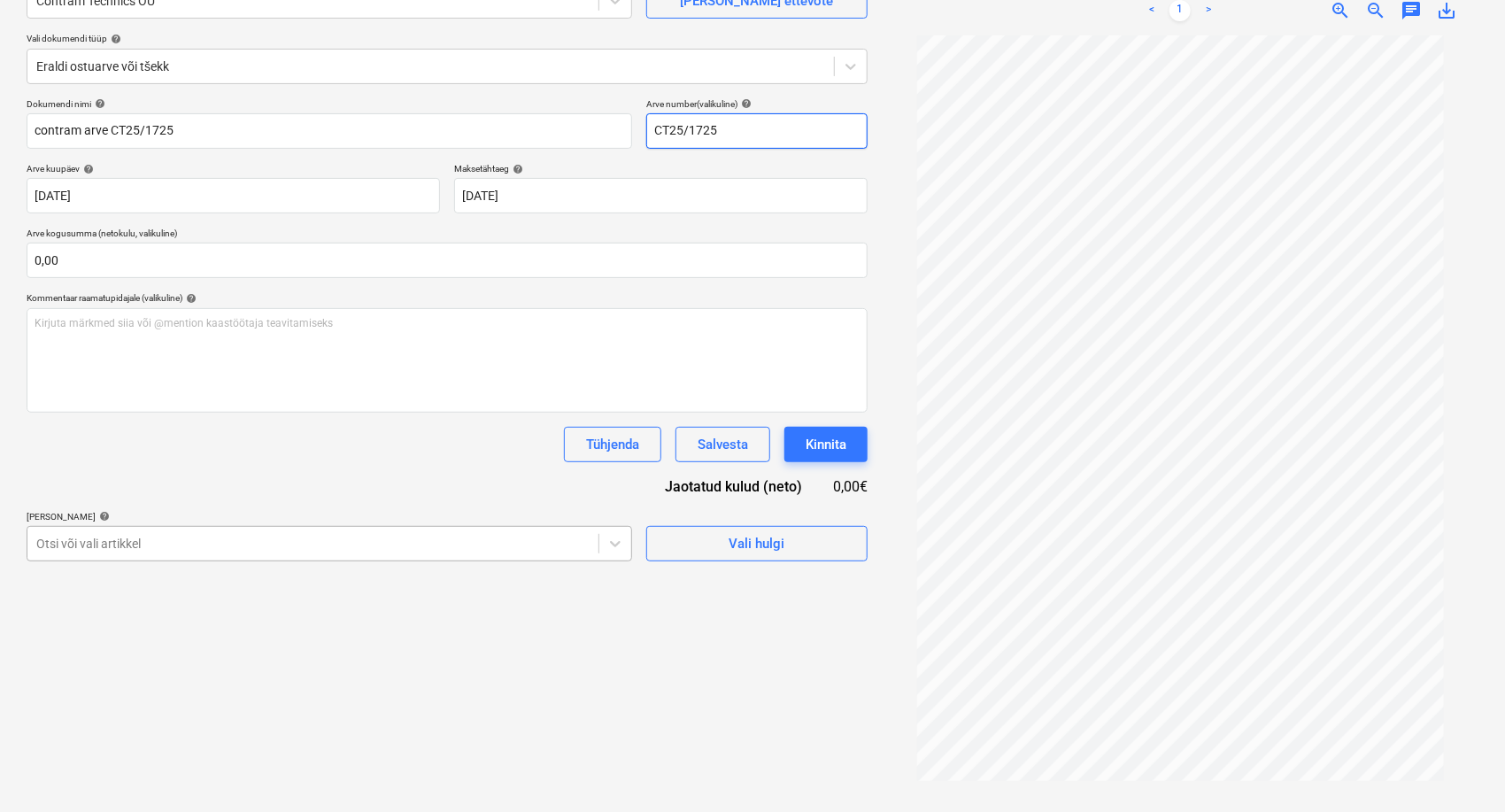
type input "CT25/1725"
click at [251, 545] on div "Failide konteerimine Vali ettevõte Contram Technics OÜ [PERSON_NAME] uus ettevõ…" at bounding box center [447, 358] width 855 height 894
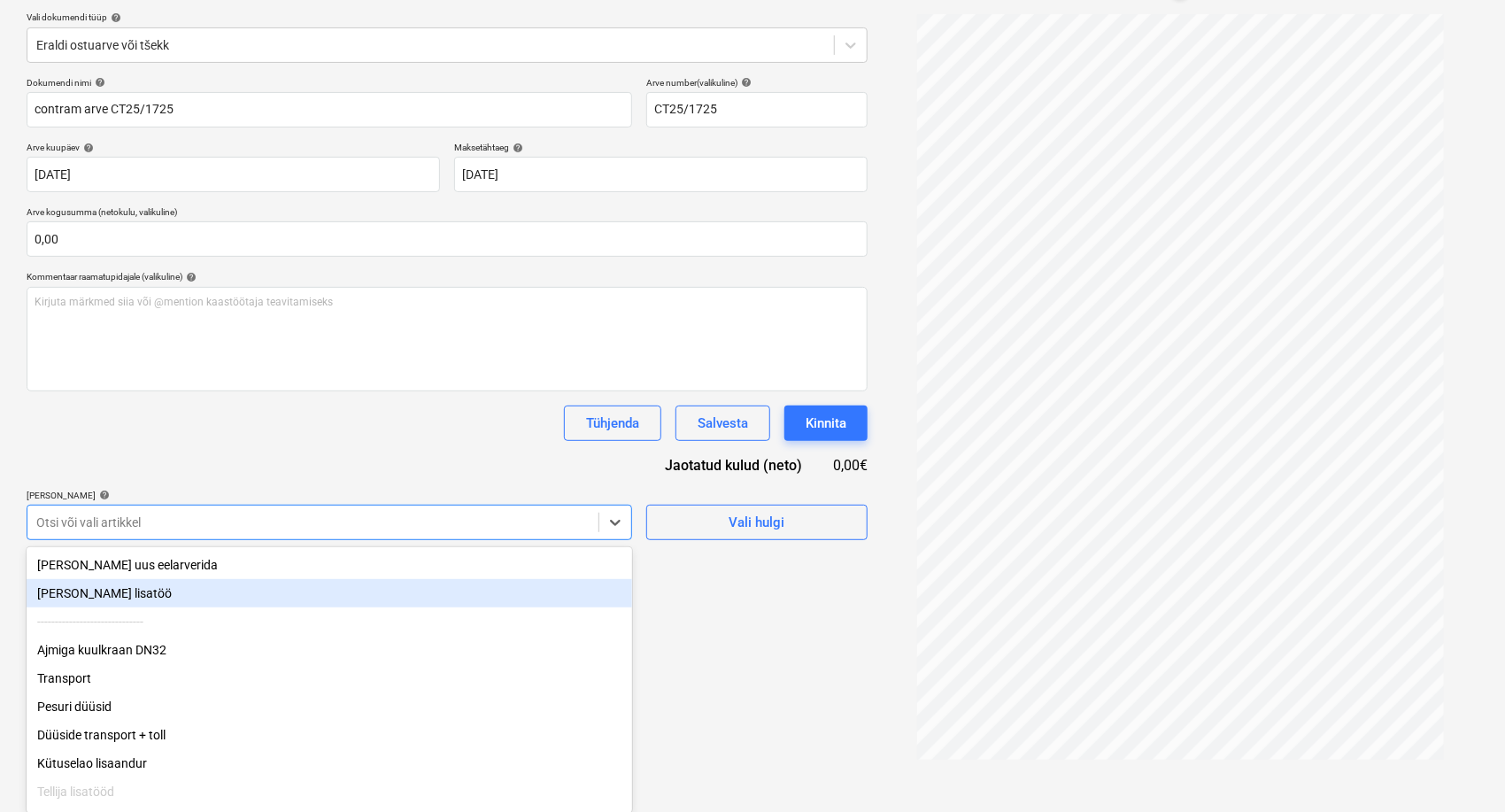
scroll to position [31, 0]
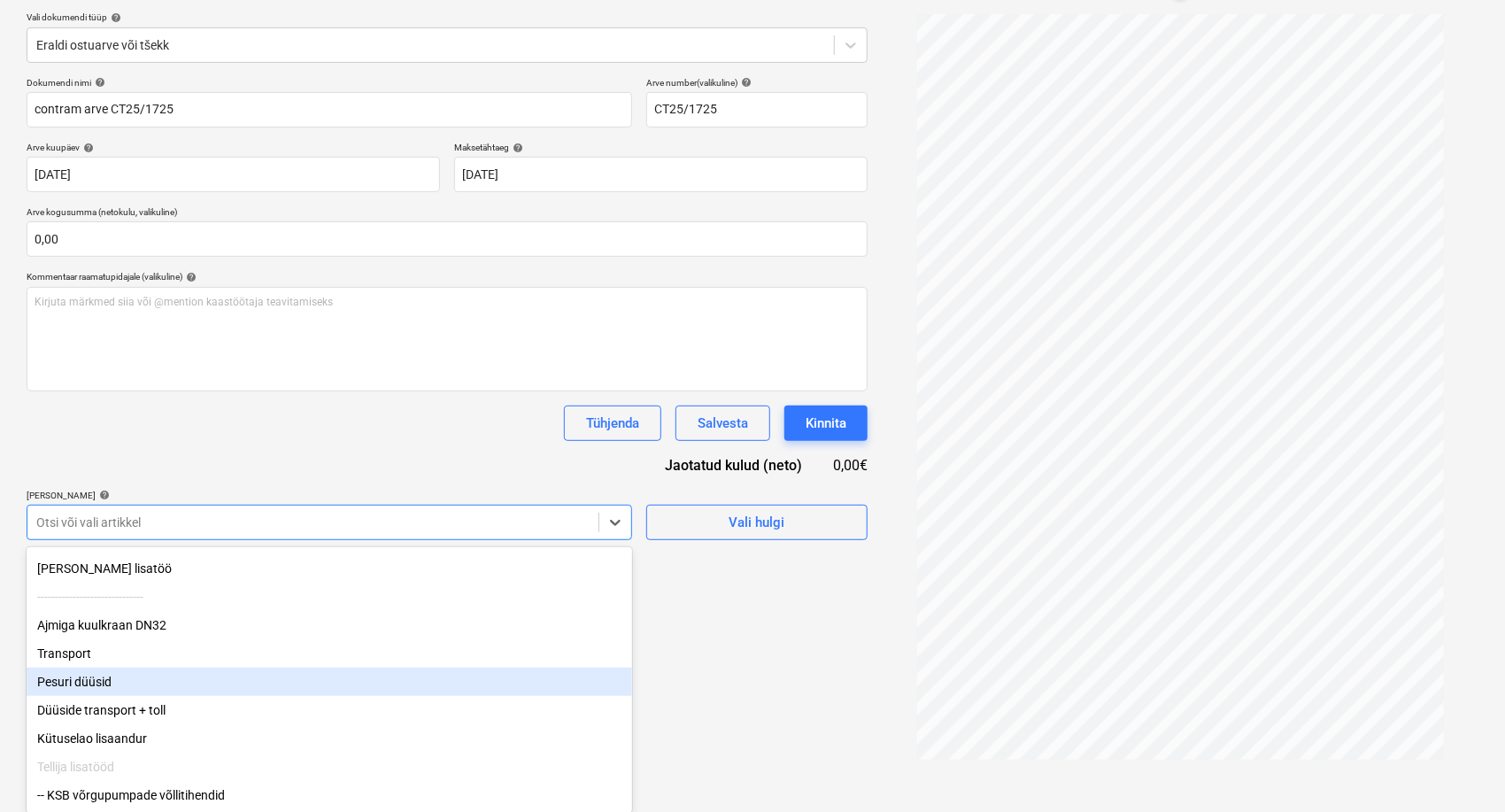
click at [99, 689] on div "Pesuri düüsid" at bounding box center [329, 681] width 605 height 29
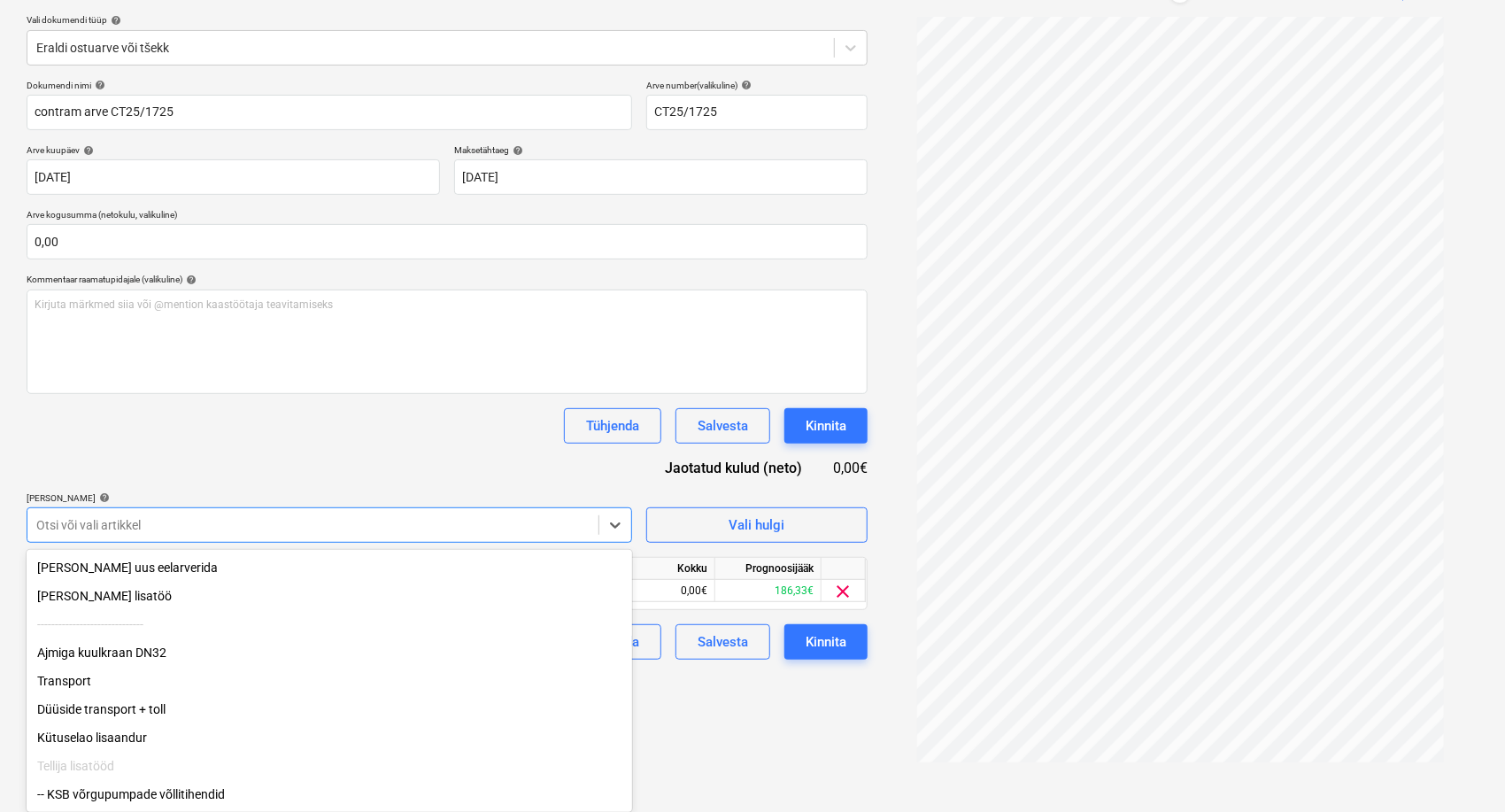
scroll to position [3, 0]
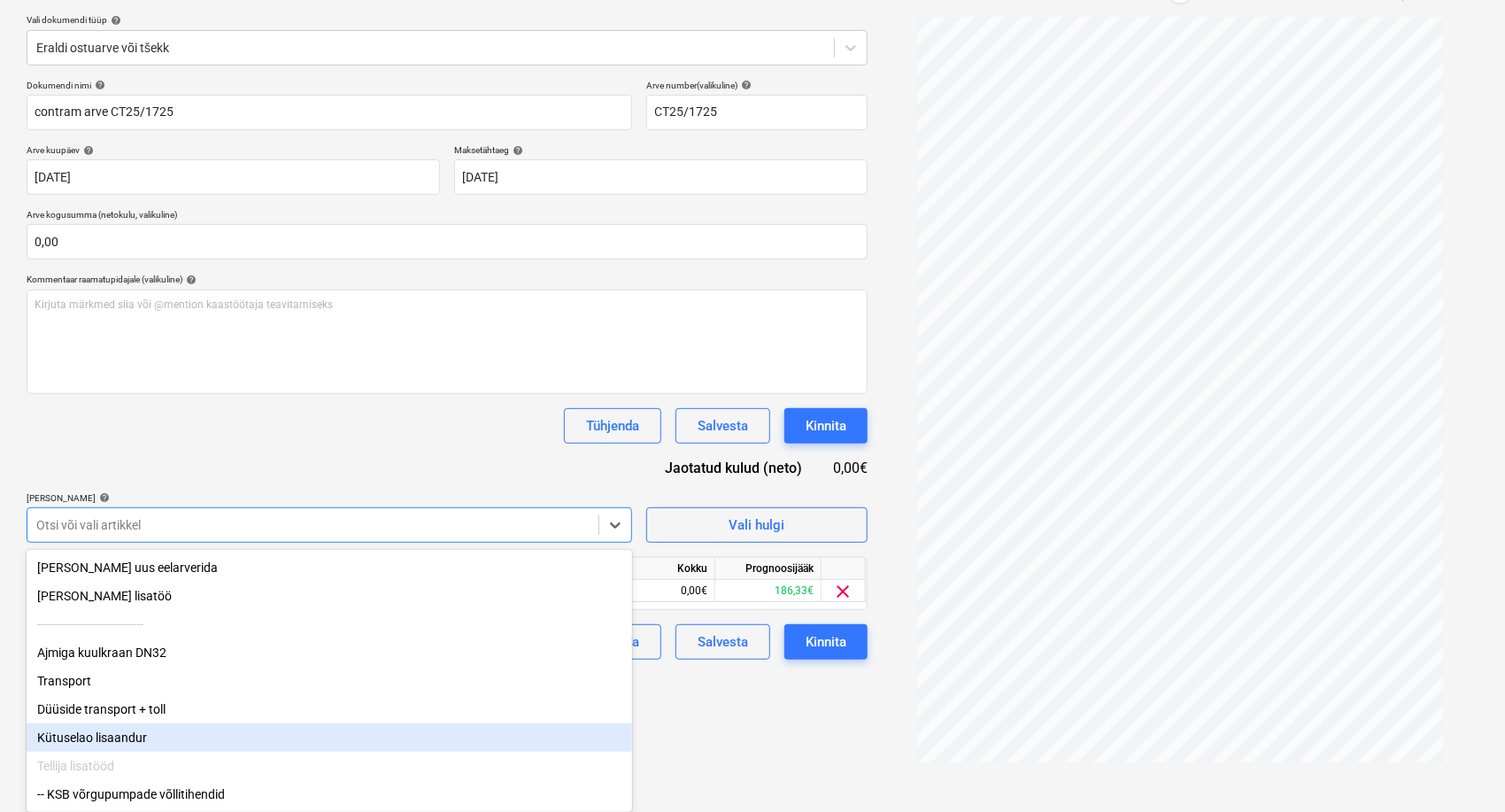
click at [85, 745] on div "Kütuselao lisaandur" at bounding box center [329, 737] width 605 height 29
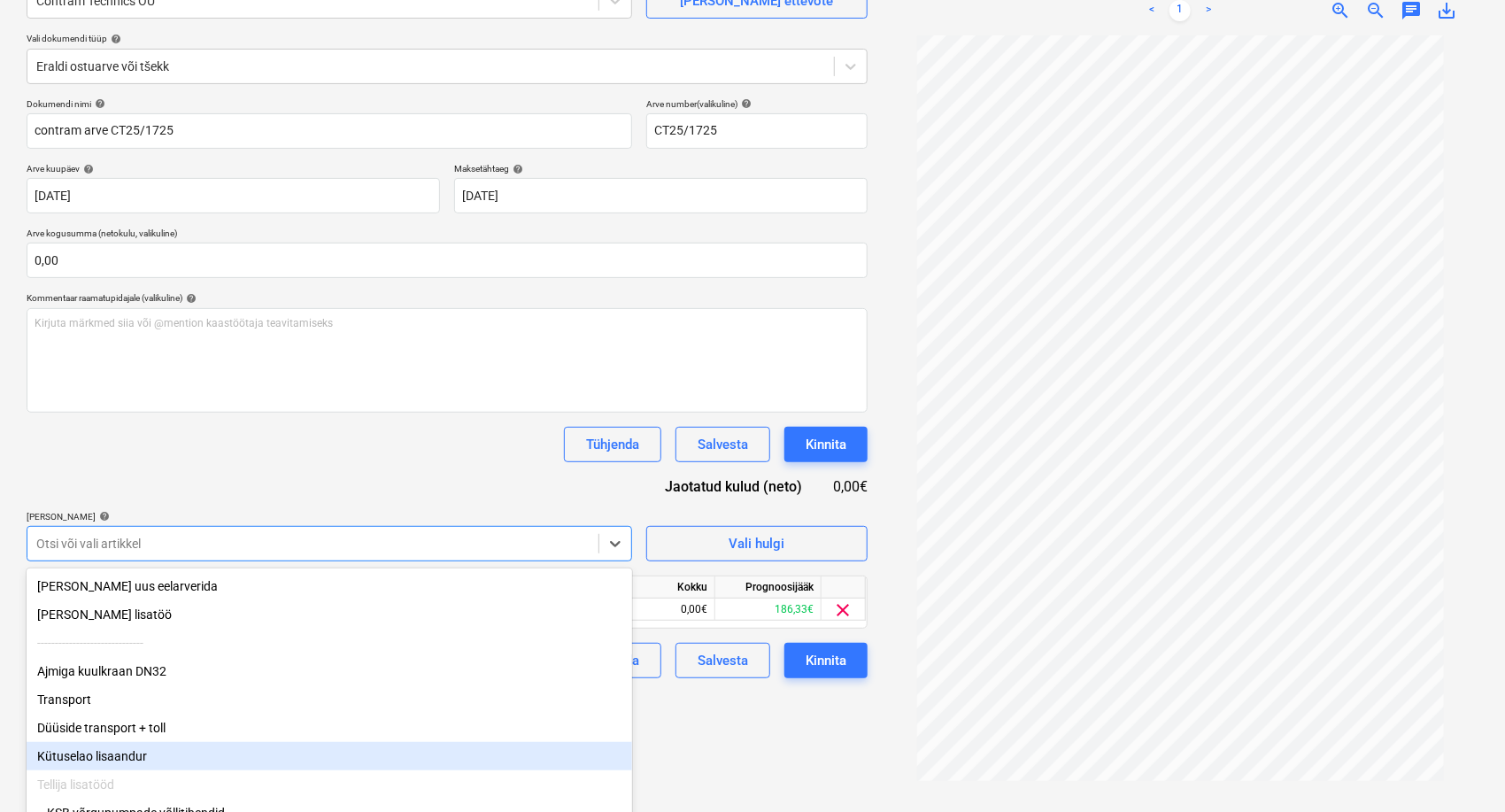
scroll to position [0, 0]
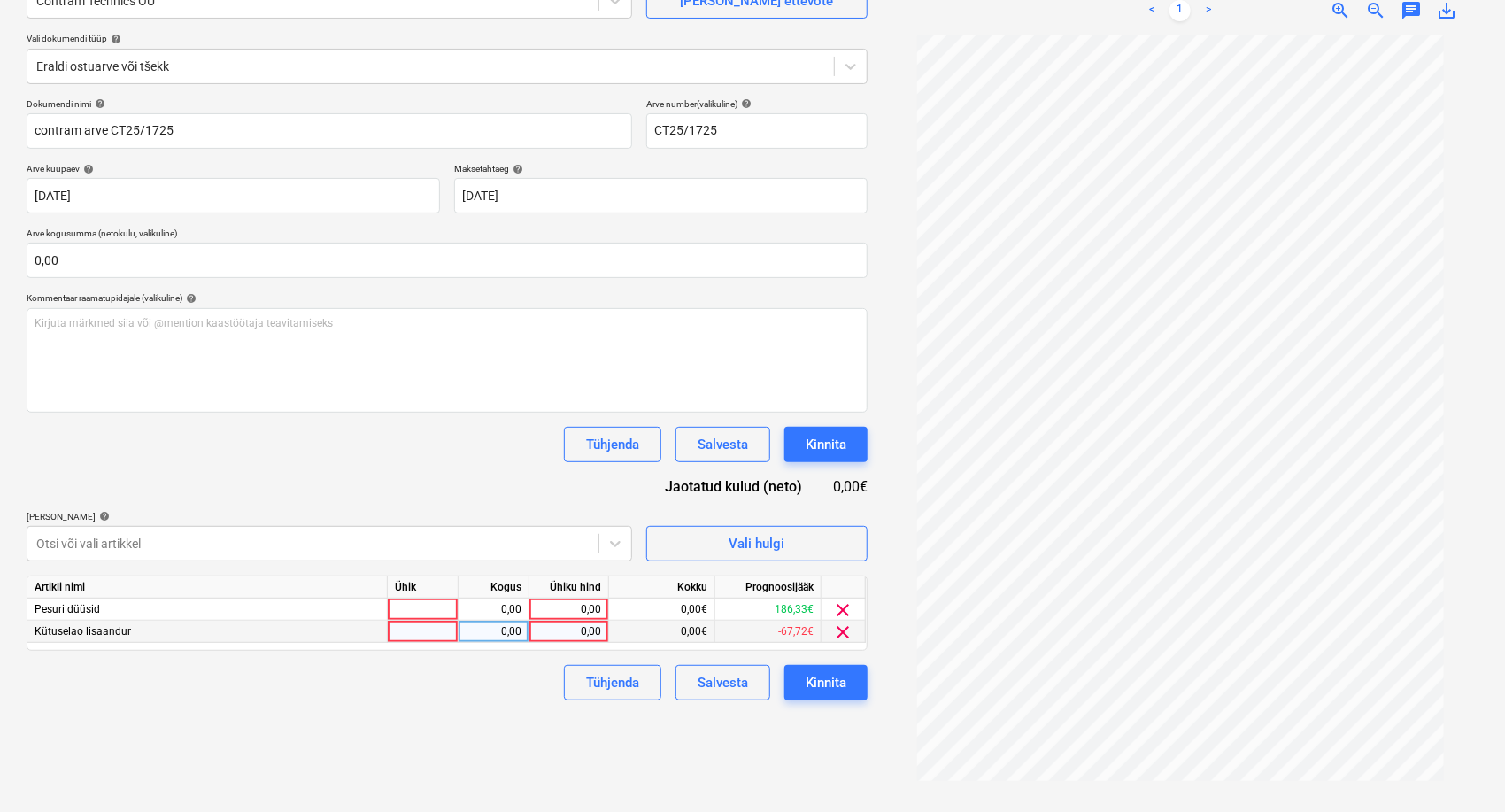
click at [852, 632] on span "clear" at bounding box center [844, 632] width 22 height 22
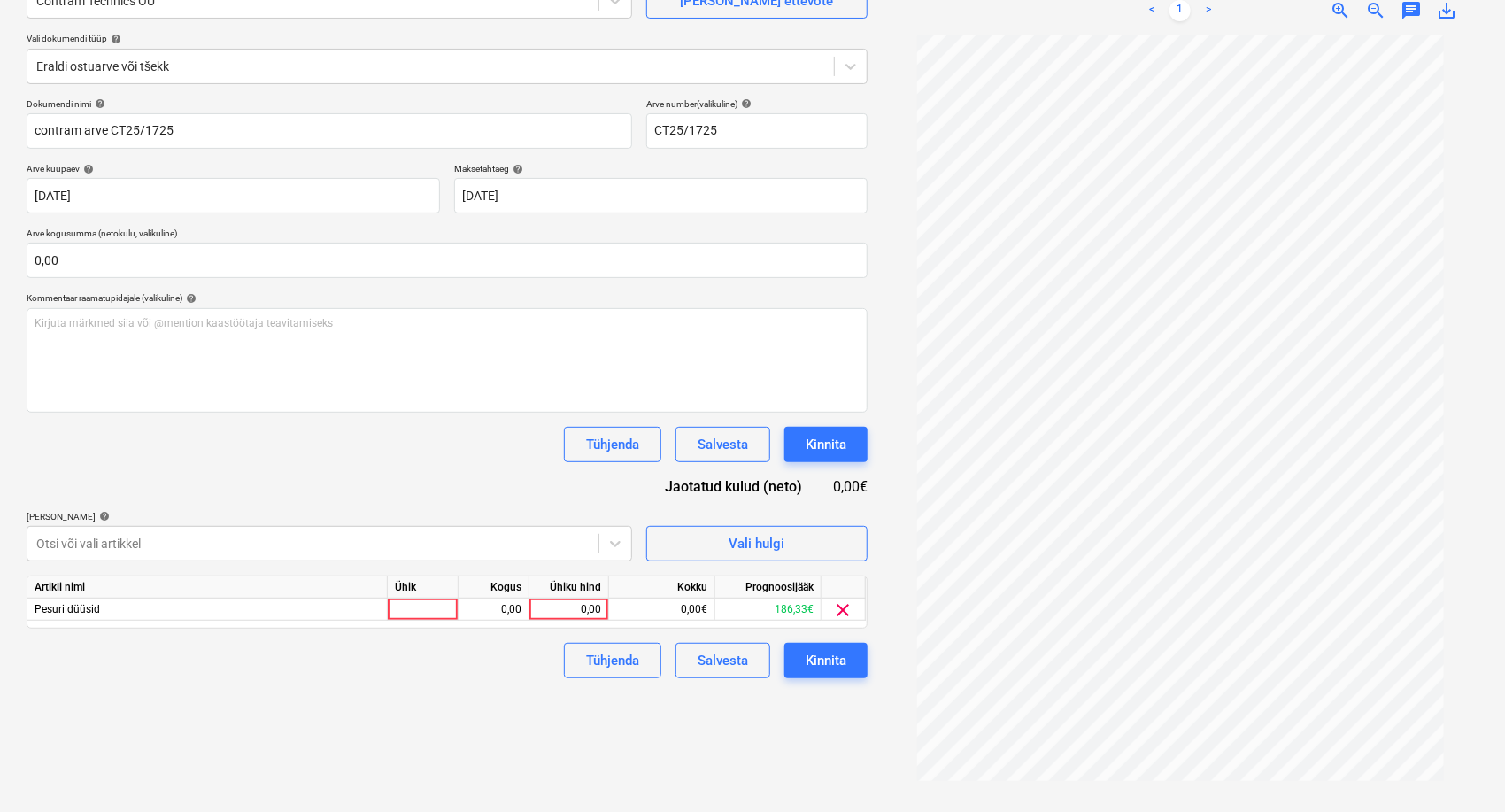
click at [850, 615] on span "clear" at bounding box center [844, 610] width 22 height 22
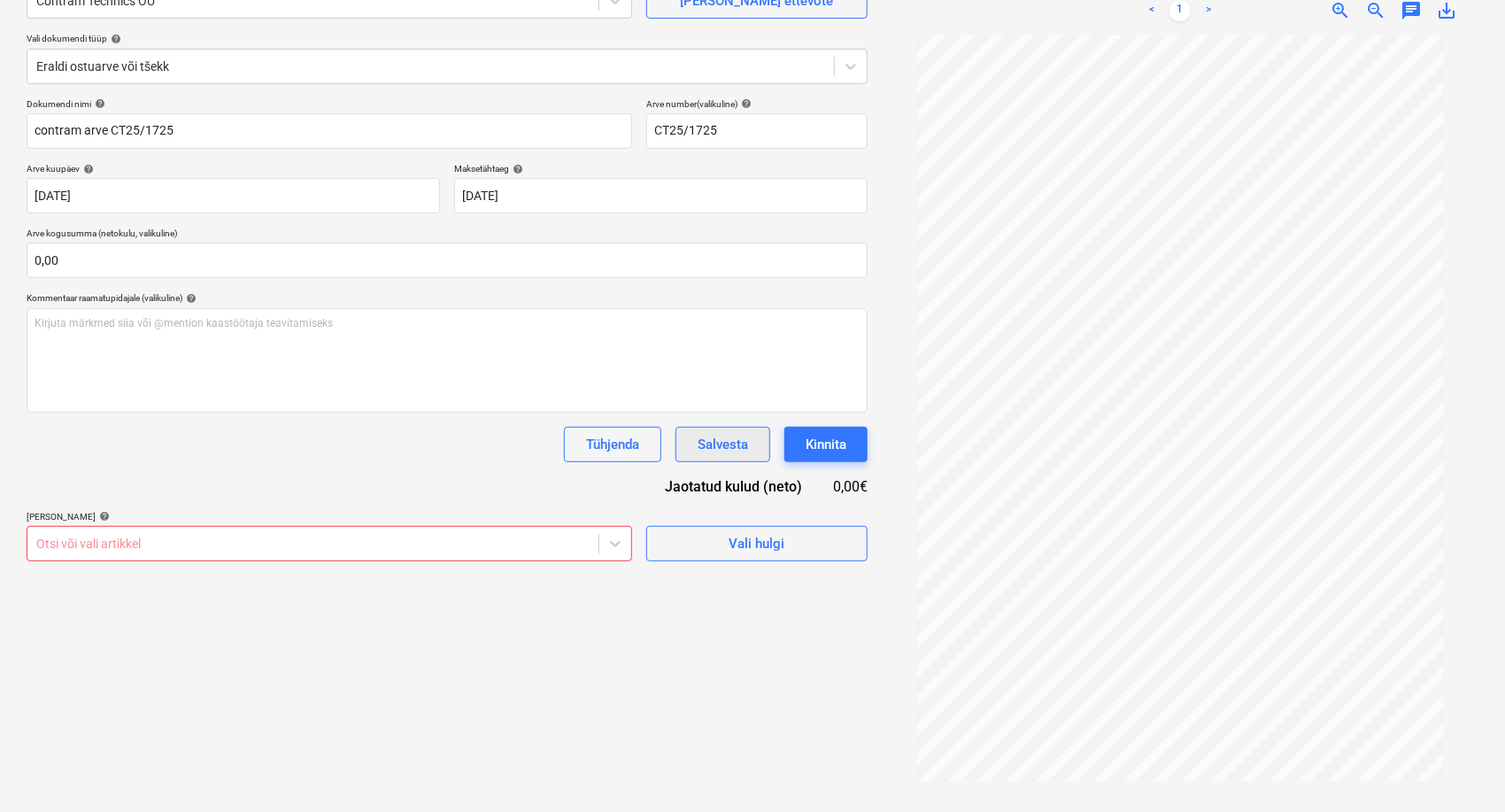
click at [735, 457] on button "Salvesta" at bounding box center [722, 445] width 94 height 35
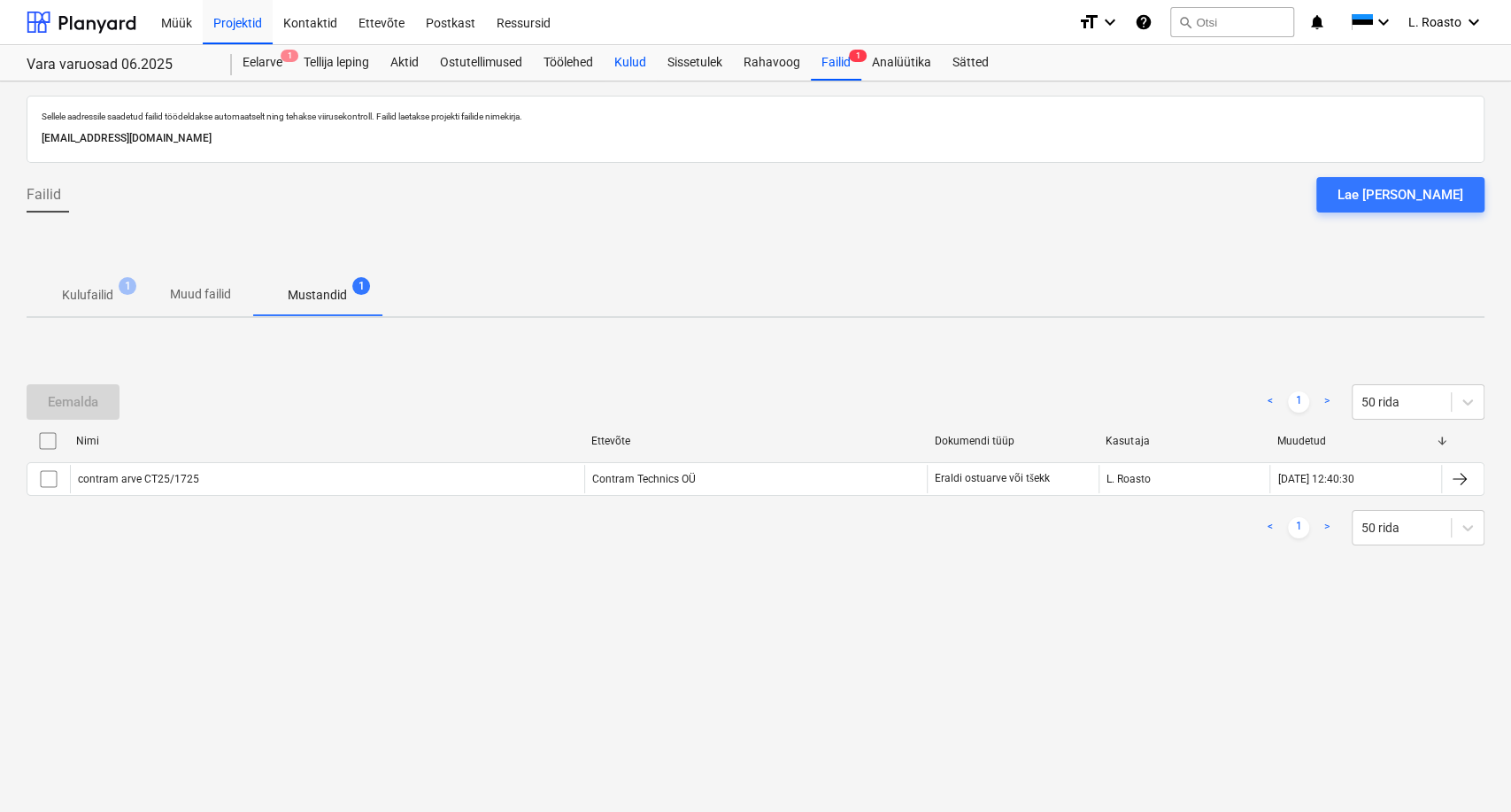
click at [634, 55] on div "Kulud" at bounding box center [630, 63] width 53 height 35
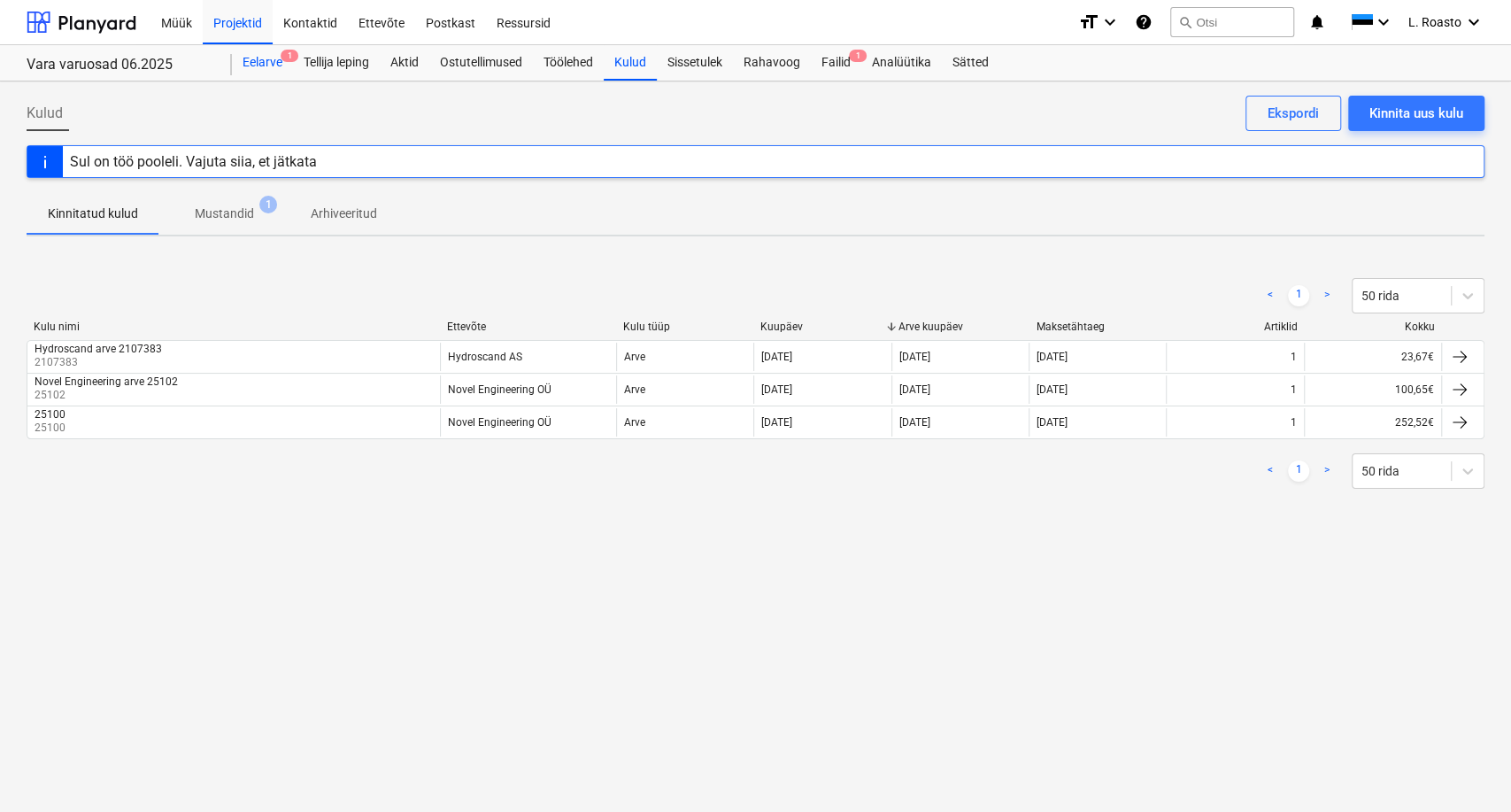
click at [269, 62] on div "Eelarve 1" at bounding box center [263, 63] width 61 height 35
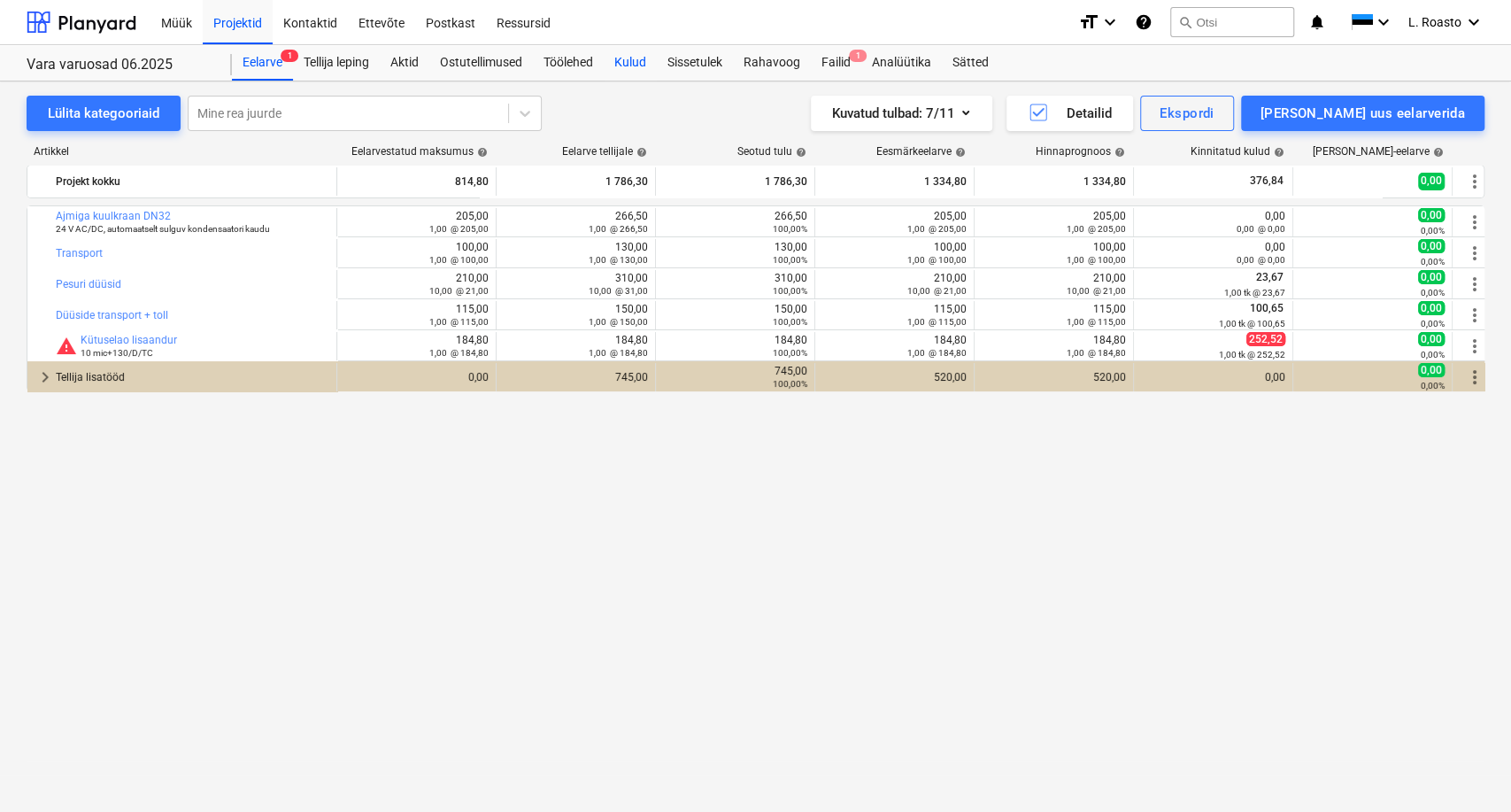
click at [623, 52] on div "Kulud" at bounding box center [630, 63] width 53 height 35
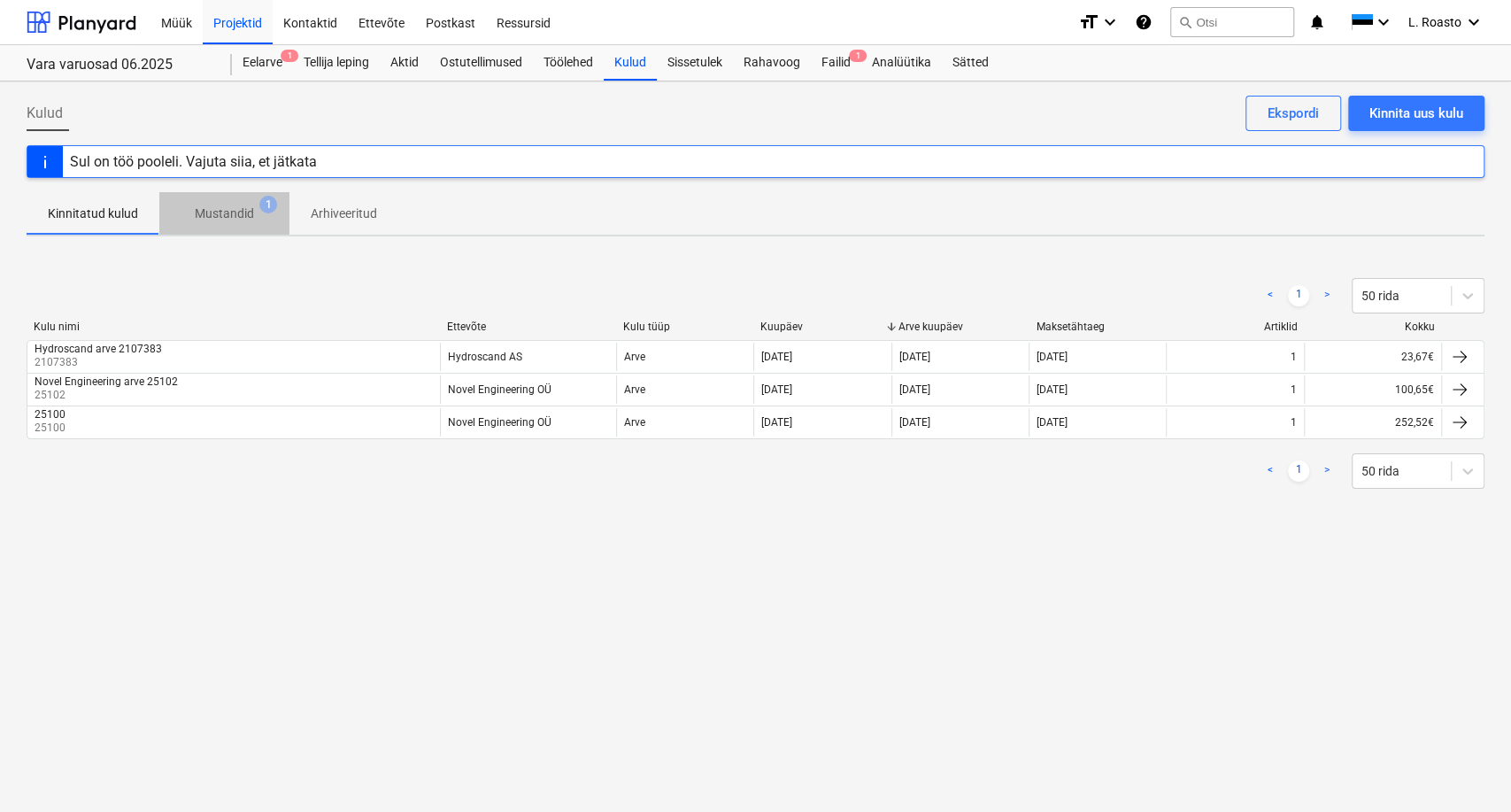
click at [249, 213] on p "Mustandid" at bounding box center [224, 214] width 59 height 19
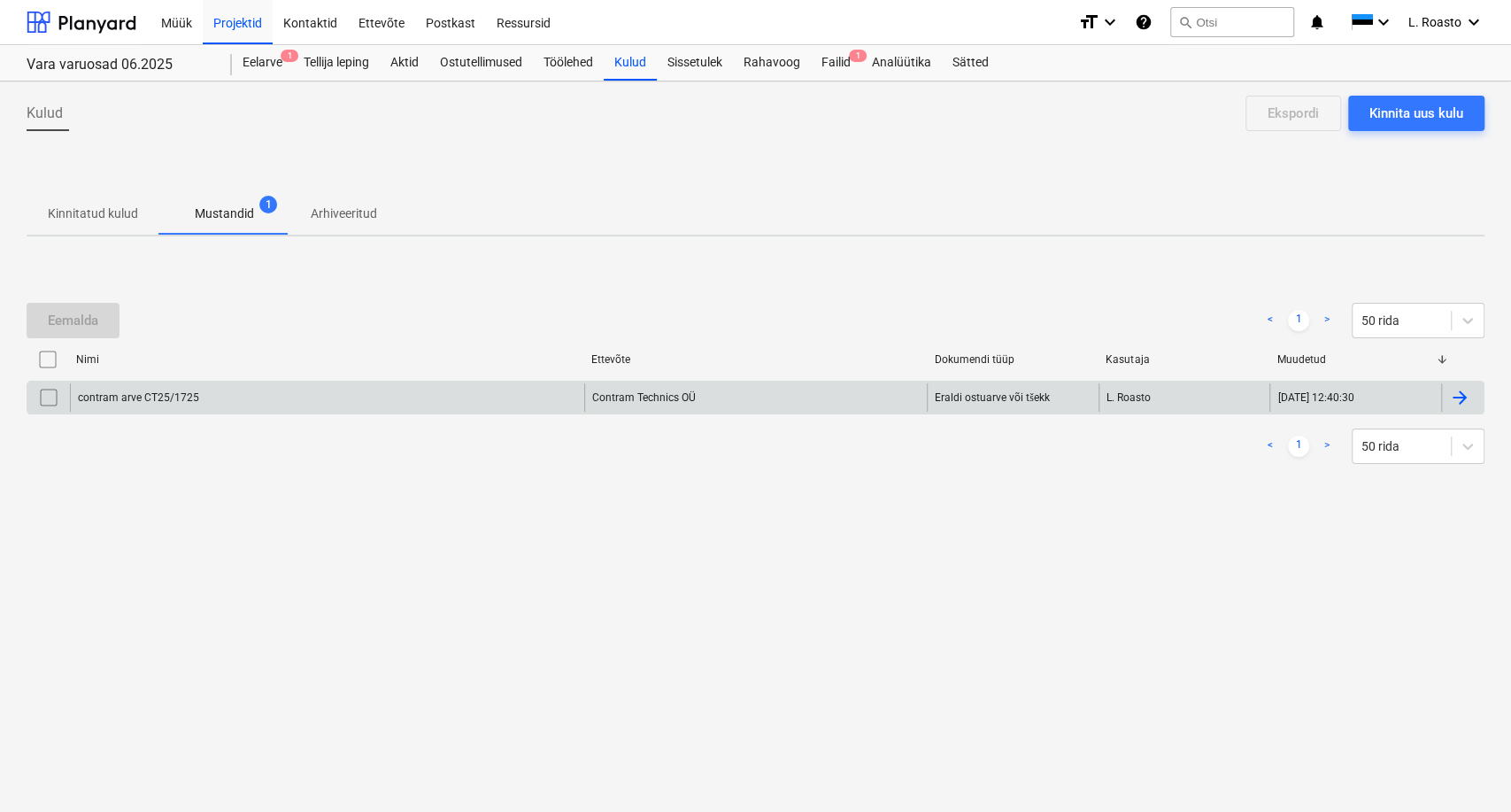
click at [1473, 398] on div at bounding box center [1462, 397] width 42 height 29
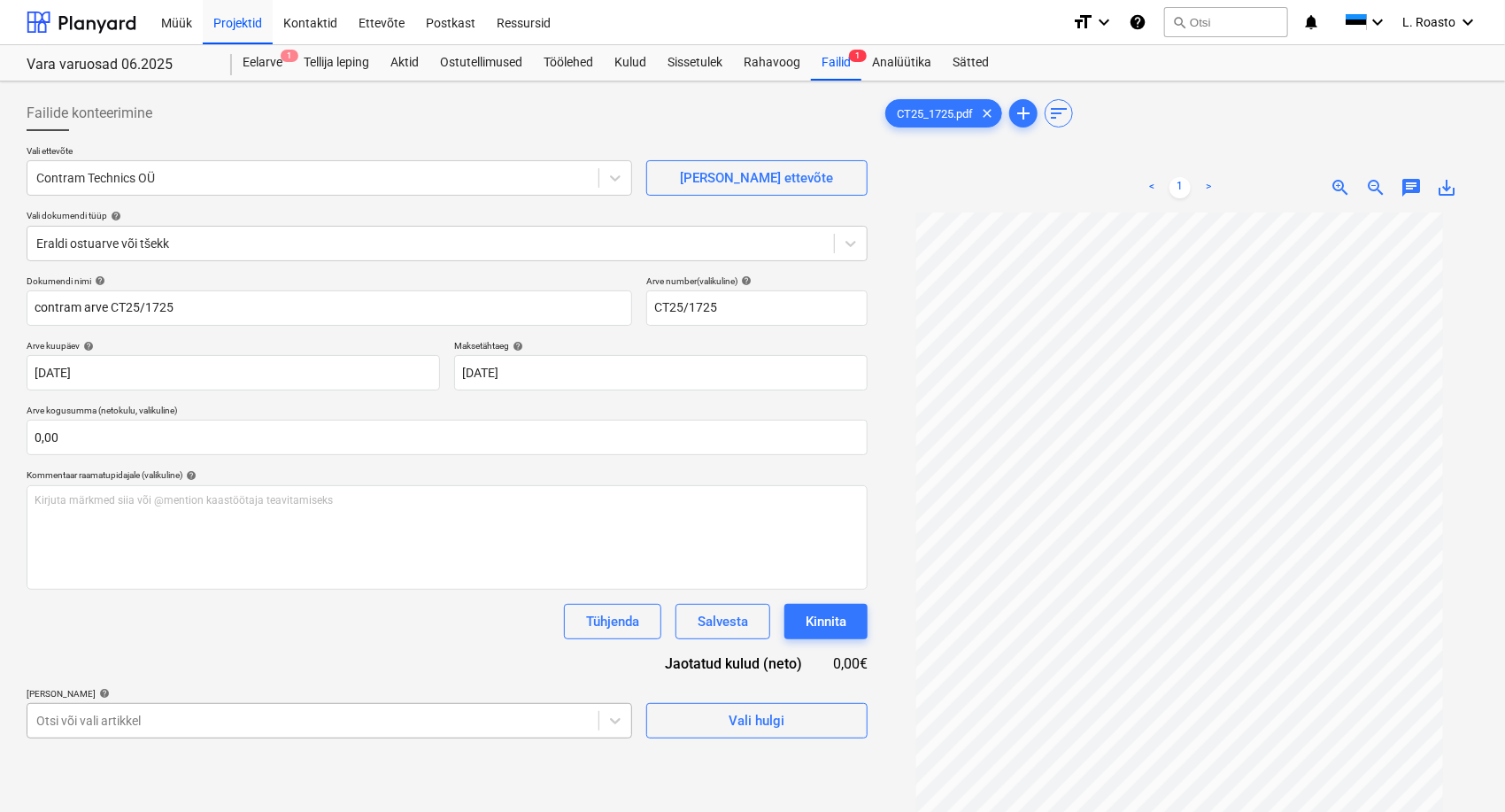
click at [413, 727] on body "Müük Projektid Kontaktid Ettevõte Postkast Ressursid format_size keyboard_arrow…" at bounding box center [752, 406] width 1505 height 812
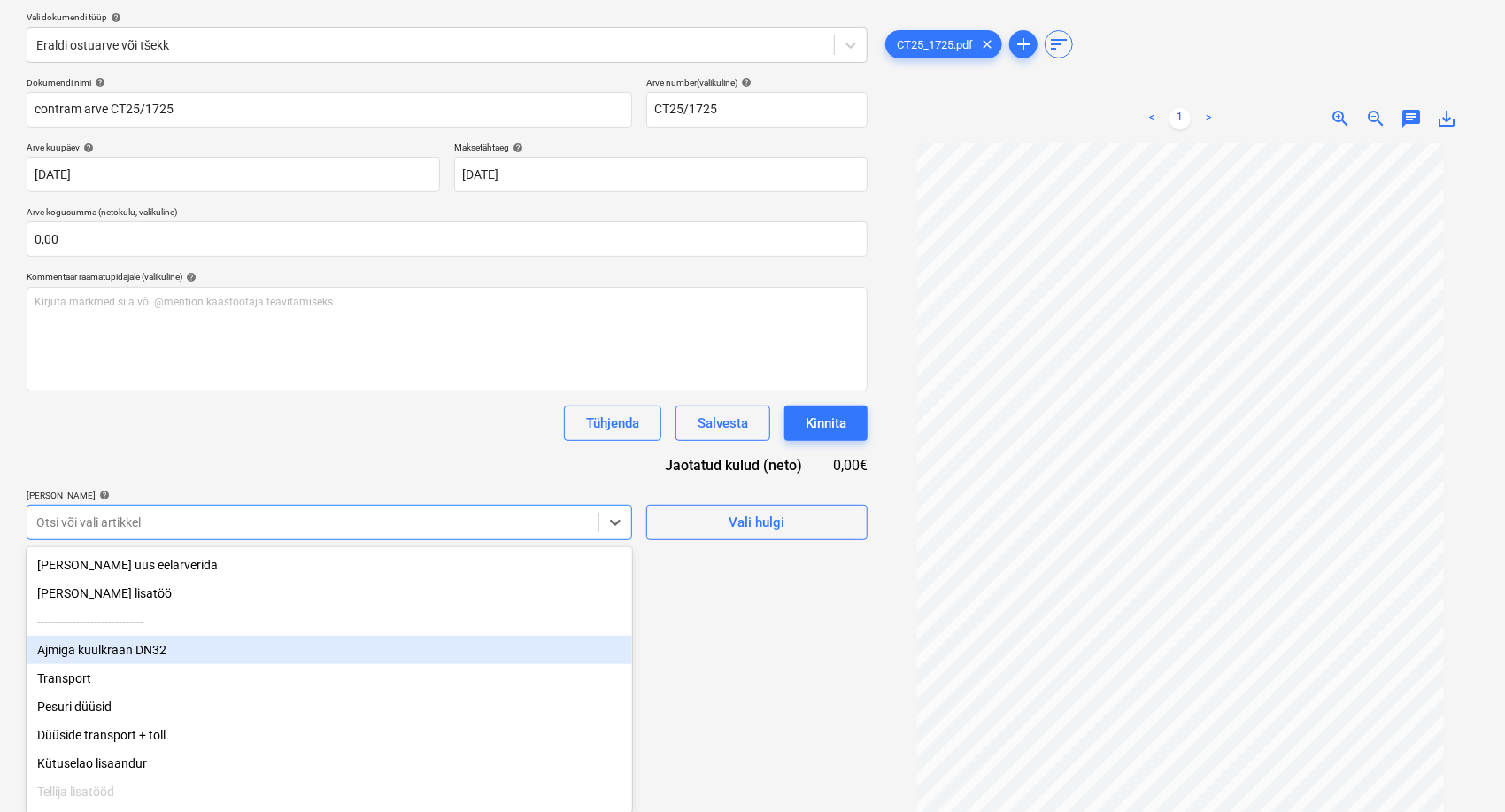
click at [177, 646] on div "Ajmiga kuulkraan DN32" at bounding box center [329, 650] width 605 height 29
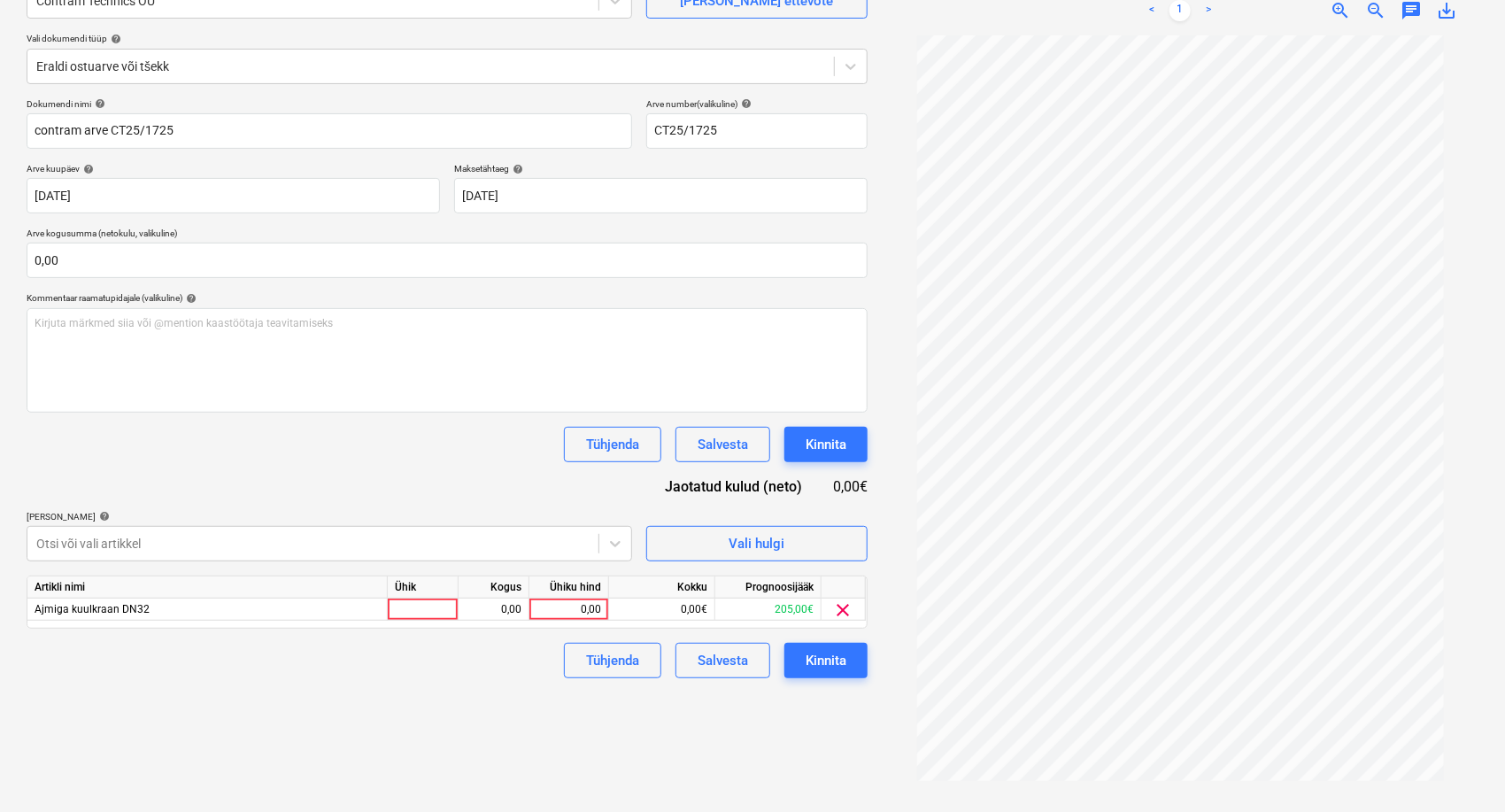
click at [283, 434] on div "Tühjenda Salvesta Kinnita" at bounding box center [447, 445] width 842 height 35
click at [575, 612] on div "0,00" at bounding box center [569, 609] width 65 height 22
type input "205"
click at [490, 701] on div "Failide konteerimine Vali ettevõte Contram Technics OÜ [PERSON_NAME] uus ettevõ…" at bounding box center [447, 358] width 855 height 894
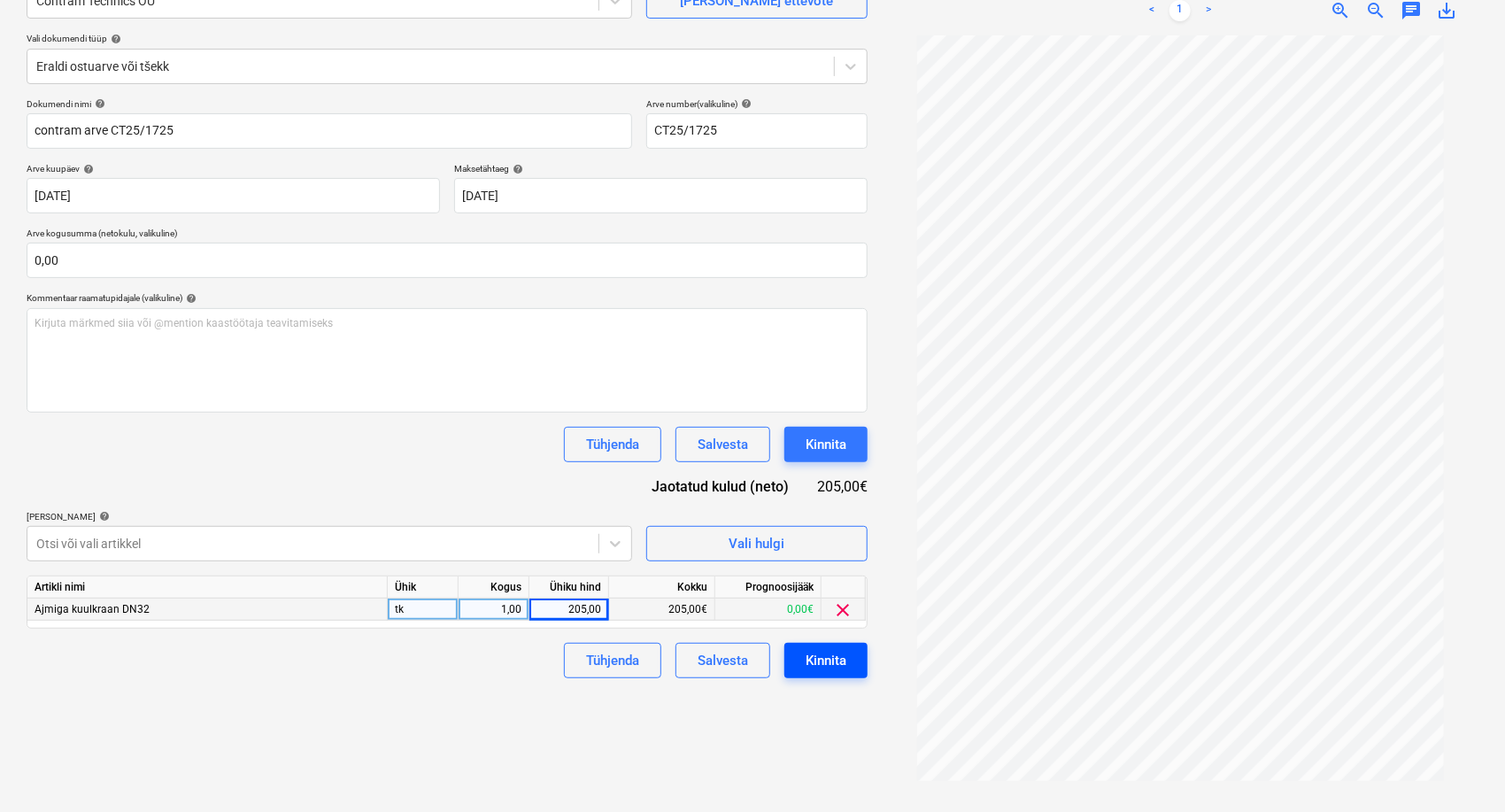
click at [856, 668] on button "Kinnita" at bounding box center [826, 660] width 84 height 35
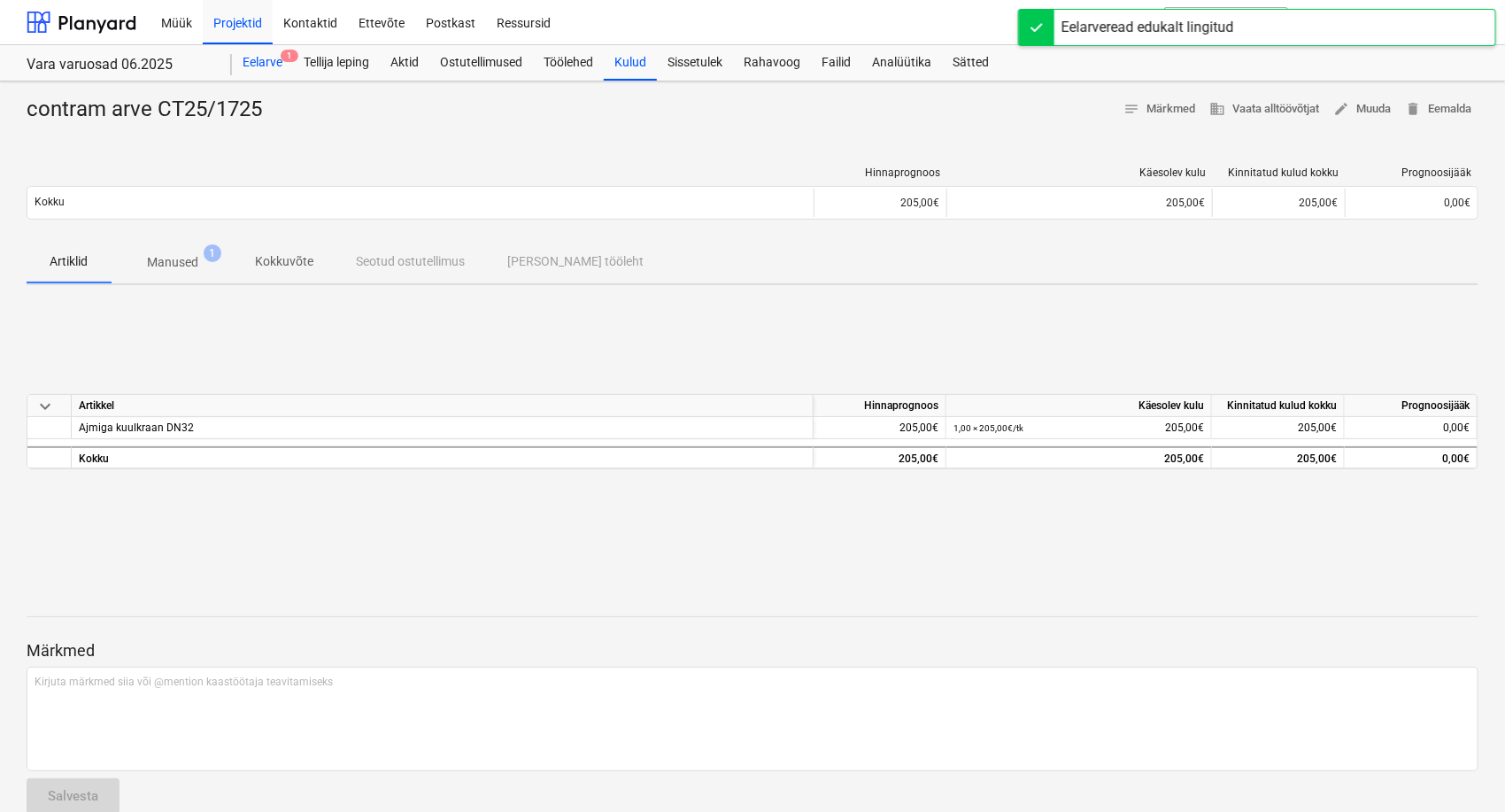
click at [277, 58] on div "Eelarve 1" at bounding box center [263, 63] width 61 height 35
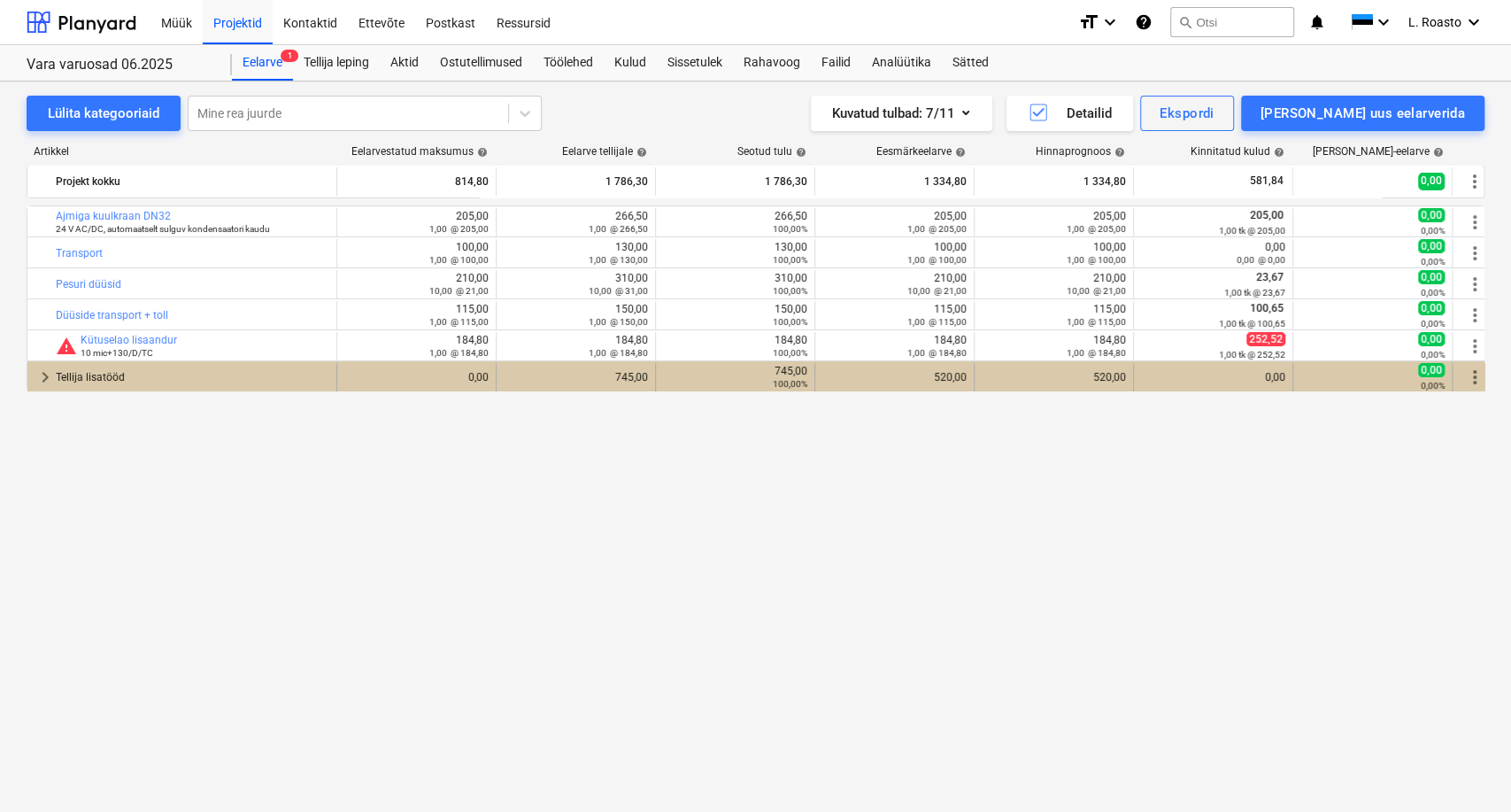
click at [216, 391] on div "Tellija lisatööd" at bounding box center [193, 377] width 274 height 29
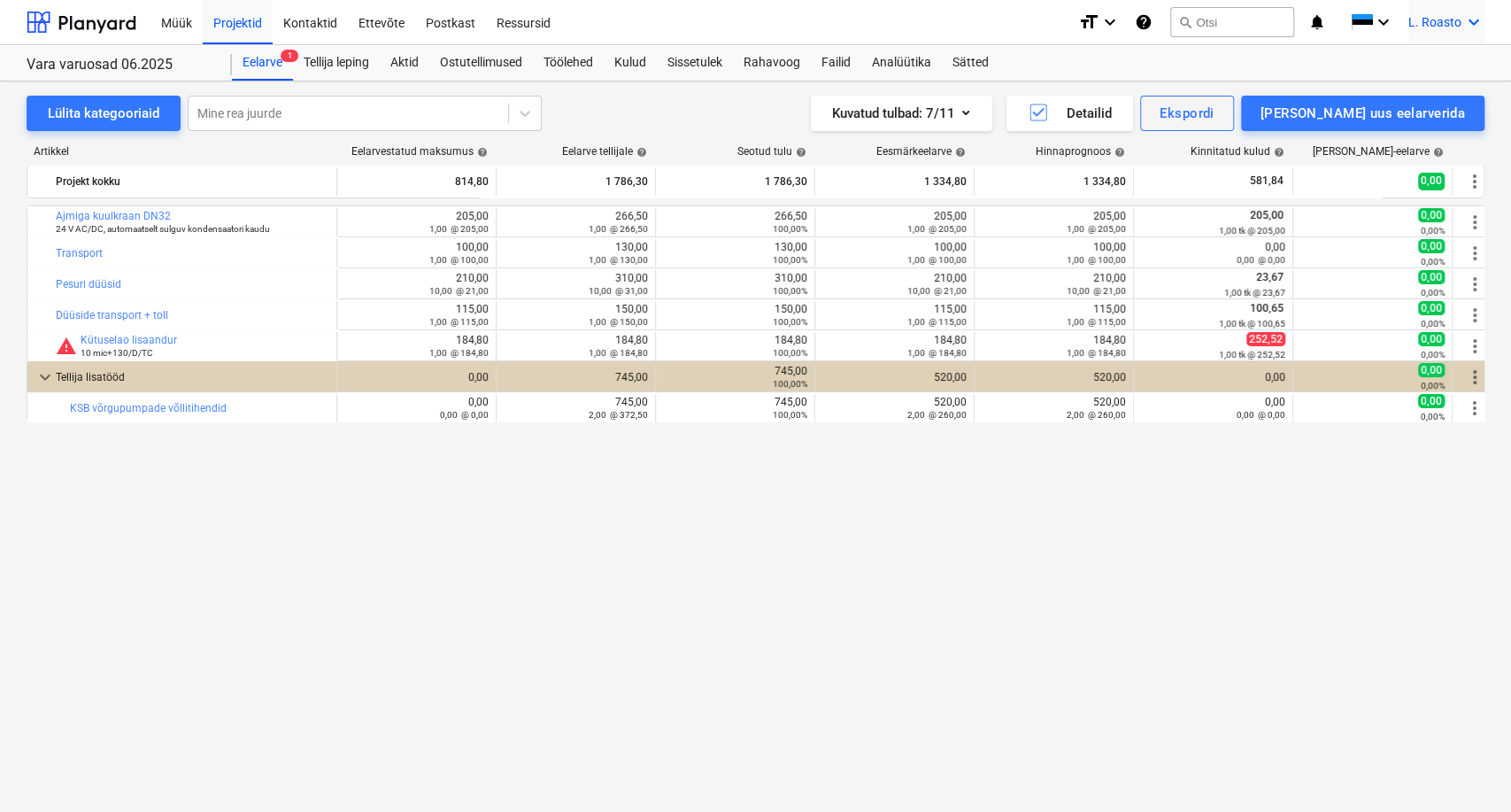
click at [1423, 22] on span "L. Roasto" at bounding box center [1435, 22] width 53 height 14
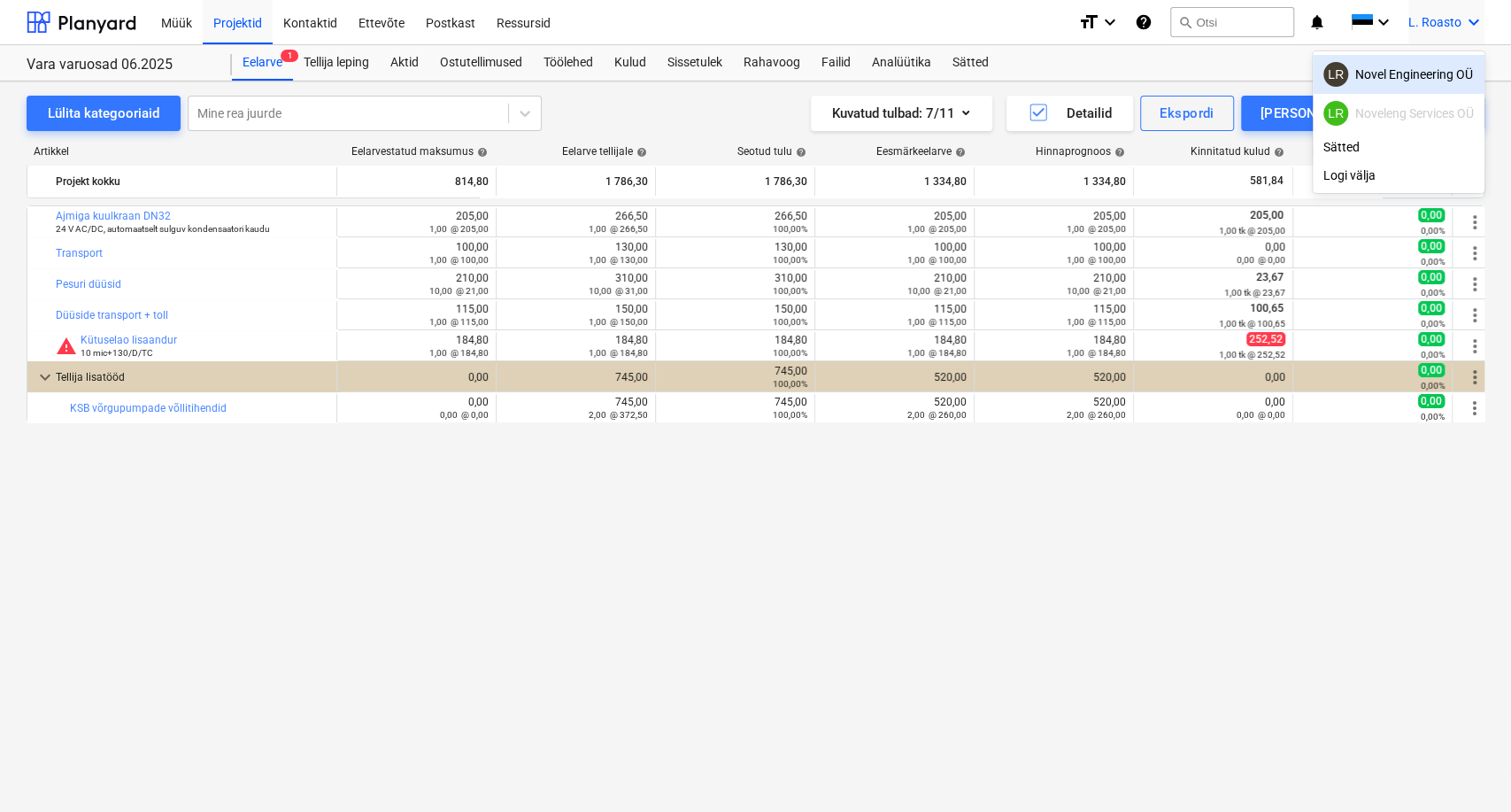
click at [1405, 84] on div "LR Novel Engineering OÜ" at bounding box center [1399, 74] width 151 height 25
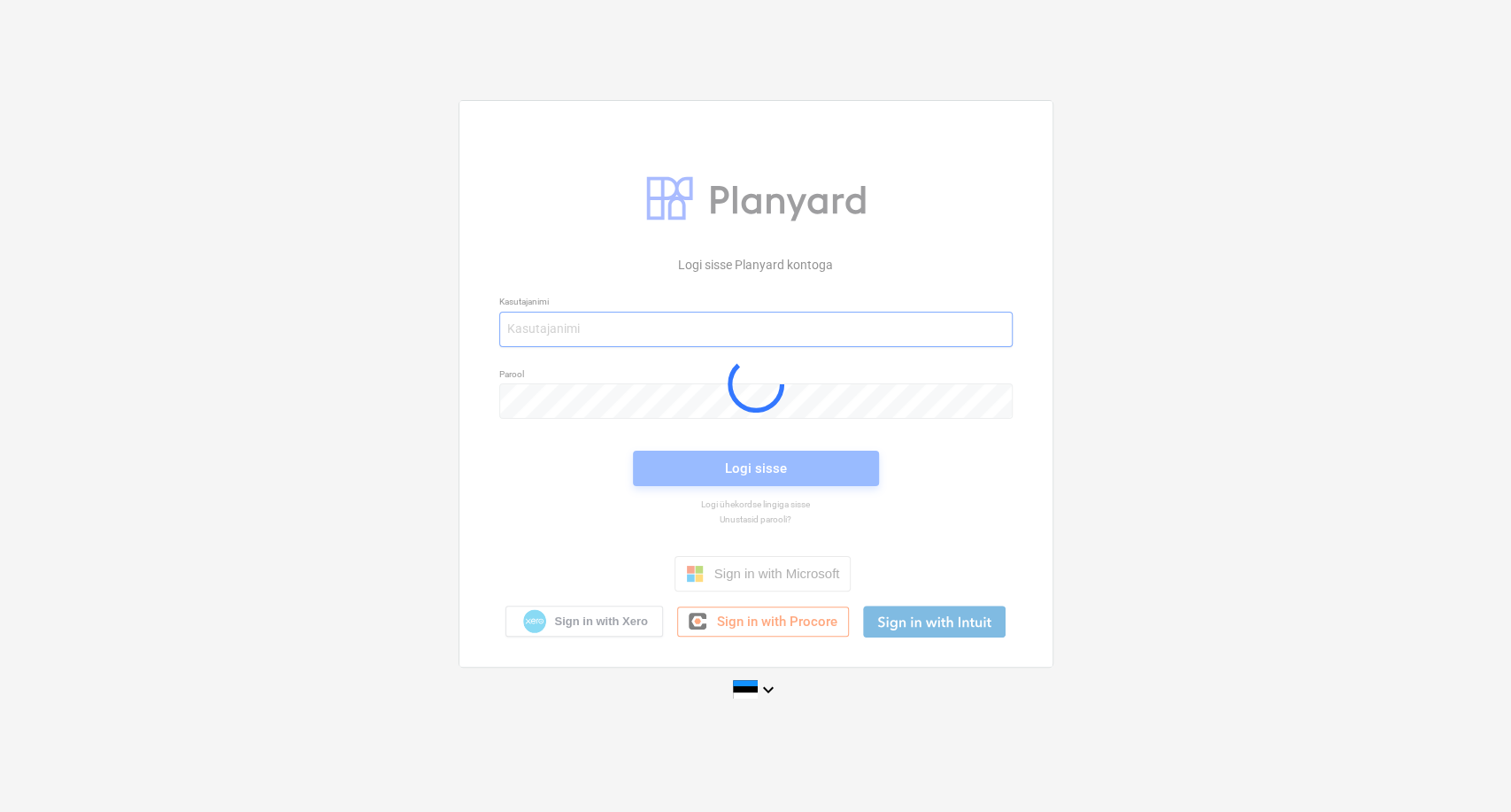
type input "[EMAIL_ADDRESS][DOMAIN_NAME]"
